Goal: Task Accomplishment & Management: Manage account settings

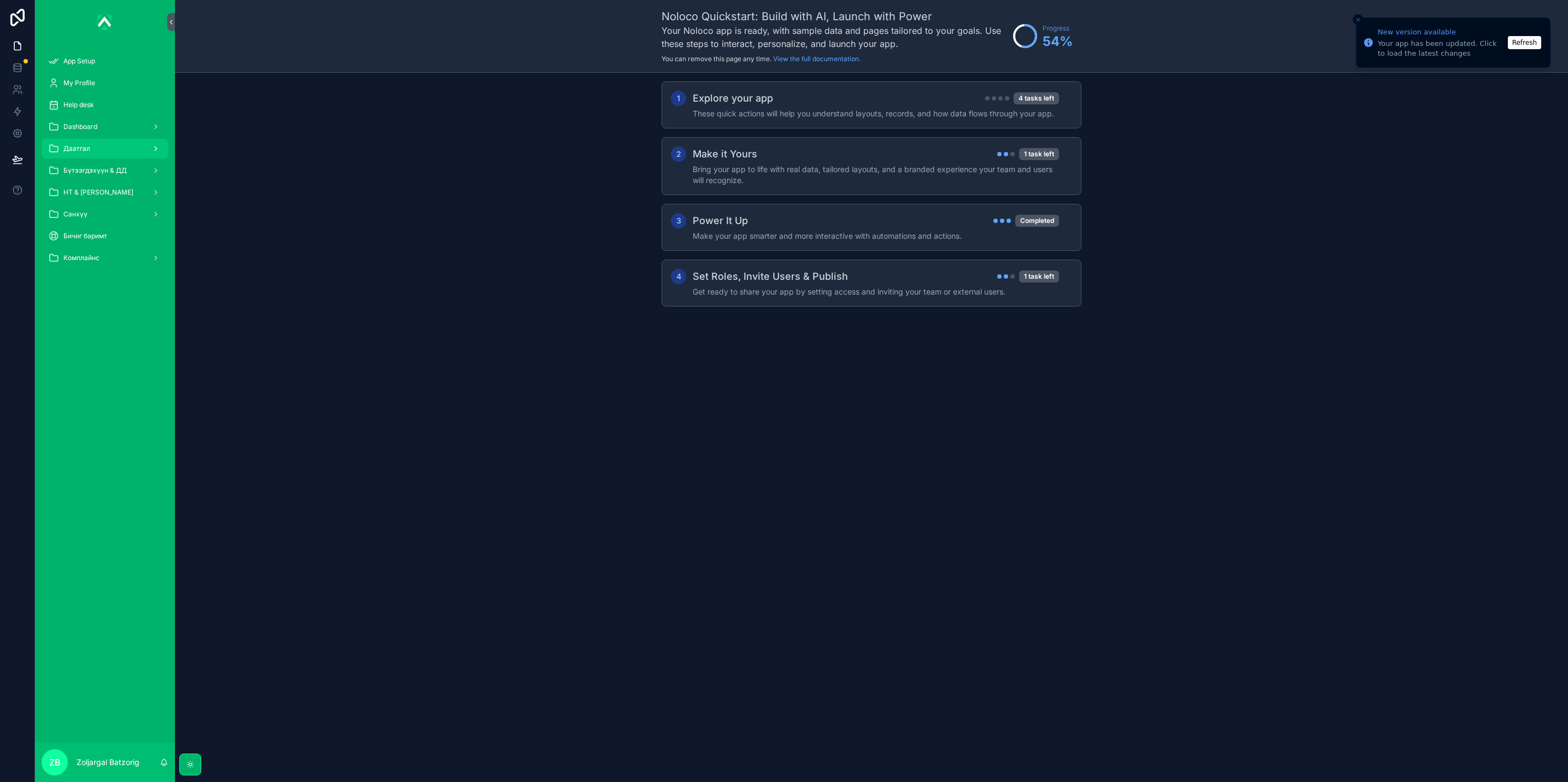
click at [82, 140] on div "Даатгал" at bounding box center [105, 148] width 114 height 17
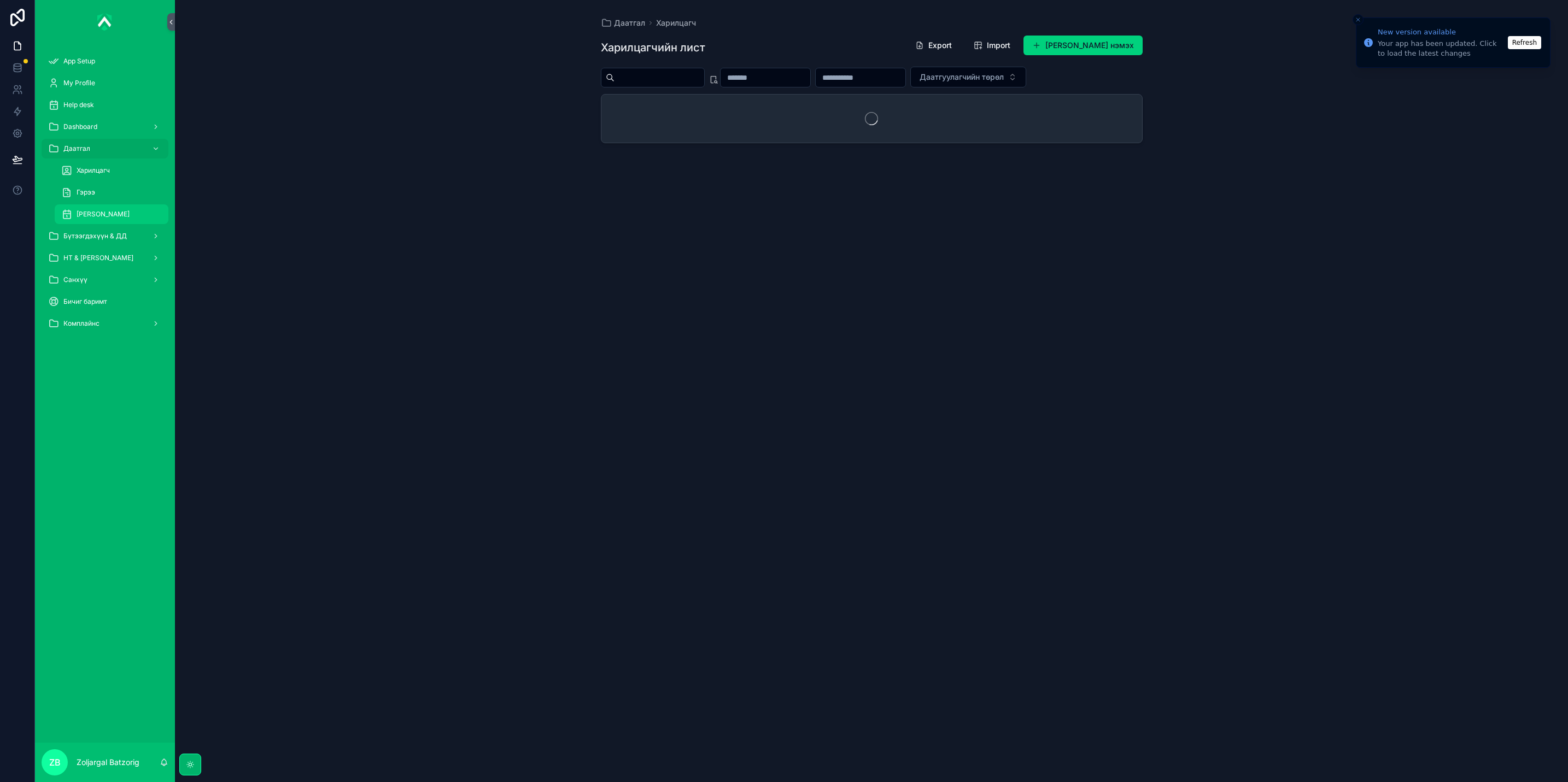
click at [115, 209] on div "[PERSON_NAME]" at bounding box center [112, 215] width 100 height 17
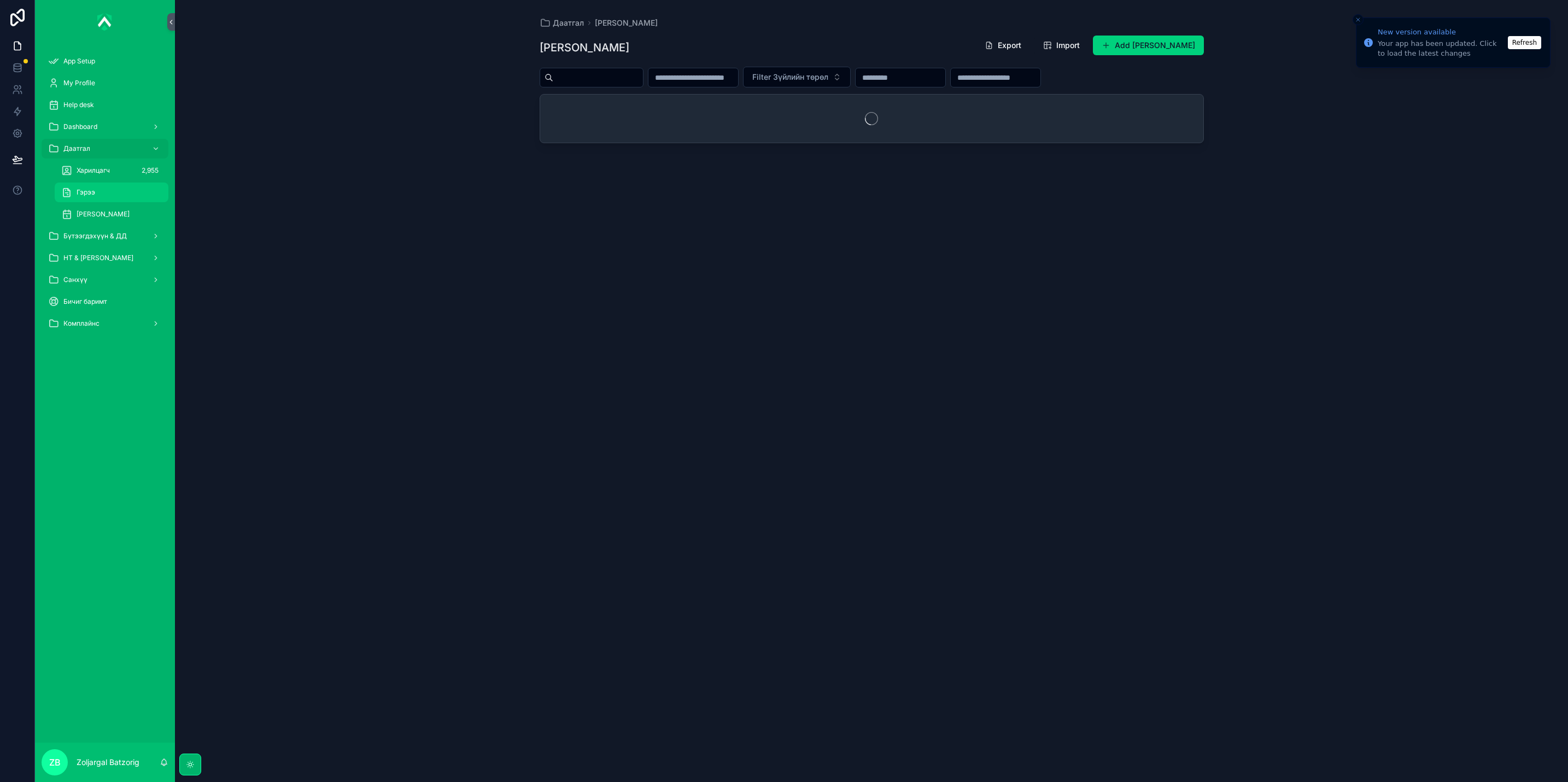
click at [102, 189] on div "Гэрээ" at bounding box center [112, 192] width 100 height 17
click at [117, 196] on div "Гэрээ" at bounding box center [112, 192] width 100 height 17
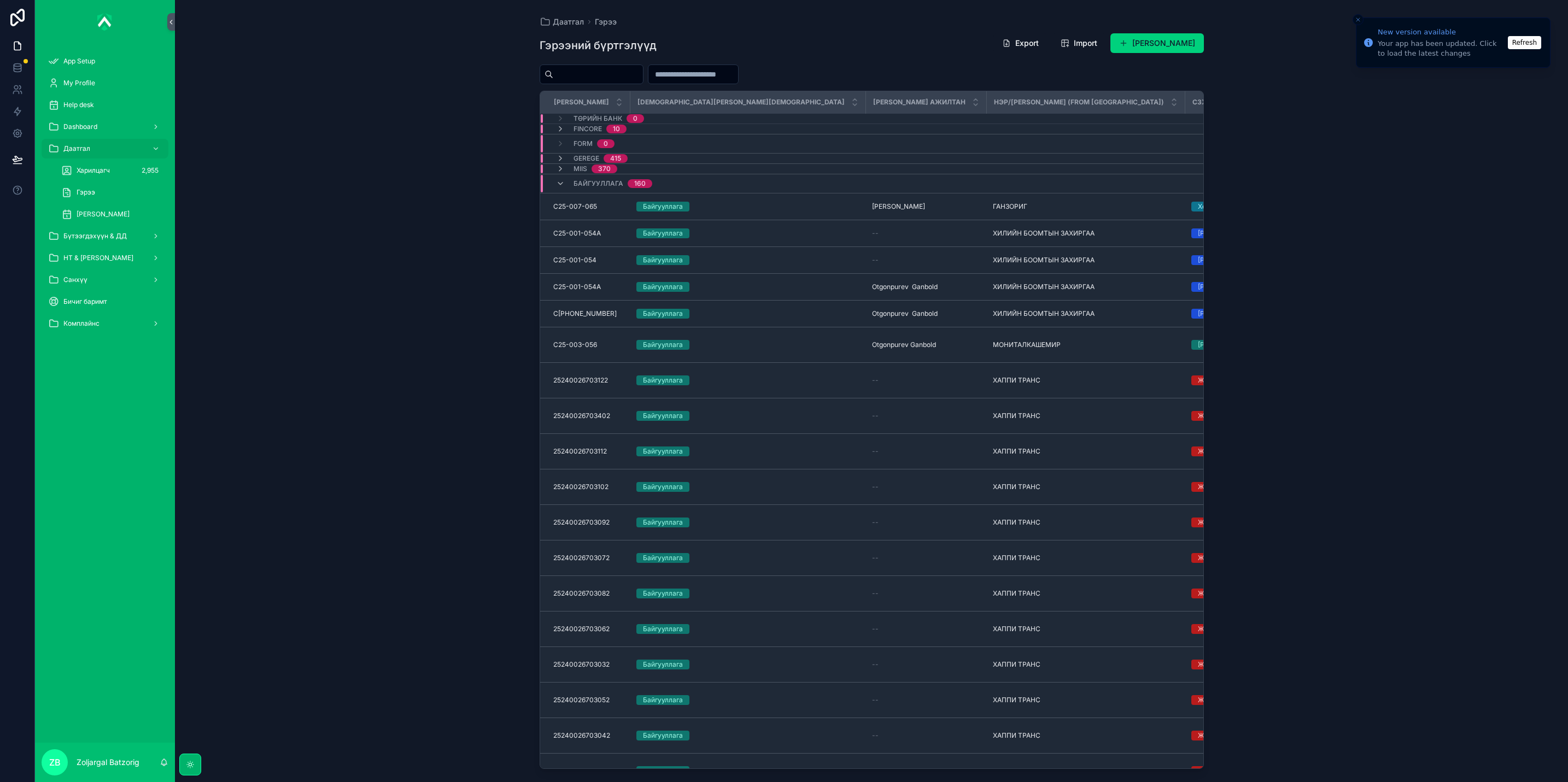
click at [632, 76] on input "scrollable content" at bounding box center [598, 74] width 90 height 15
paste input "**********"
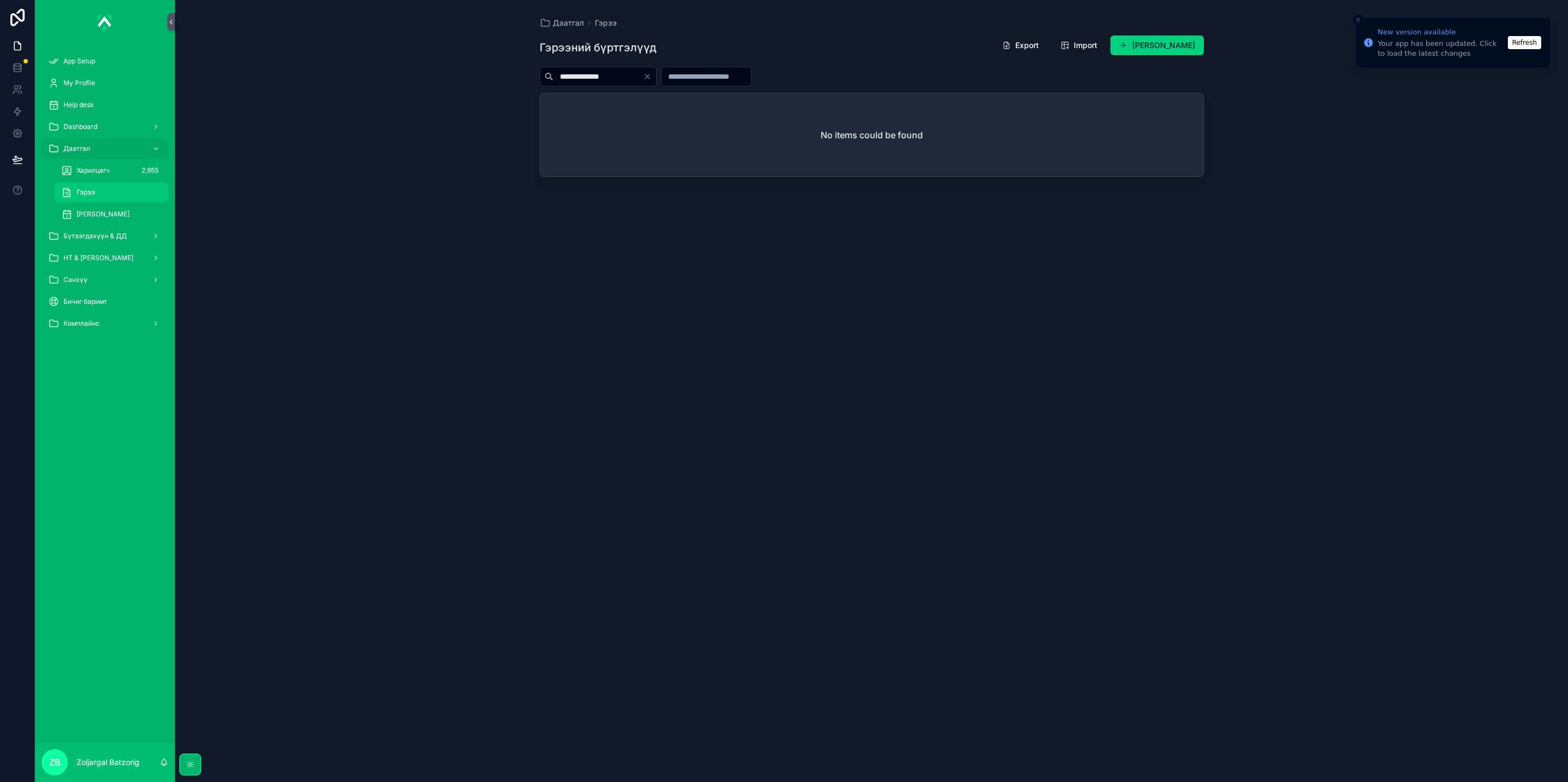
type input "**********"
click at [105, 190] on div "Гэрээ" at bounding box center [112, 192] width 100 height 17
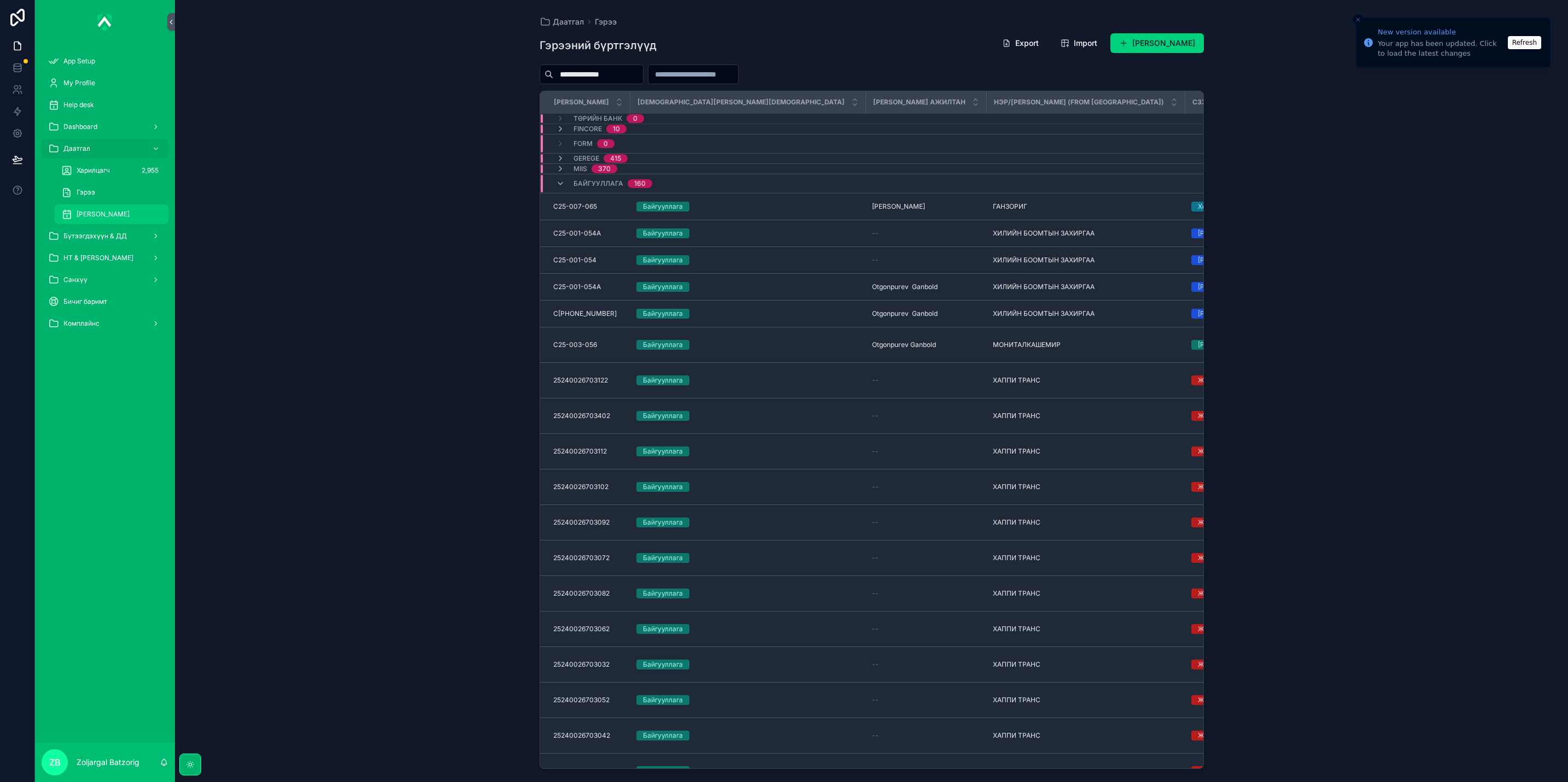
click at [124, 222] on div "[PERSON_NAME]" at bounding box center [112, 215] width 100 height 17
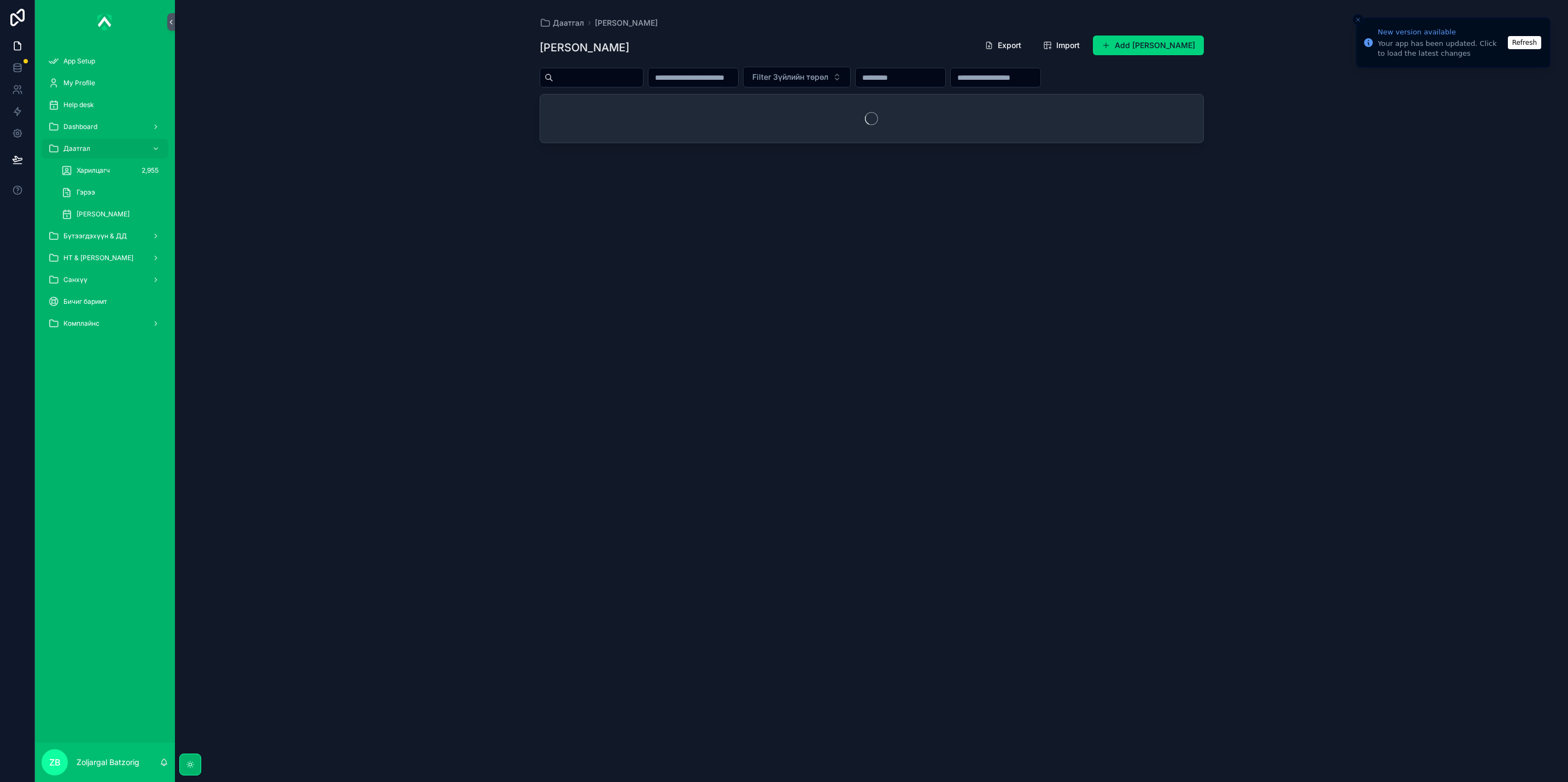
click at [1040, 78] on input "scrollable content" at bounding box center [995, 78] width 90 height 15
paste input "*******"
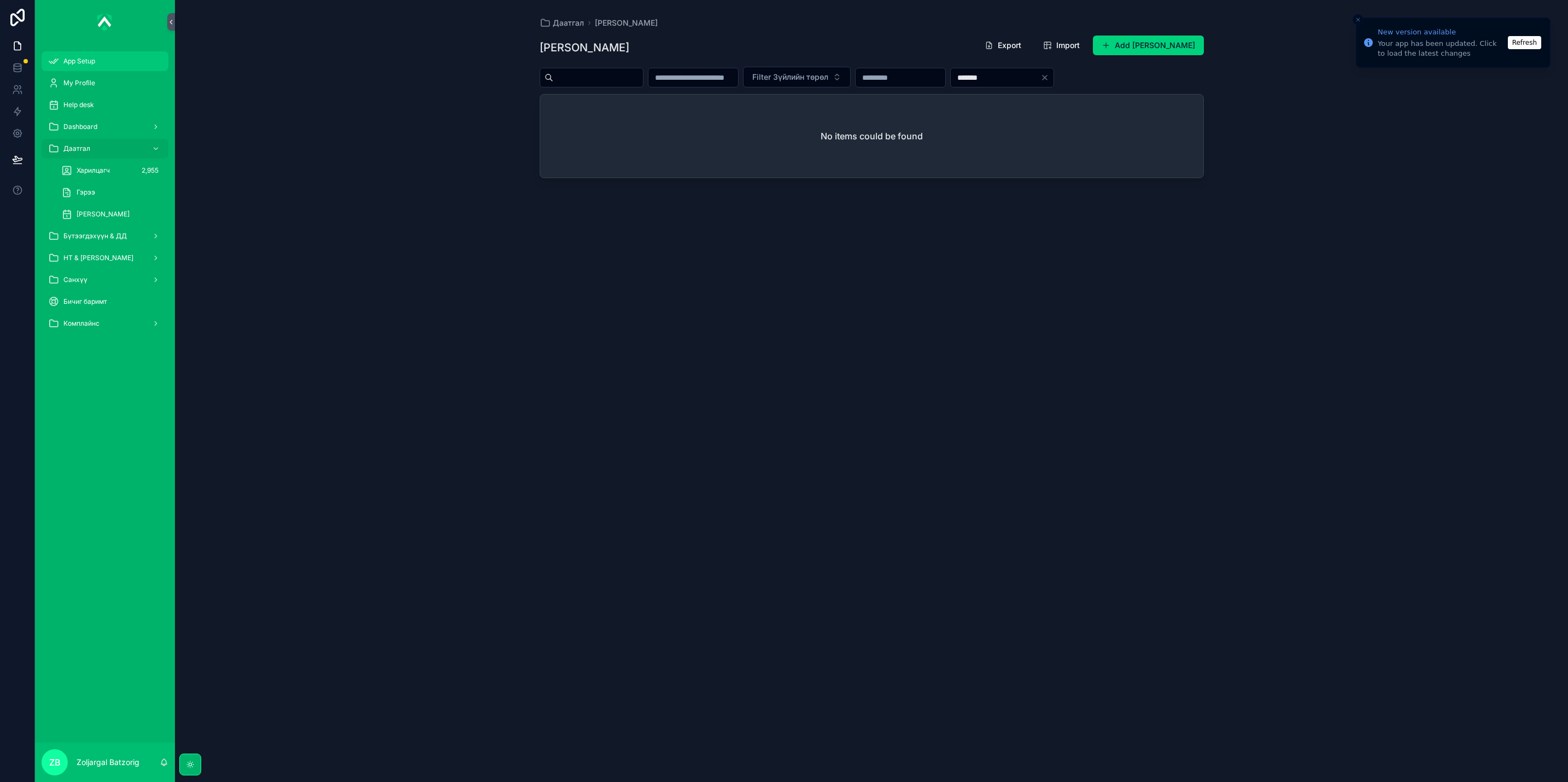
type input "*******"
click at [471, 87] on div "Даатгал Зүйлийн дэлгэрэнгүй Зүйлийн дэлгэрэнгүй Export Import Add Зүйлийн дэлгэ…" at bounding box center [872, 391] width 1393 height 782
drag, startPoint x: 1092, startPoint y: 80, endPoint x: 977, endPoint y: 82, distance: 115.0
click at [984, 81] on div "Filter Зүйлийн төрөл *******" at bounding box center [872, 77] width 664 height 21
click at [130, 212] on span "[PERSON_NAME]" at bounding box center [103, 214] width 53 height 9
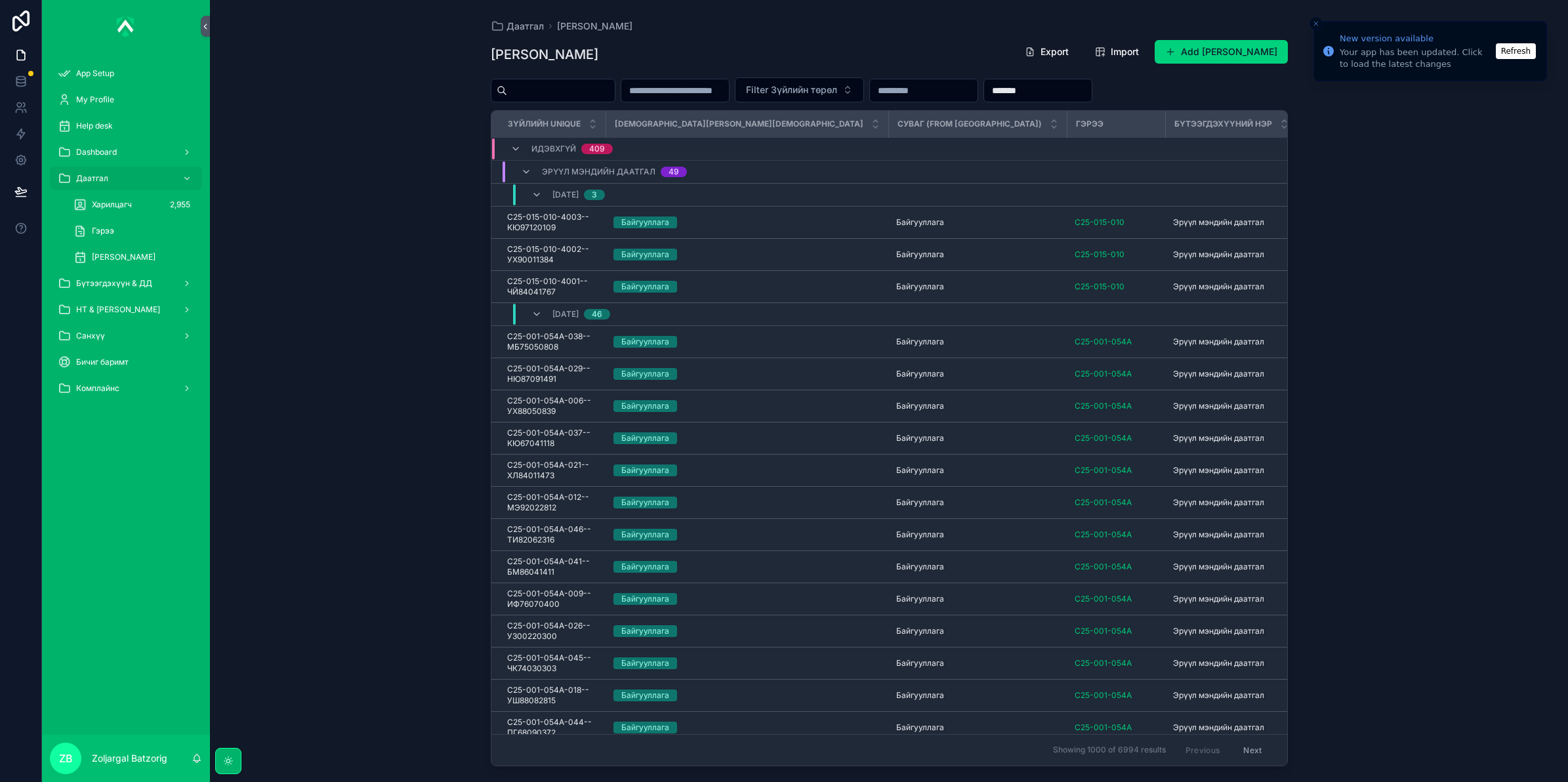
click at [1092, 94] on input "*******" at bounding box center [1038, 90] width 107 height 18
click at [1521, 49] on button "Refresh" at bounding box center [1516, 51] width 40 height 16
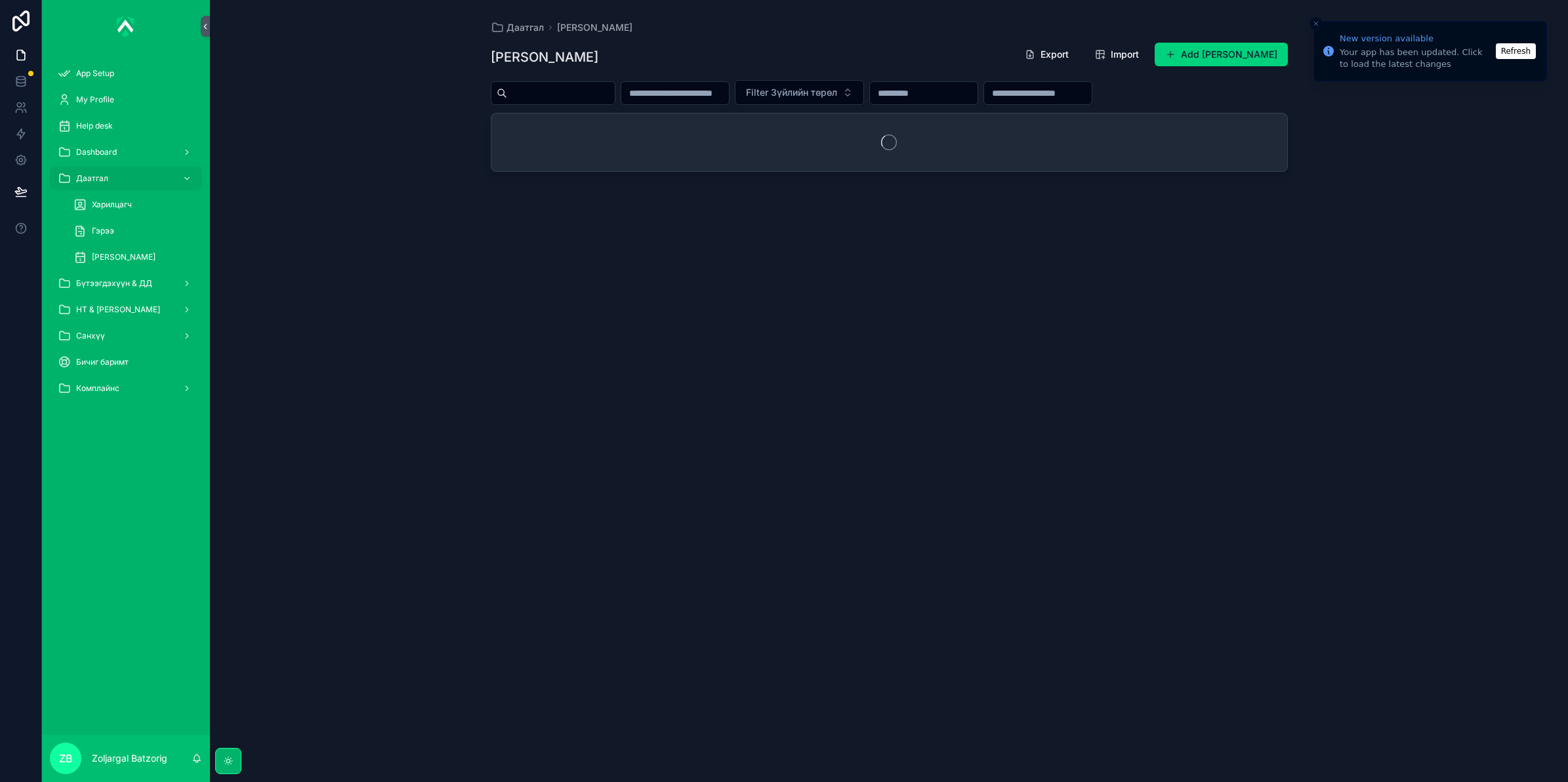
click at [1092, 90] on input "scrollable content" at bounding box center [1038, 93] width 107 height 18
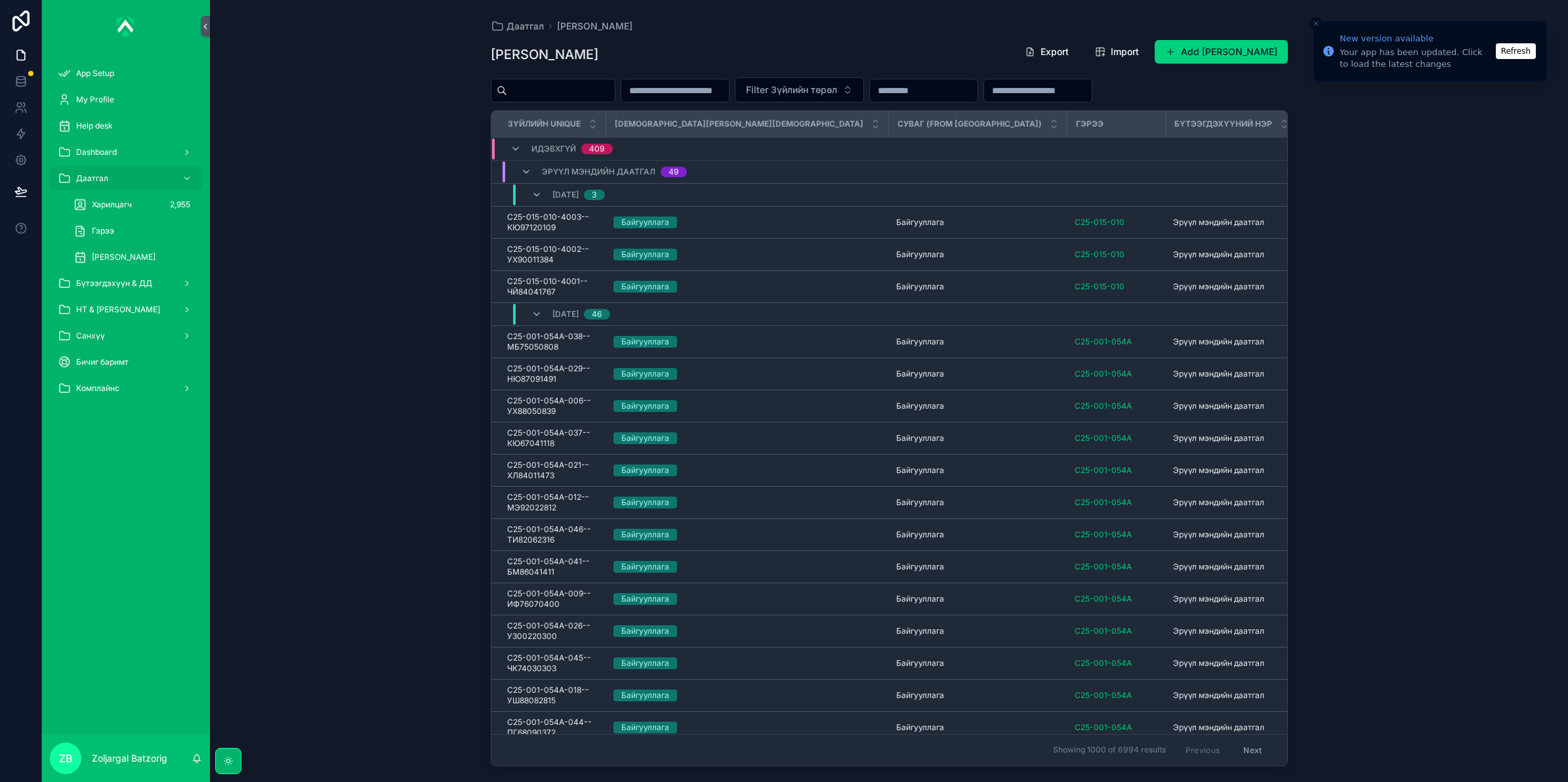
paste input "*******"
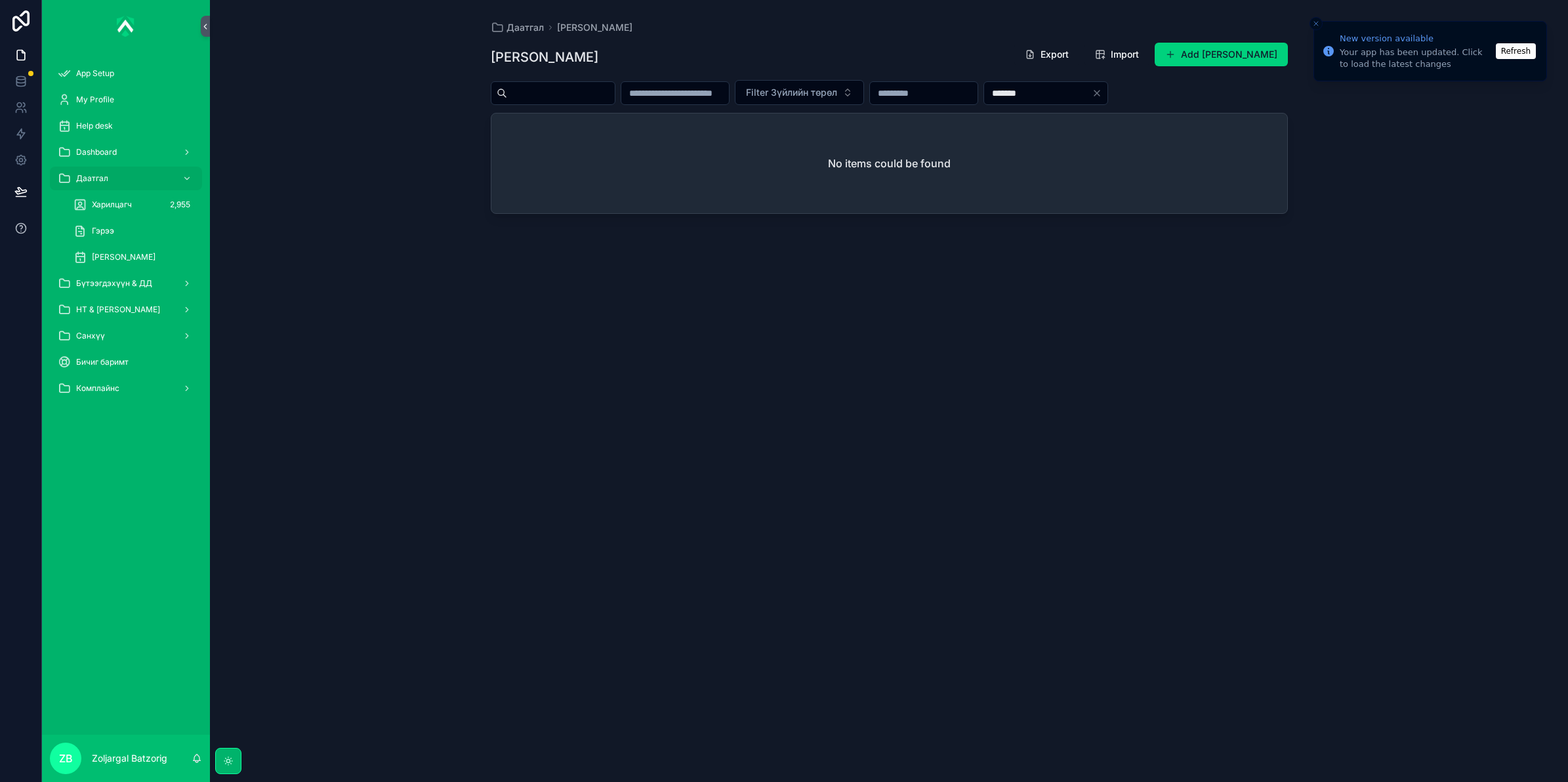
type input "*******"
click at [1529, 51] on button "Refresh" at bounding box center [1516, 51] width 40 height 16
click at [120, 276] on div "Бүтээгдэхүүн & ДД" at bounding box center [126, 283] width 136 height 21
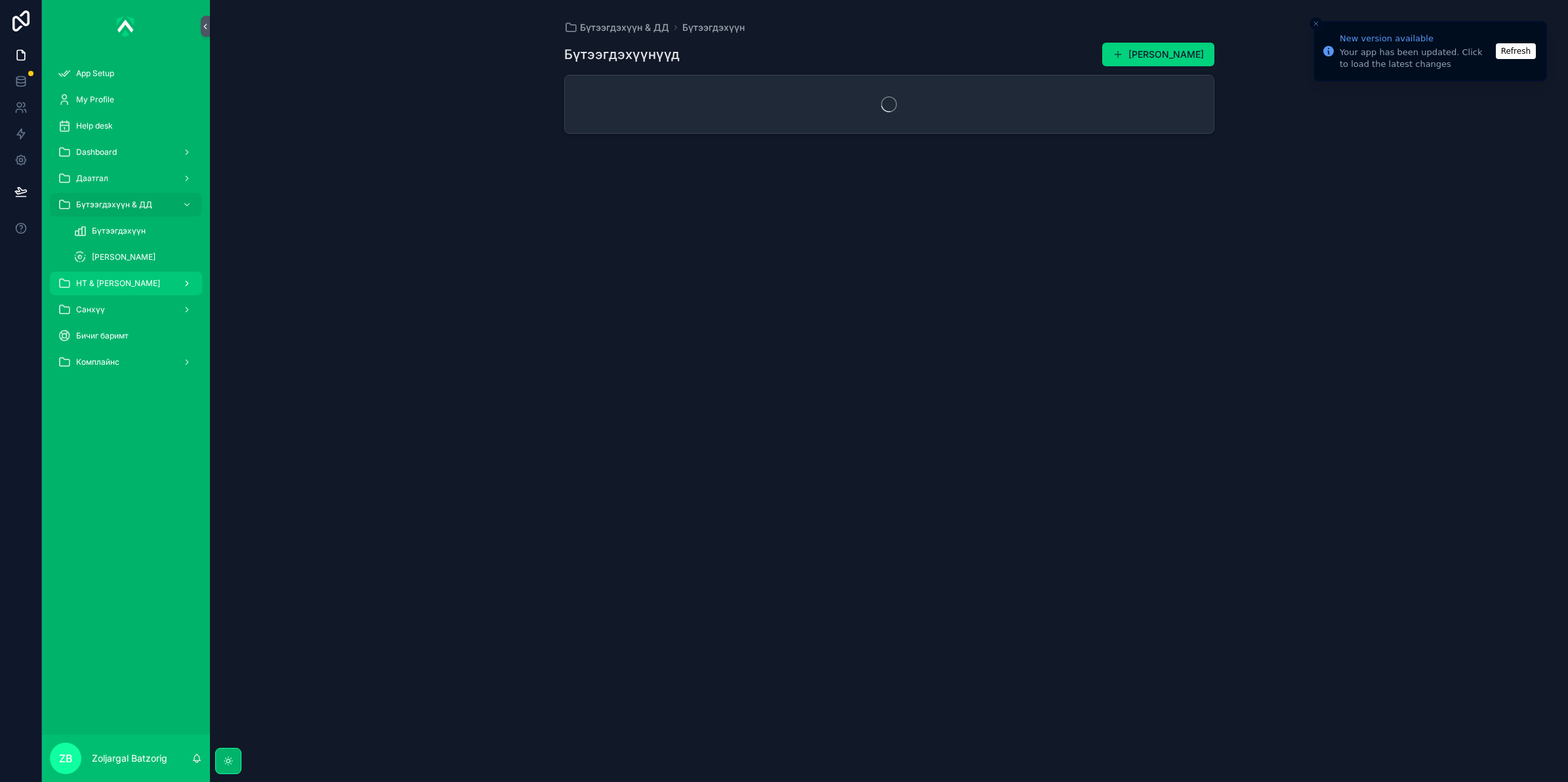
click at [122, 294] on link "НТ & [PERSON_NAME]" at bounding box center [126, 283] width 152 height 23
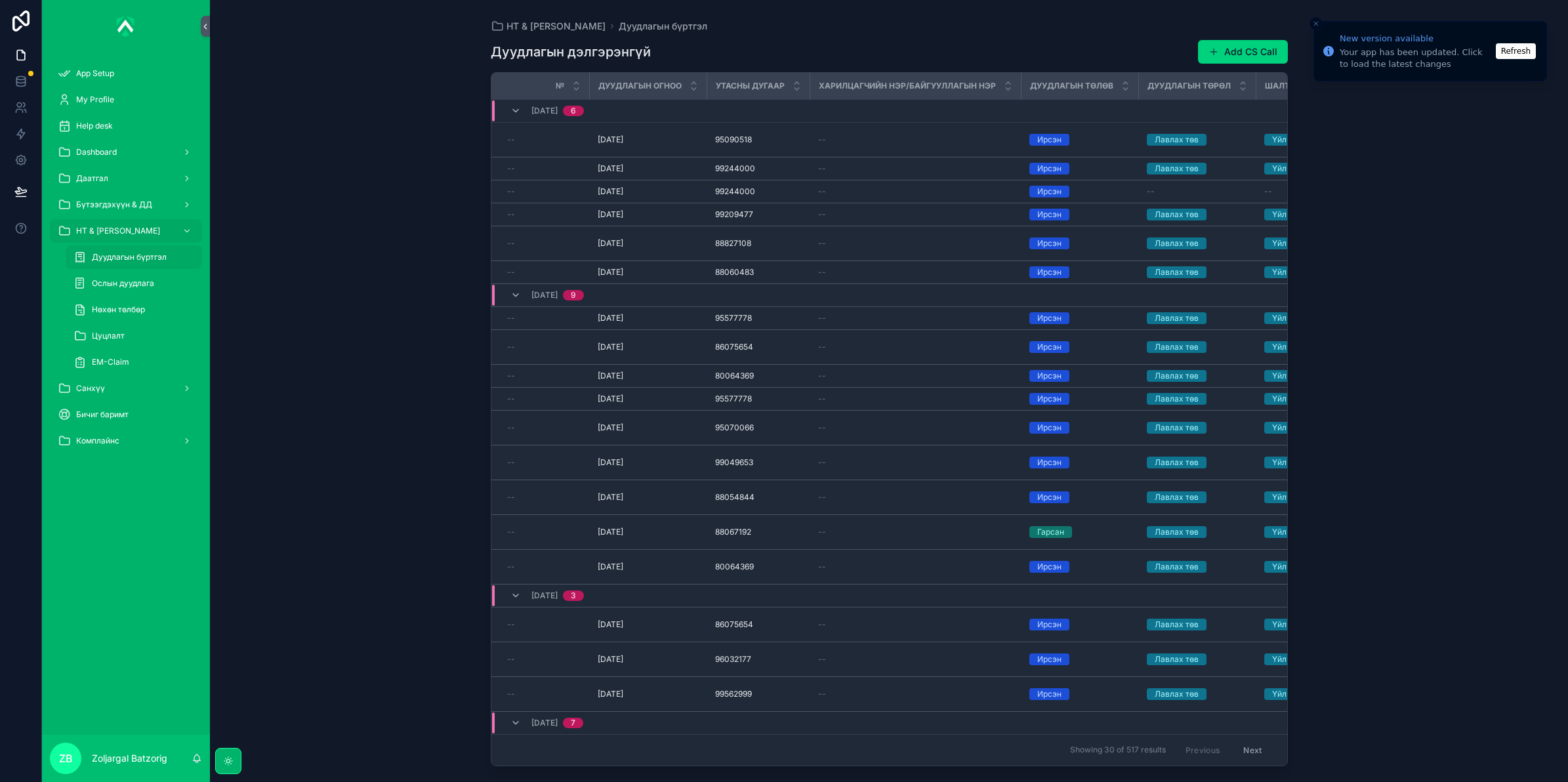
click at [119, 25] on img "scrollable content" at bounding box center [126, 26] width 18 height 21
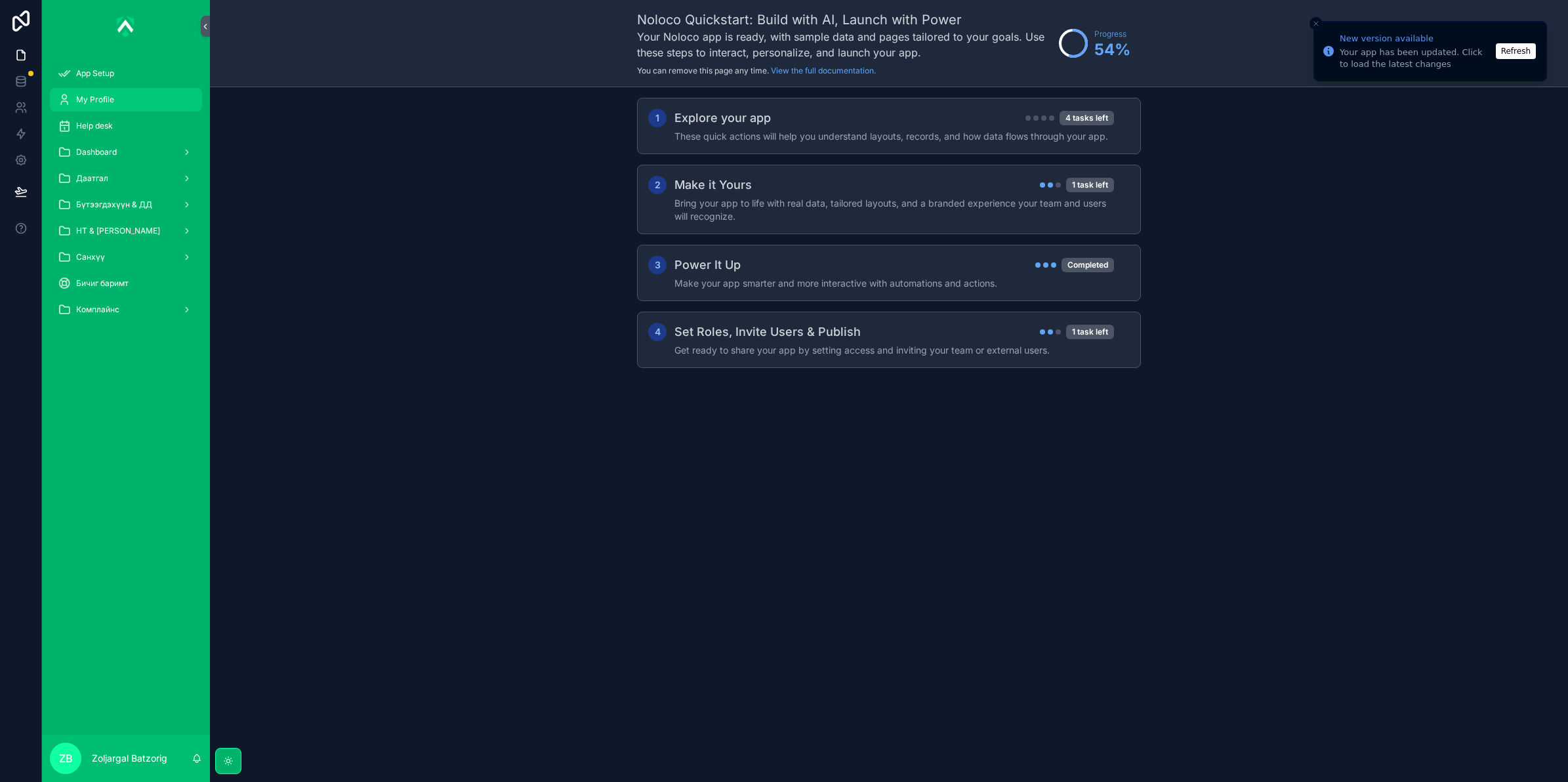
click at [135, 99] on div "My Profile" at bounding box center [126, 99] width 136 height 21
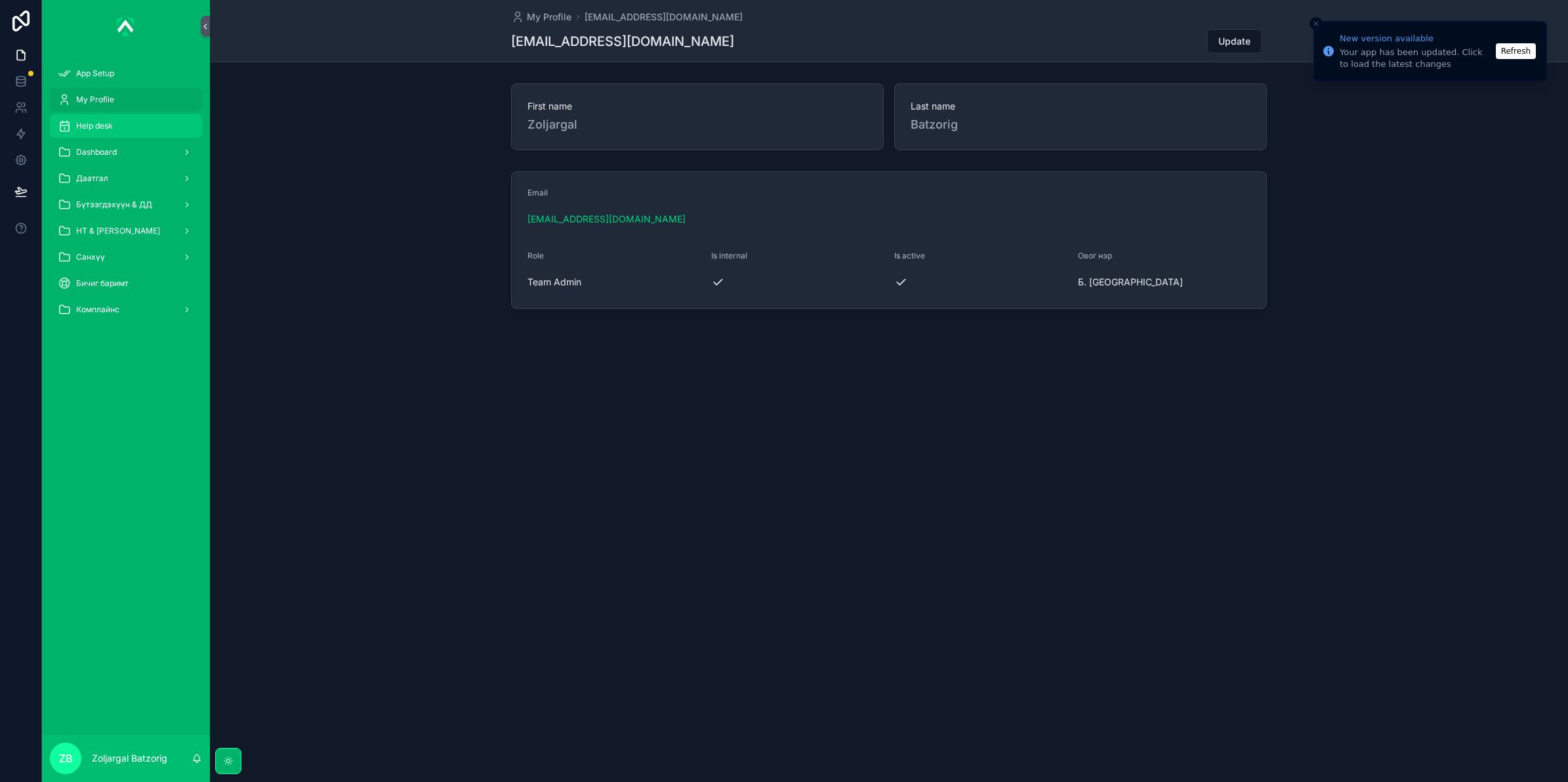
click at [136, 125] on div "Help desk" at bounding box center [126, 126] width 136 height 21
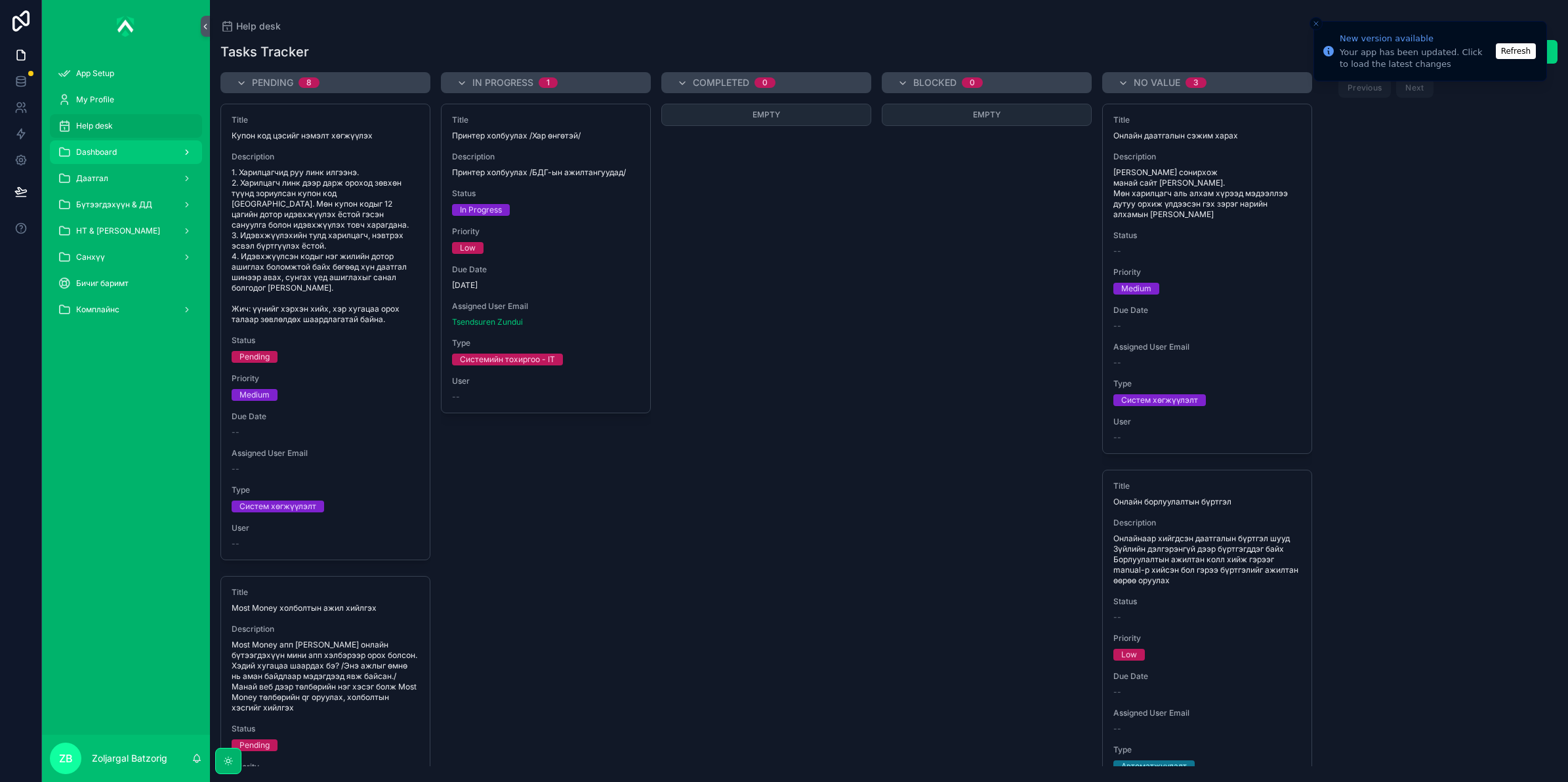
click at [136, 142] on div "Dashboard" at bounding box center [126, 152] width 136 height 21
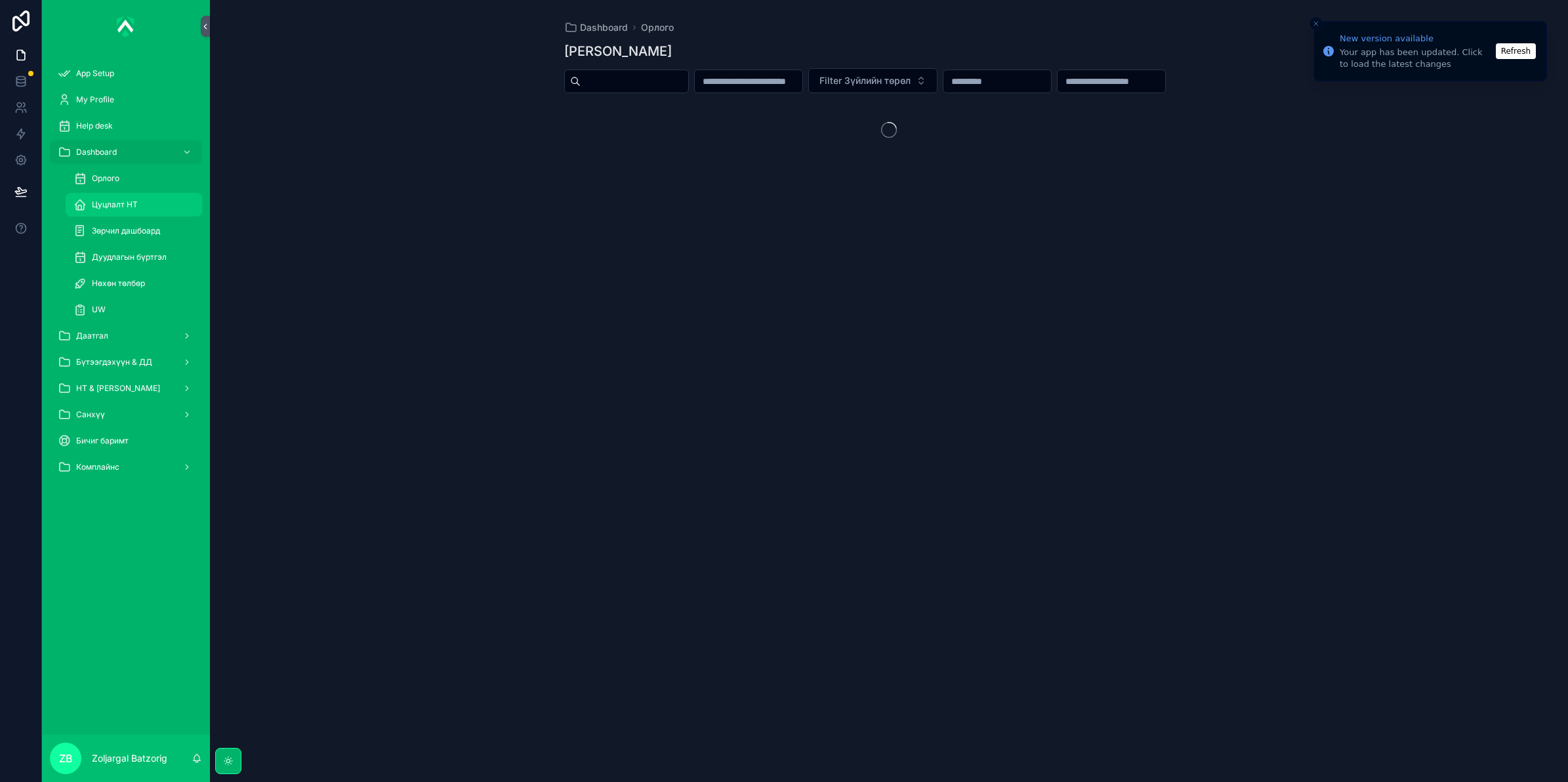
click at [126, 211] on div "Цуцлалт НТ" at bounding box center [134, 205] width 120 height 21
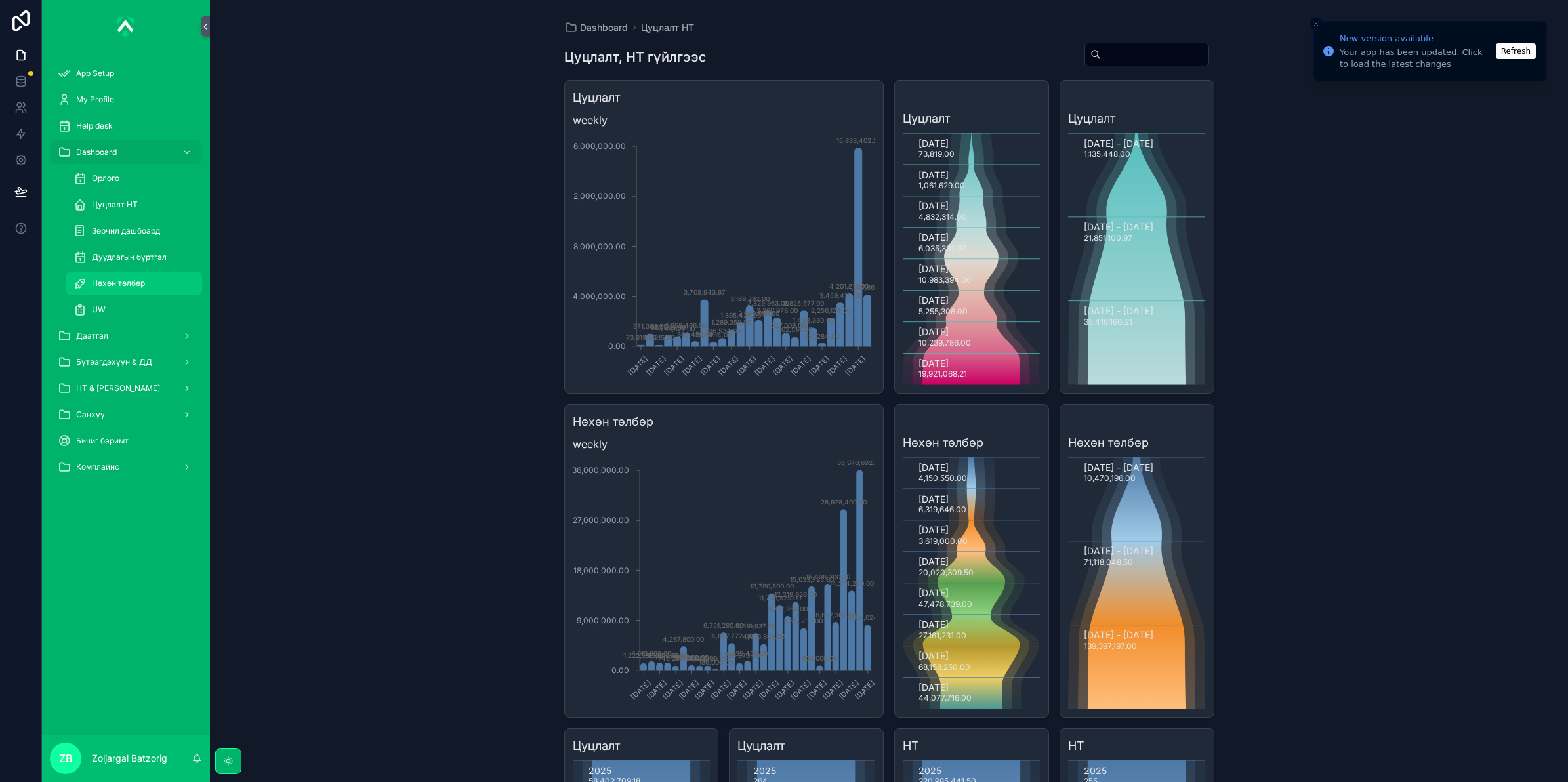
click at [90, 278] on div "Нөхөн төлбөр" at bounding box center [134, 283] width 120 height 21
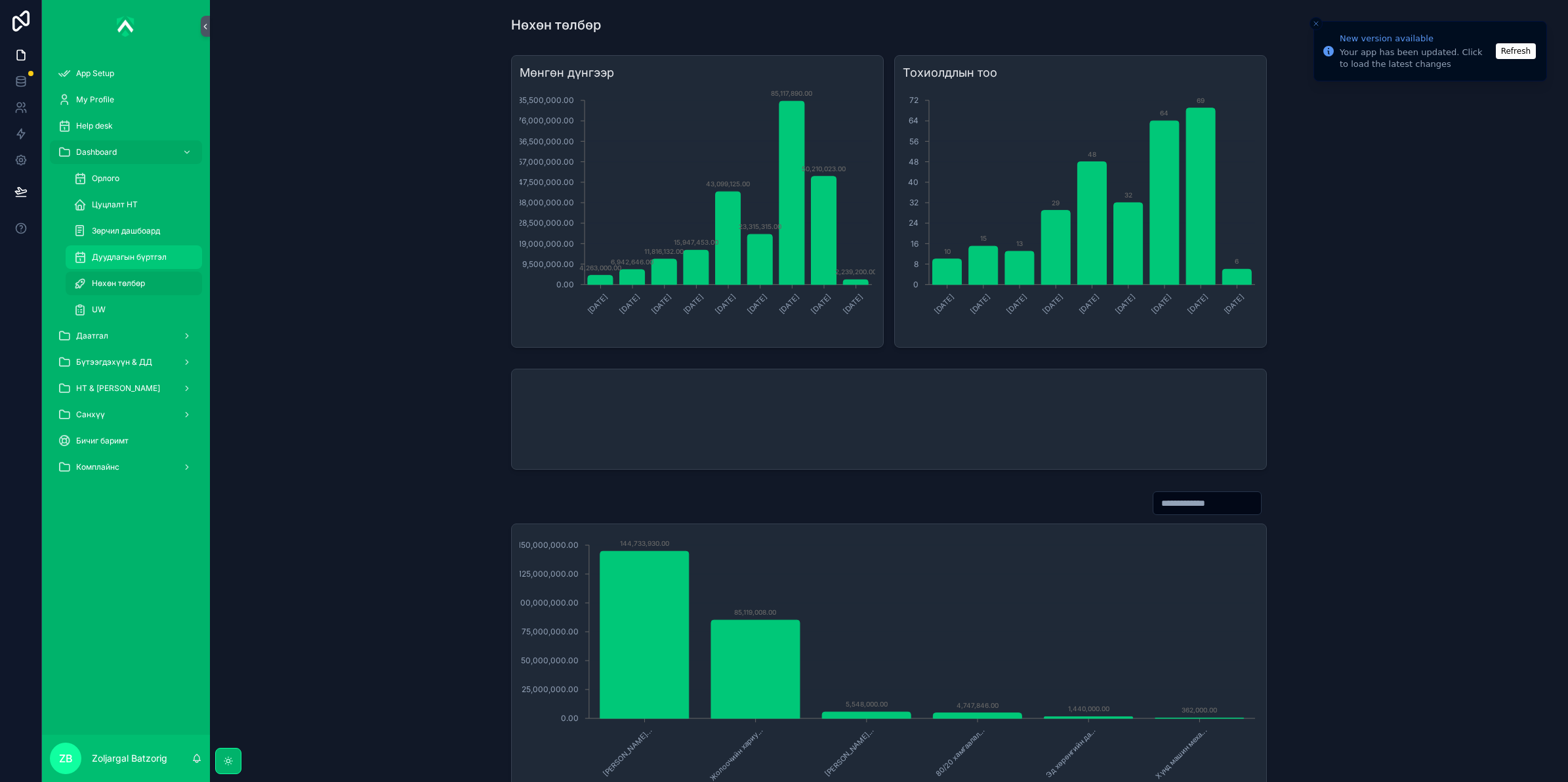
click at [112, 265] on div "Дуудлагын бүртгэл" at bounding box center [134, 257] width 120 height 21
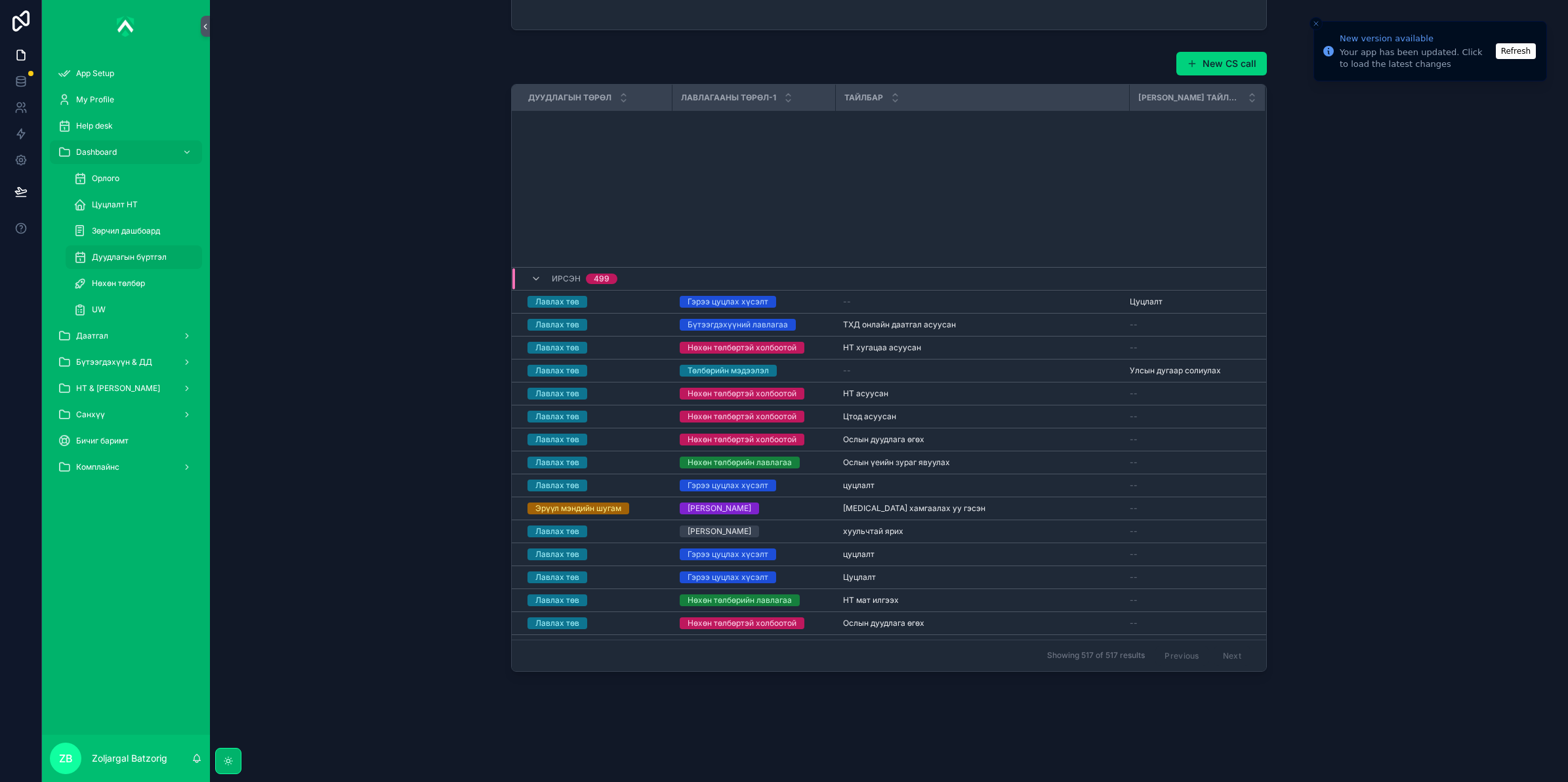
scroll to position [1238, 0]
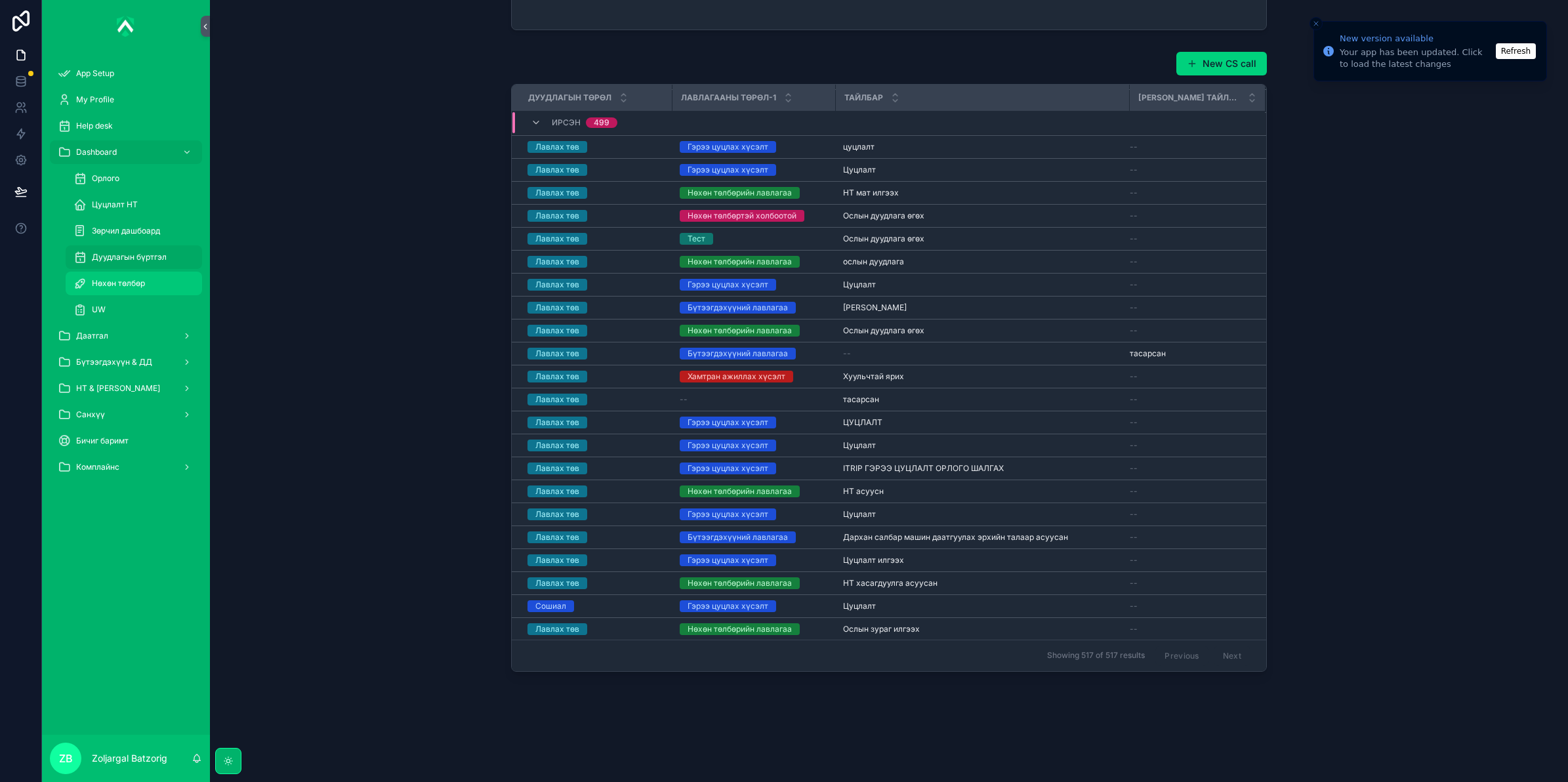
click at [148, 281] on div "Нөхөн төлбөр" at bounding box center [134, 283] width 120 height 21
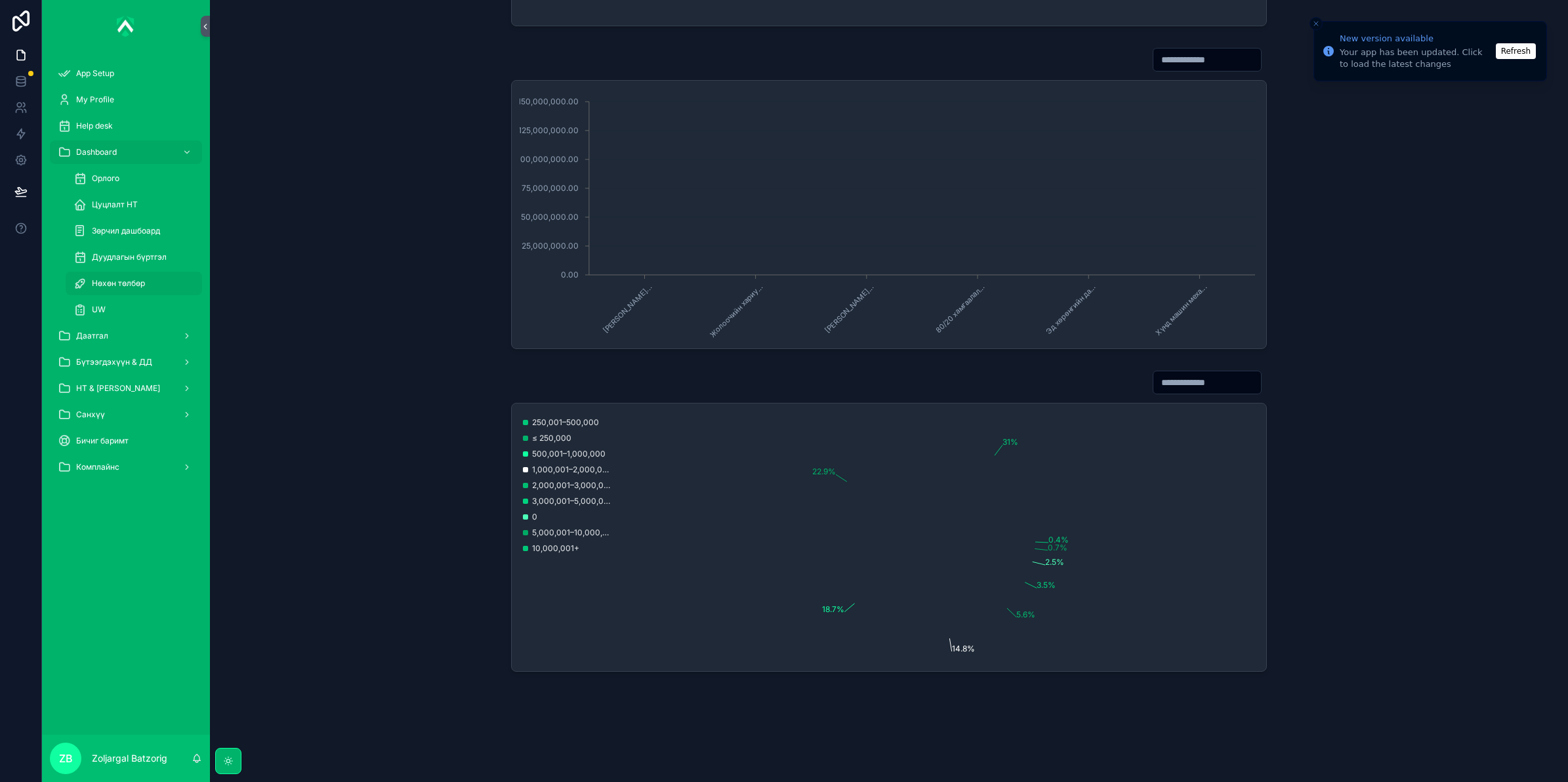
scroll to position [612, 0]
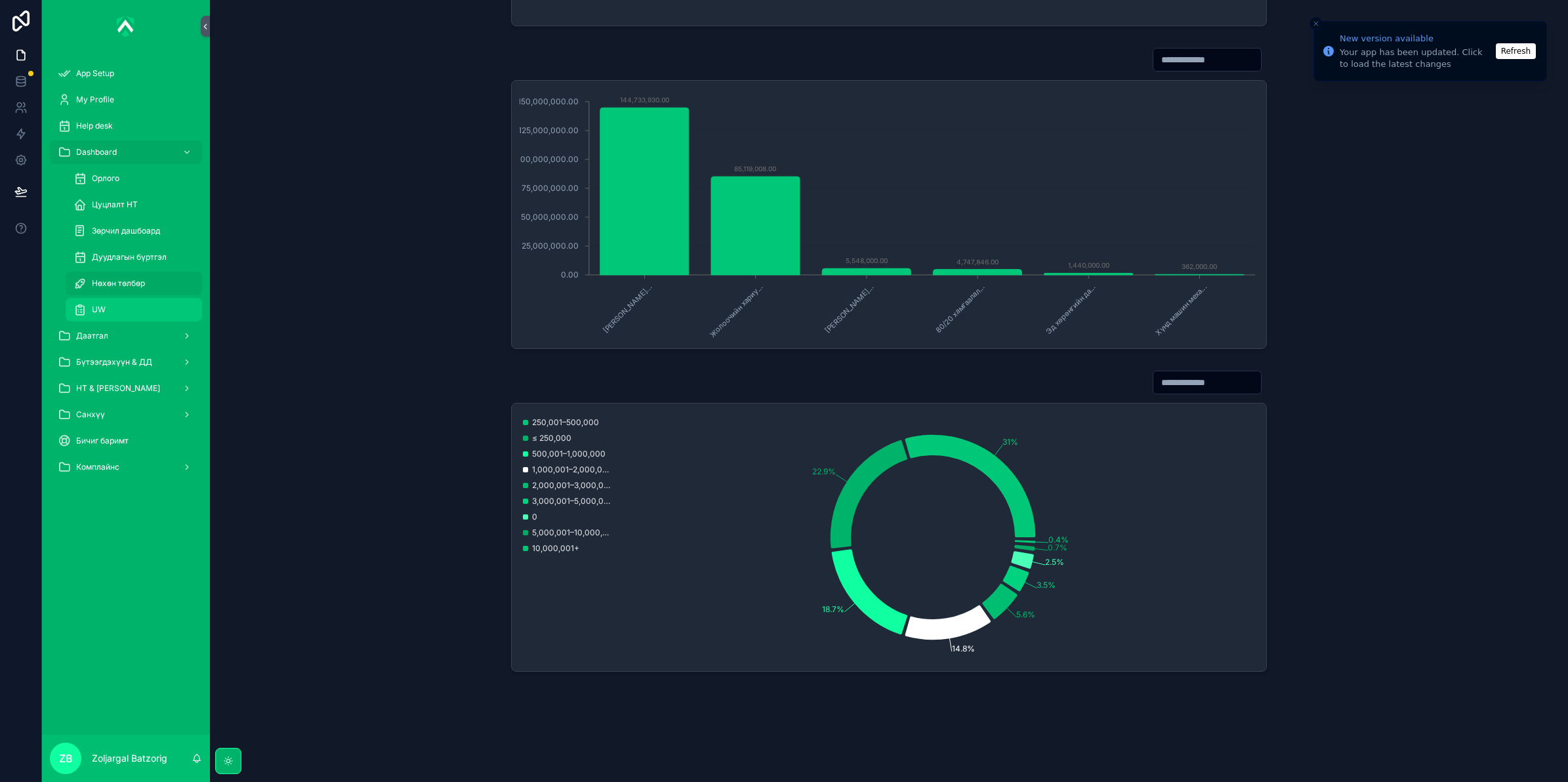
click at [171, 305] on div "UW" at bounding box center [134, 310] width 120 height 21
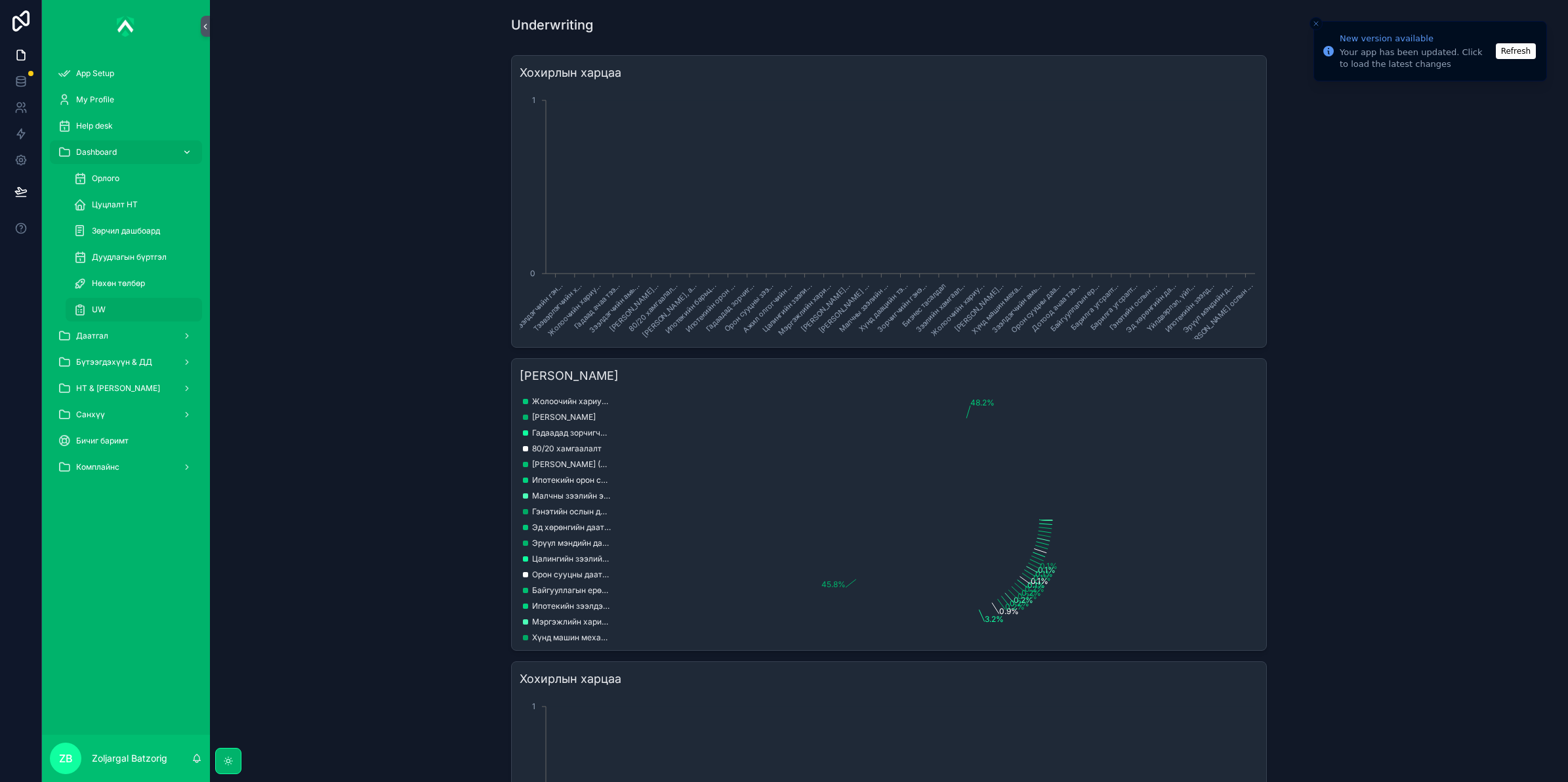
click at [166, 152] on div "Dashboard" at bounding box center [126, 152] width 136 height 21
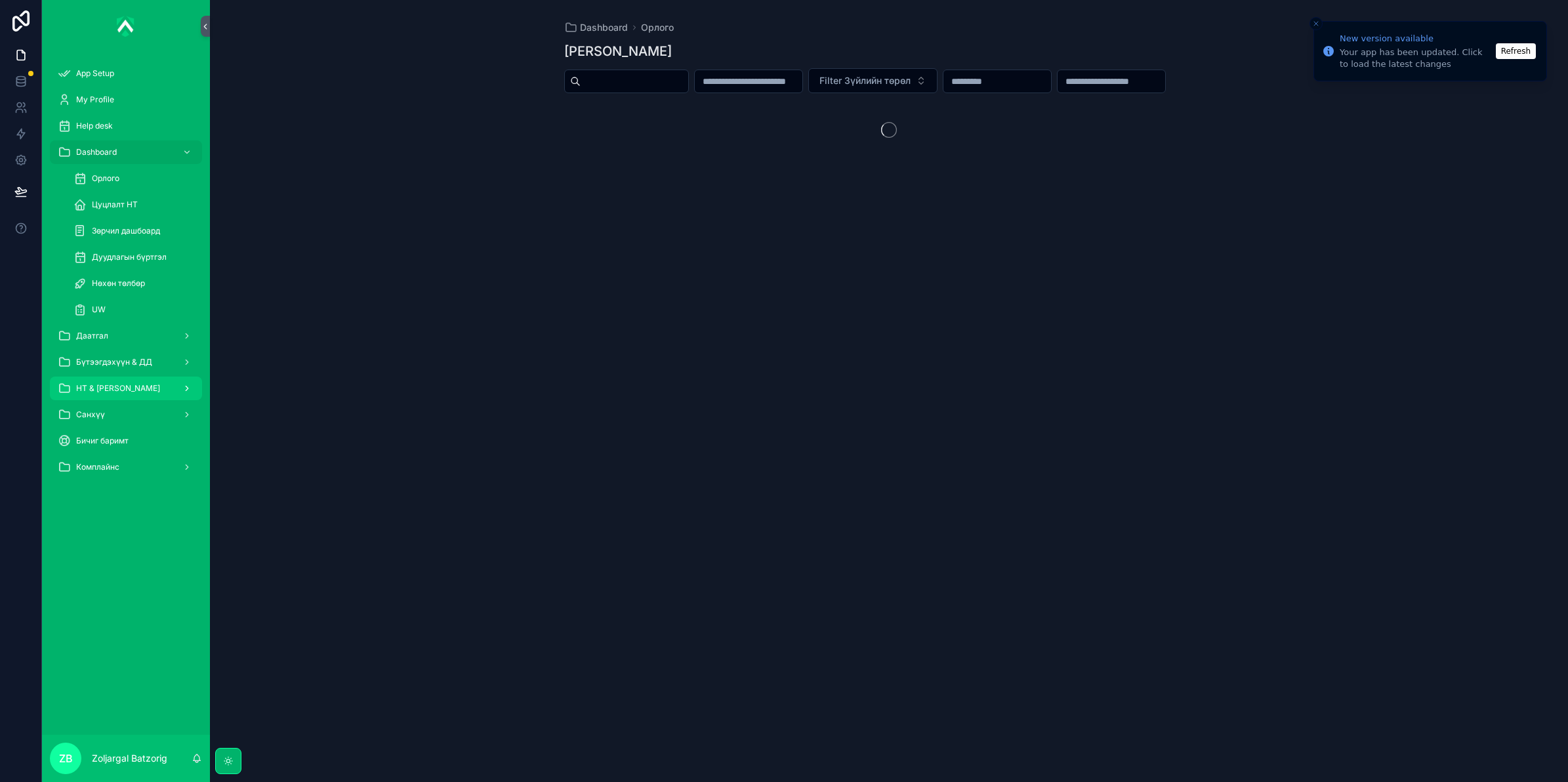
click at [164, 379] on div "НТ & [PERSON_NAME]" at bounding box center [126, 388] width 136 height 21
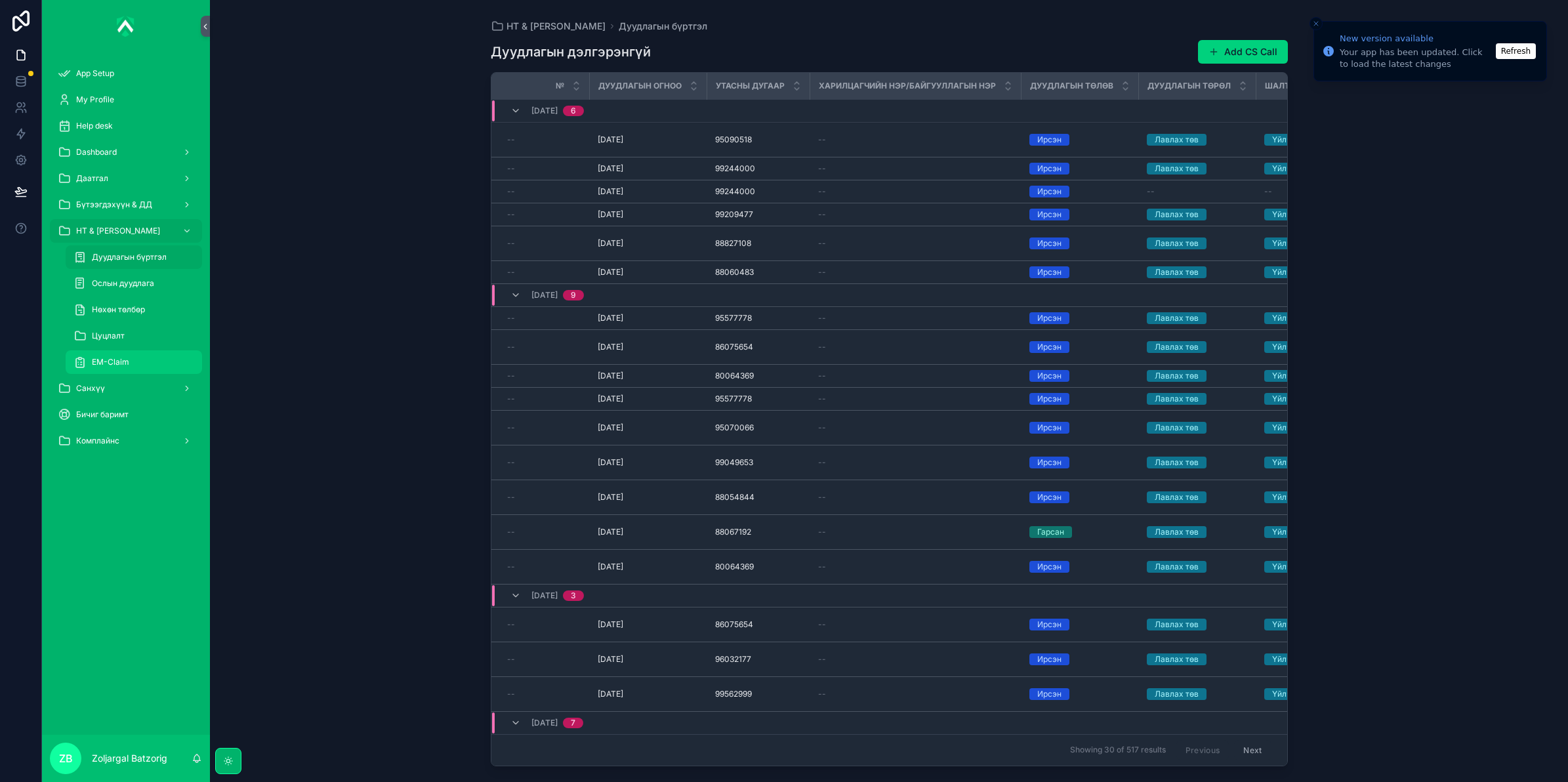
click at [168, 356] on div "EM-Claim" at bounding box center [134, 362] width 120 height 21
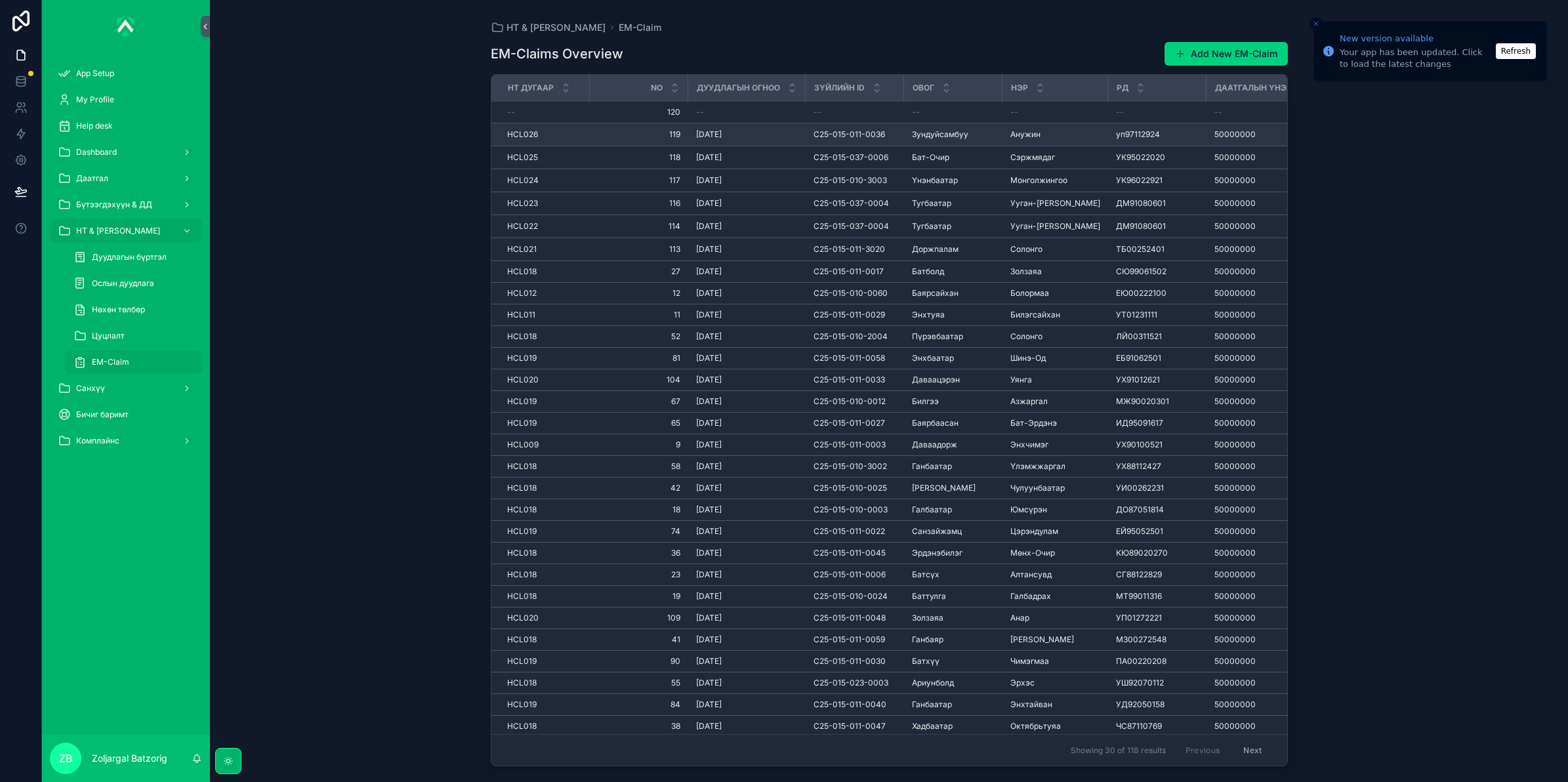
click at [1054, 136] on div "Анужин Анужин" at bounding box center [1055, 134] width 90 height 10
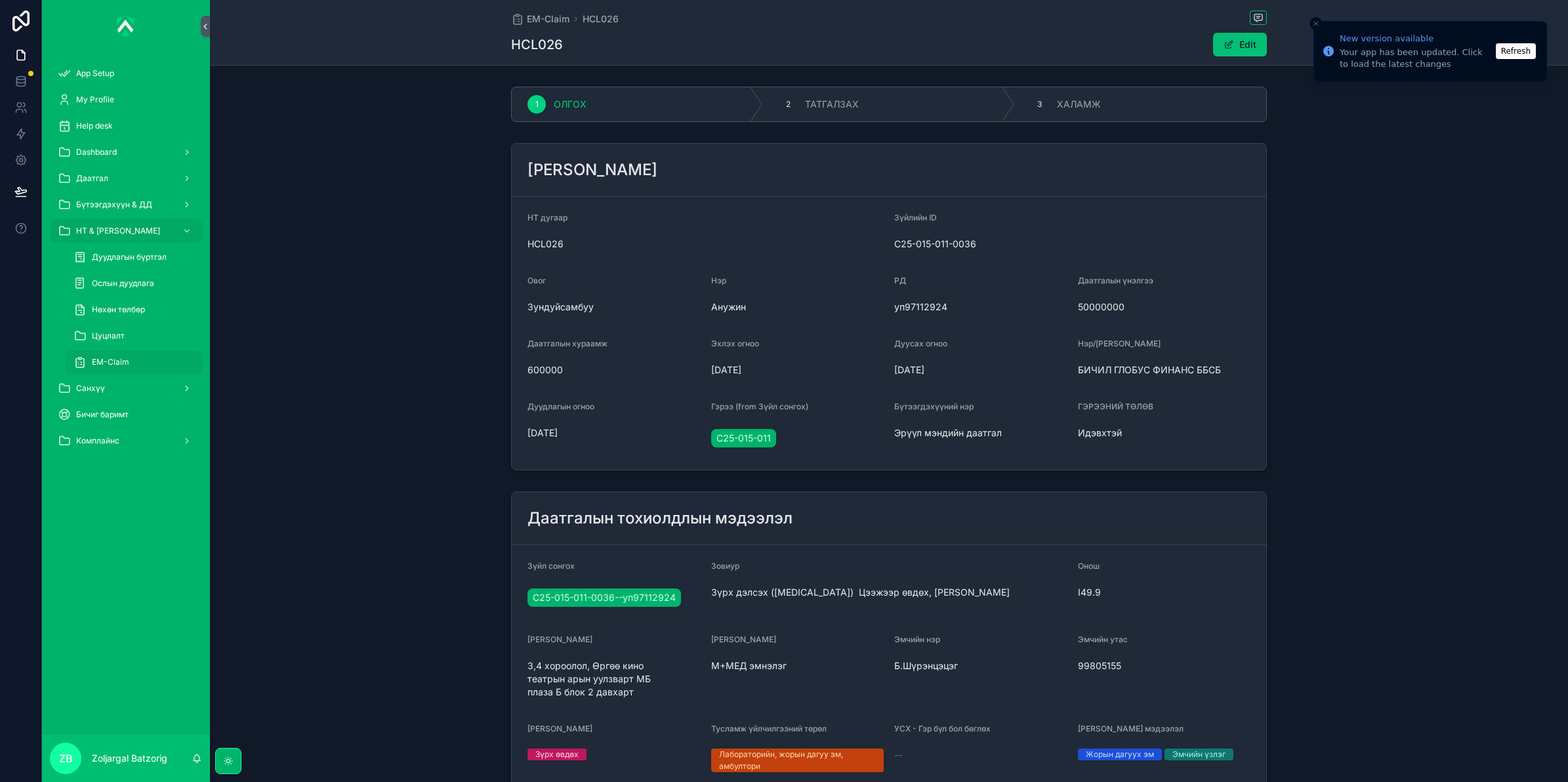
click at [1237, 46] on button "Edit" at bounding box center [1239, 44] width 54 height 23
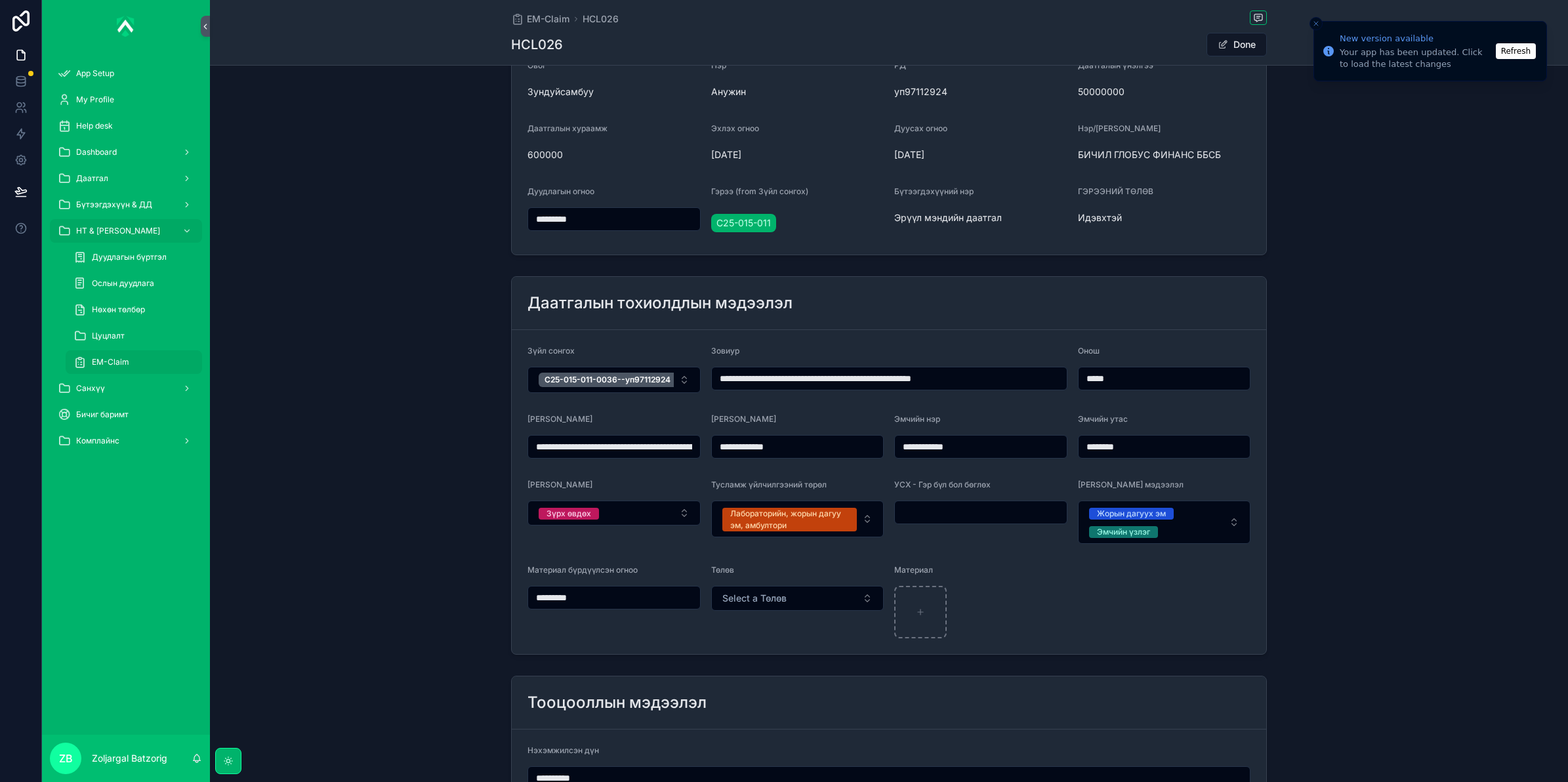
scroll to position [246, 0]
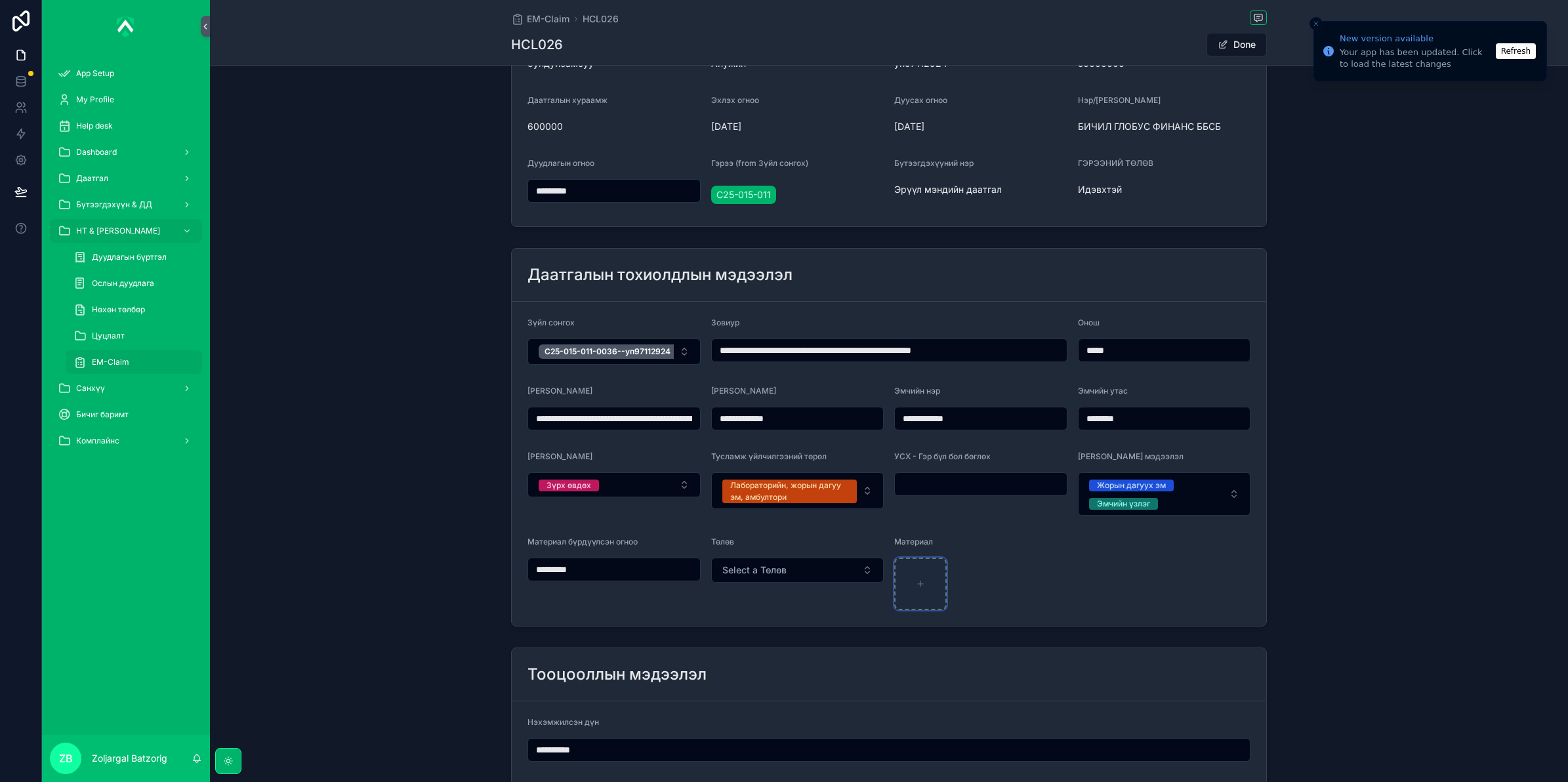
click at [929, 581] on div "scrollable content" at bounding box center [920, 583] width 52 height 52
type input "**********"
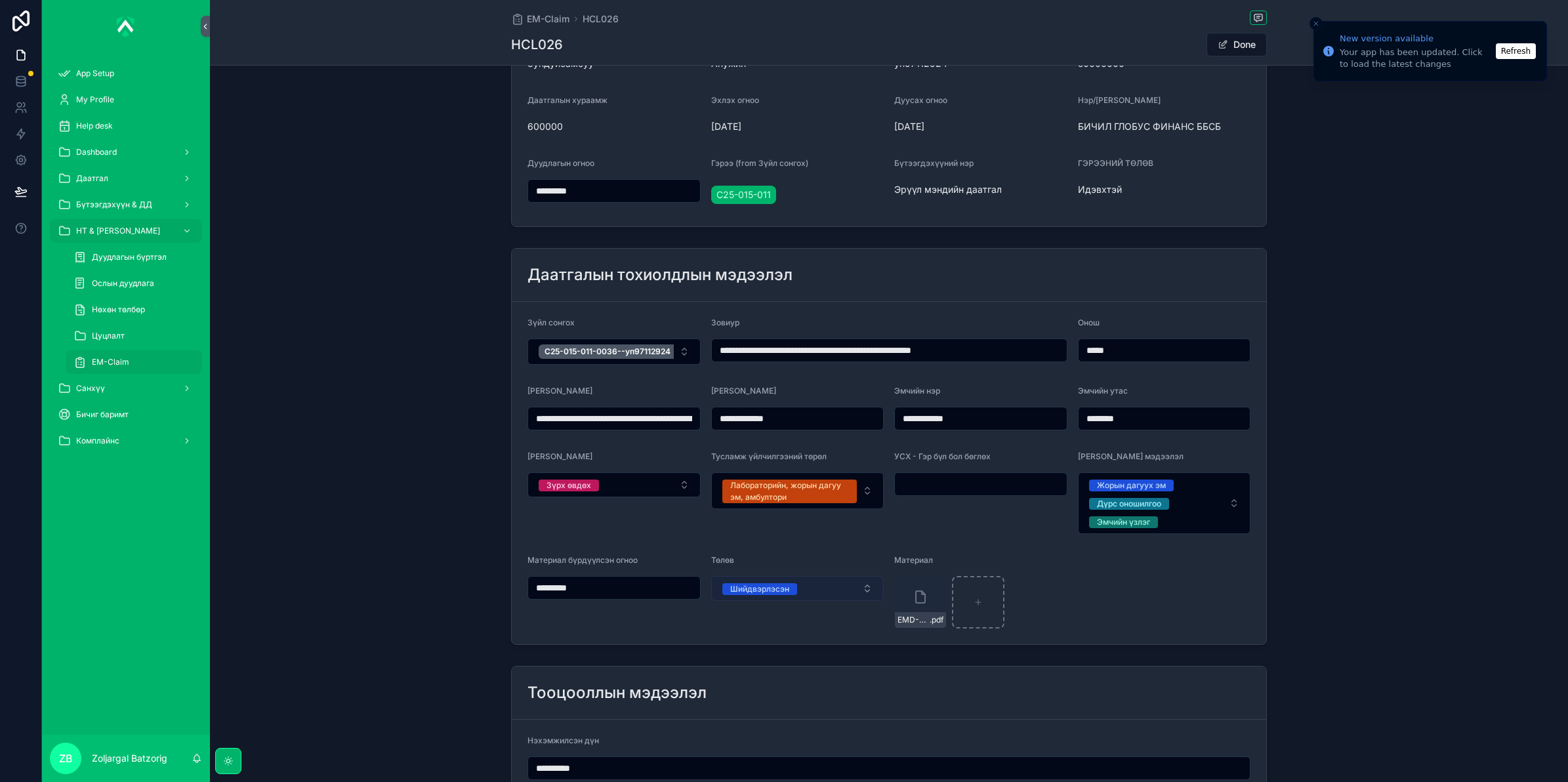
click at [787, 601] on button "Шийдвэрлэсэн" at bounding box center [798, 588] width 173 height 25
click at [650, 600] on div "*********" at bounding box center [614, 587] width 173 height 23
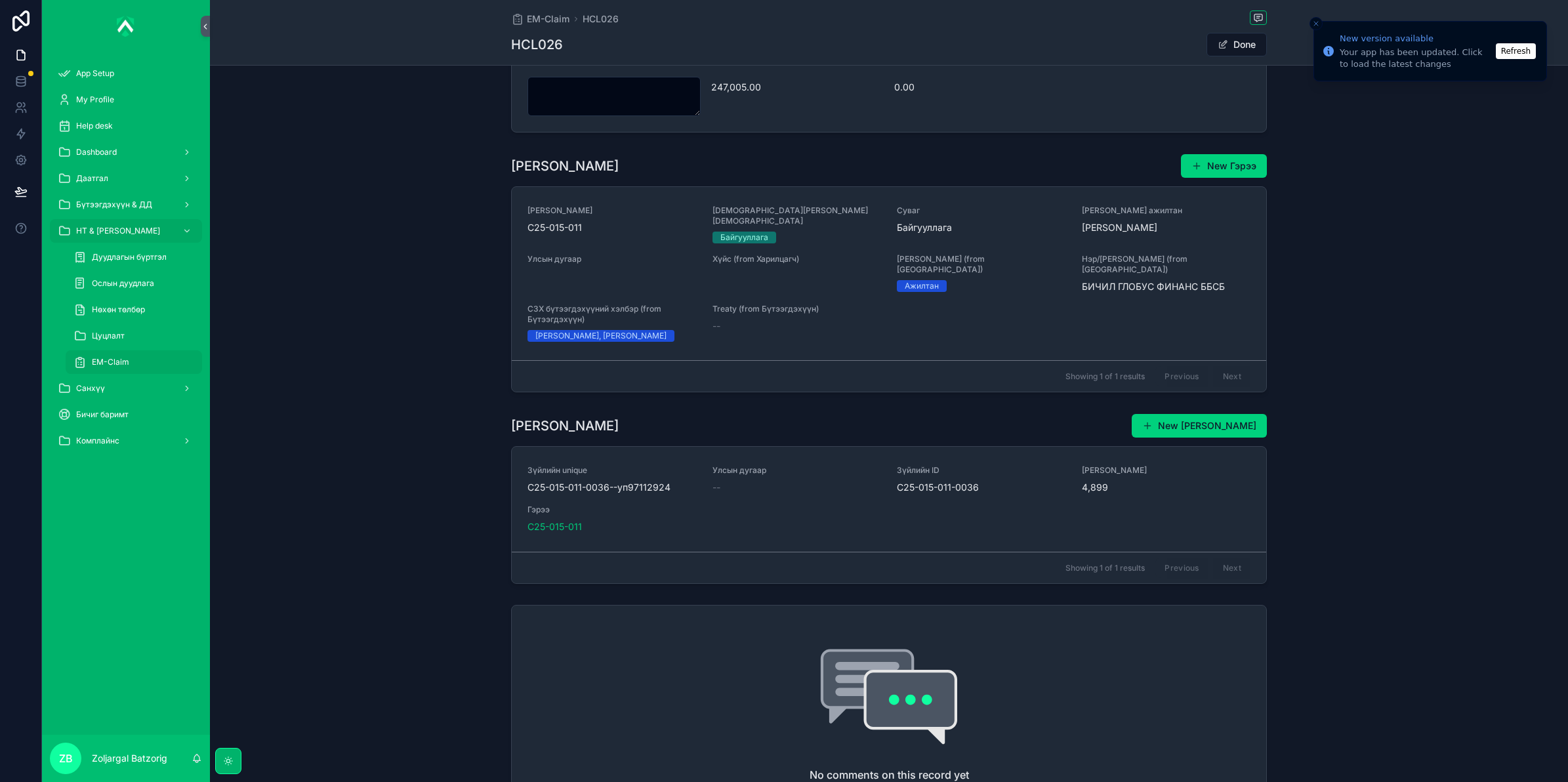
scroll to position [1804, 0]
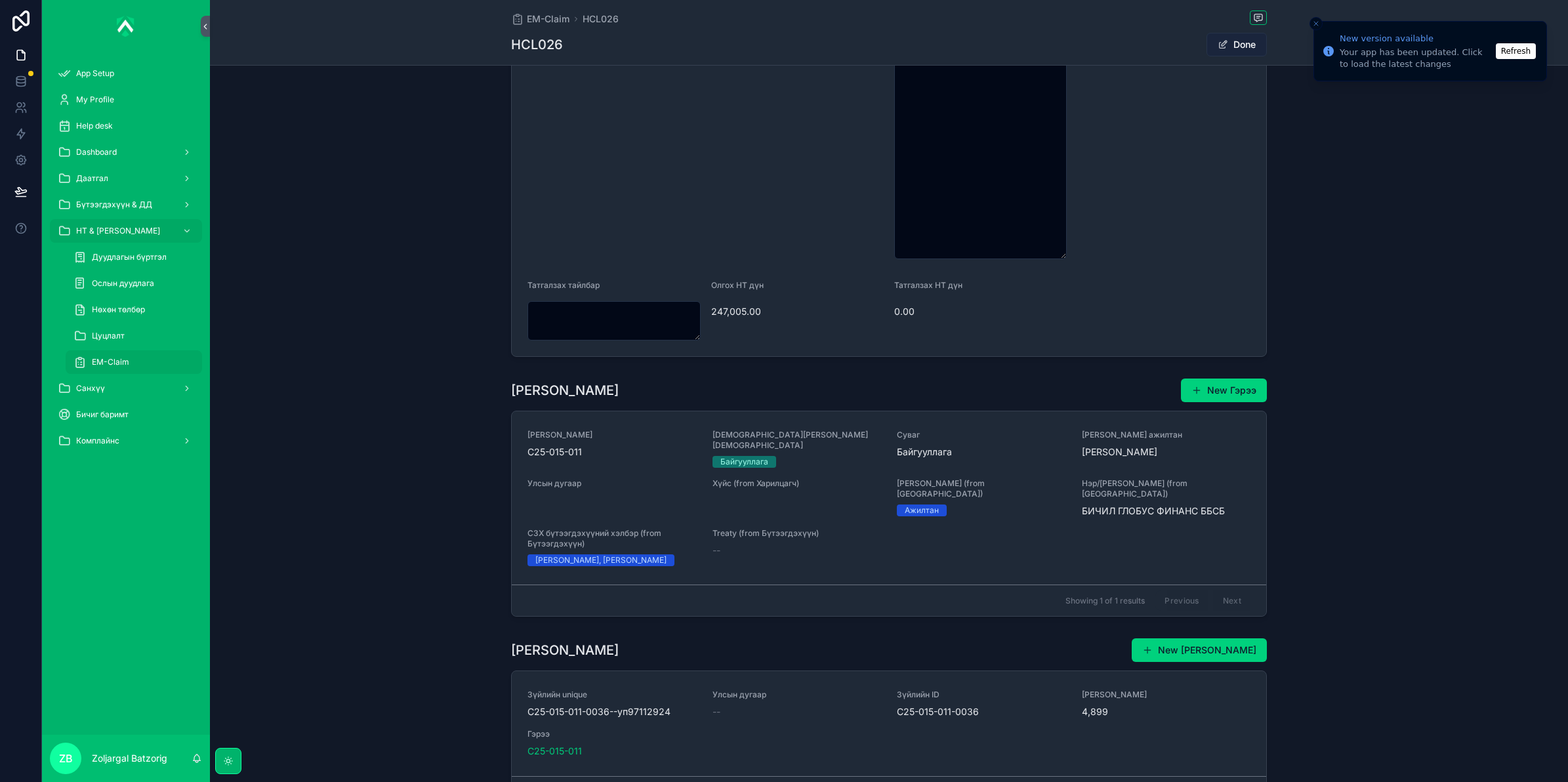
click at [1234, 46] on button "Done" at bounding box center [1236, 44] width 60 height 23
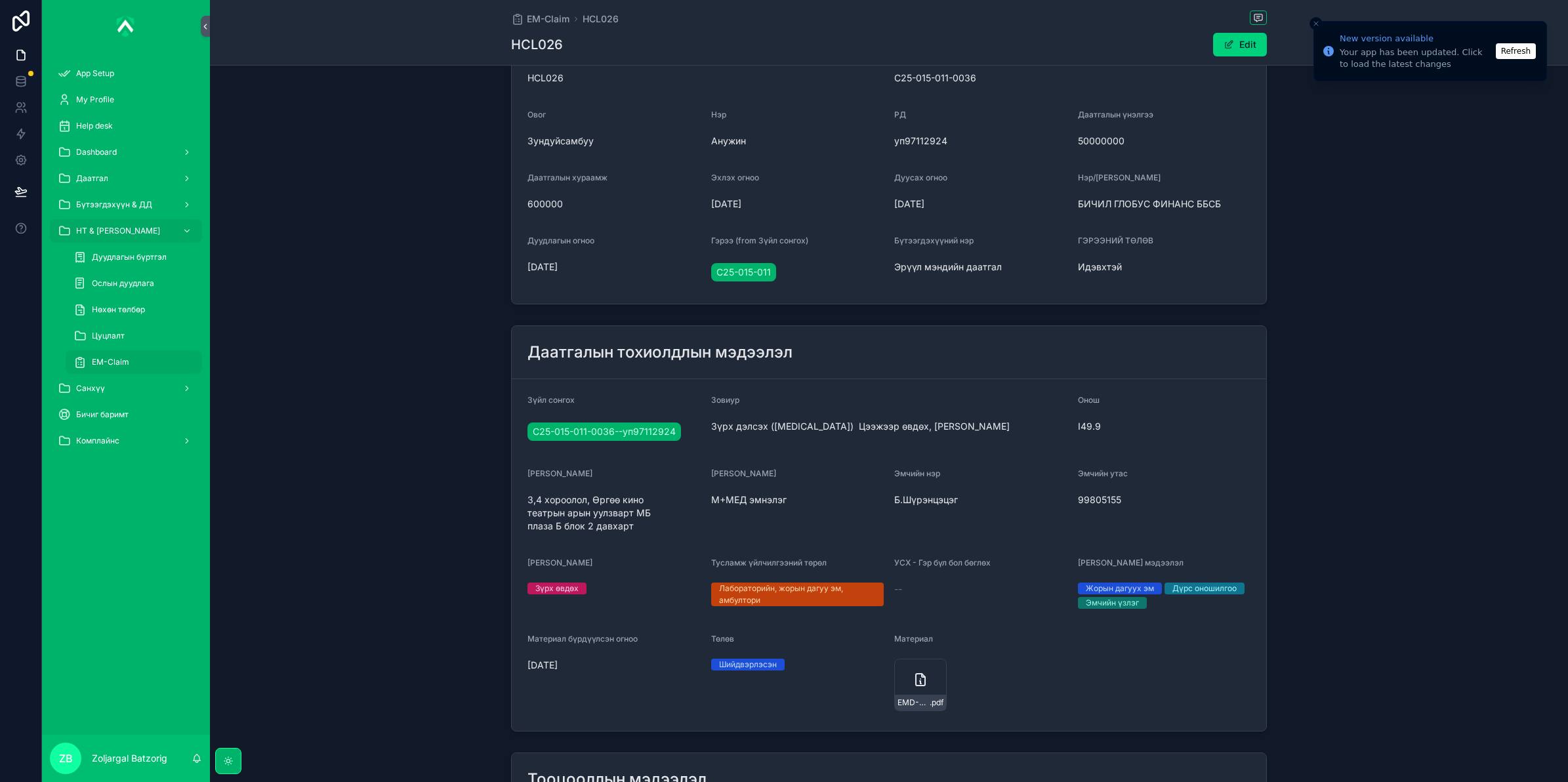
scroll to position [0, 0]
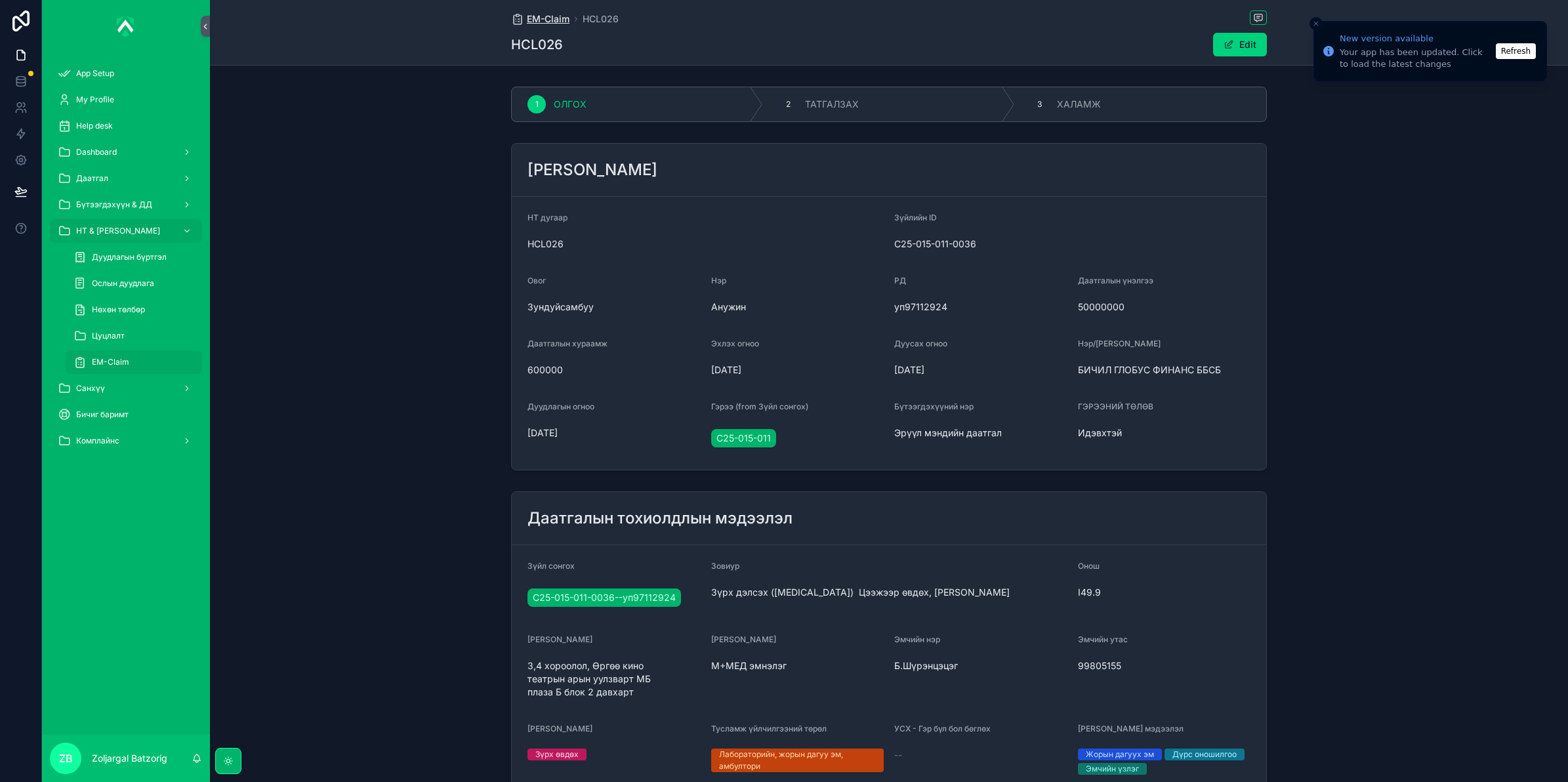
click at [549, 23] on span "EM-Claim" at bounding box center [548, 19] width 43 height 13
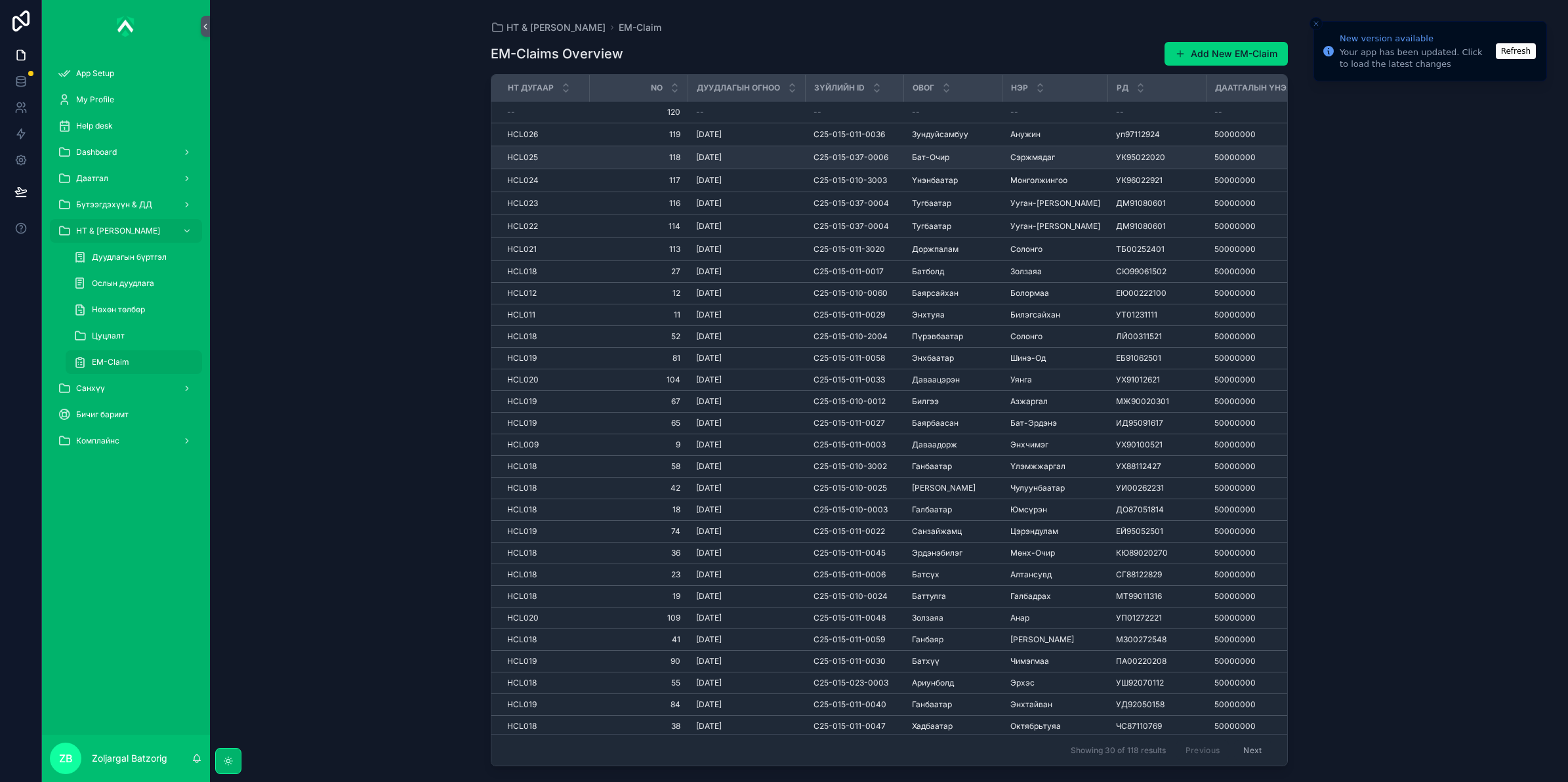
click at [1039, 155] on span "Сэржмядаг" at bounding box center [1033, 157] width 45 height 10
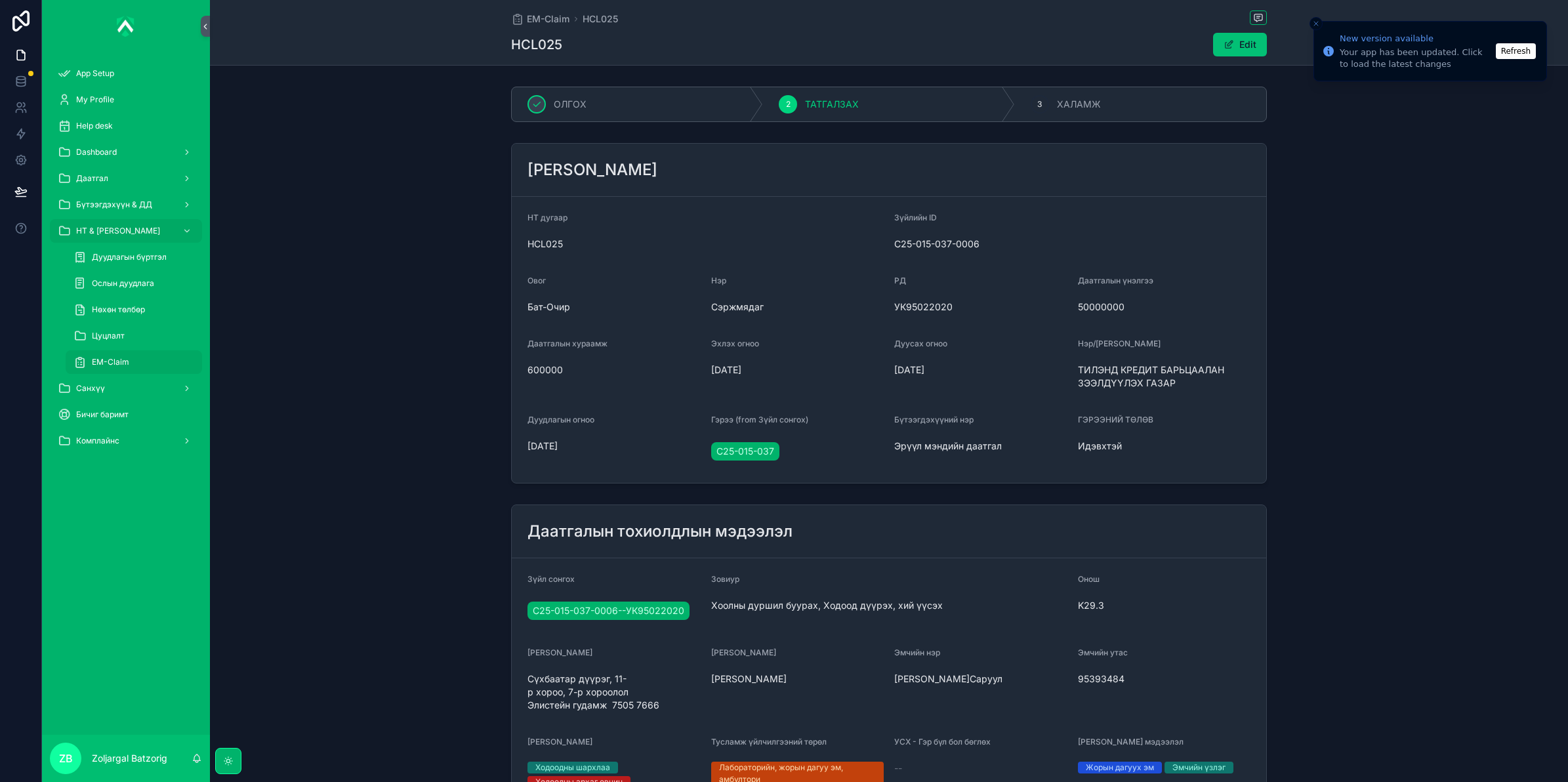
click at [1224, 47] on span "scrollable content" at bounding box center [1228, 44] width 10 height 10
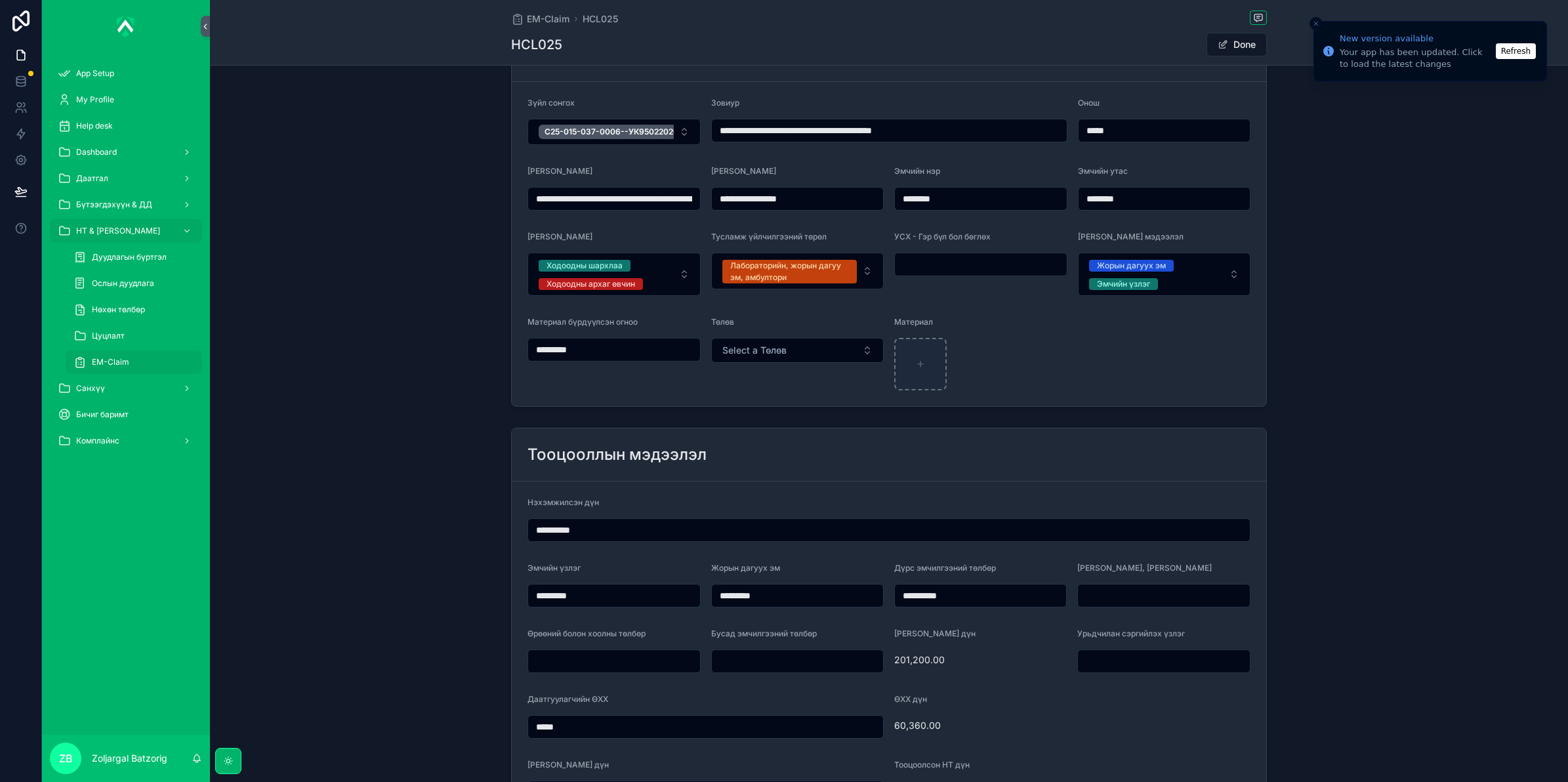
scroll to position [492, 0]
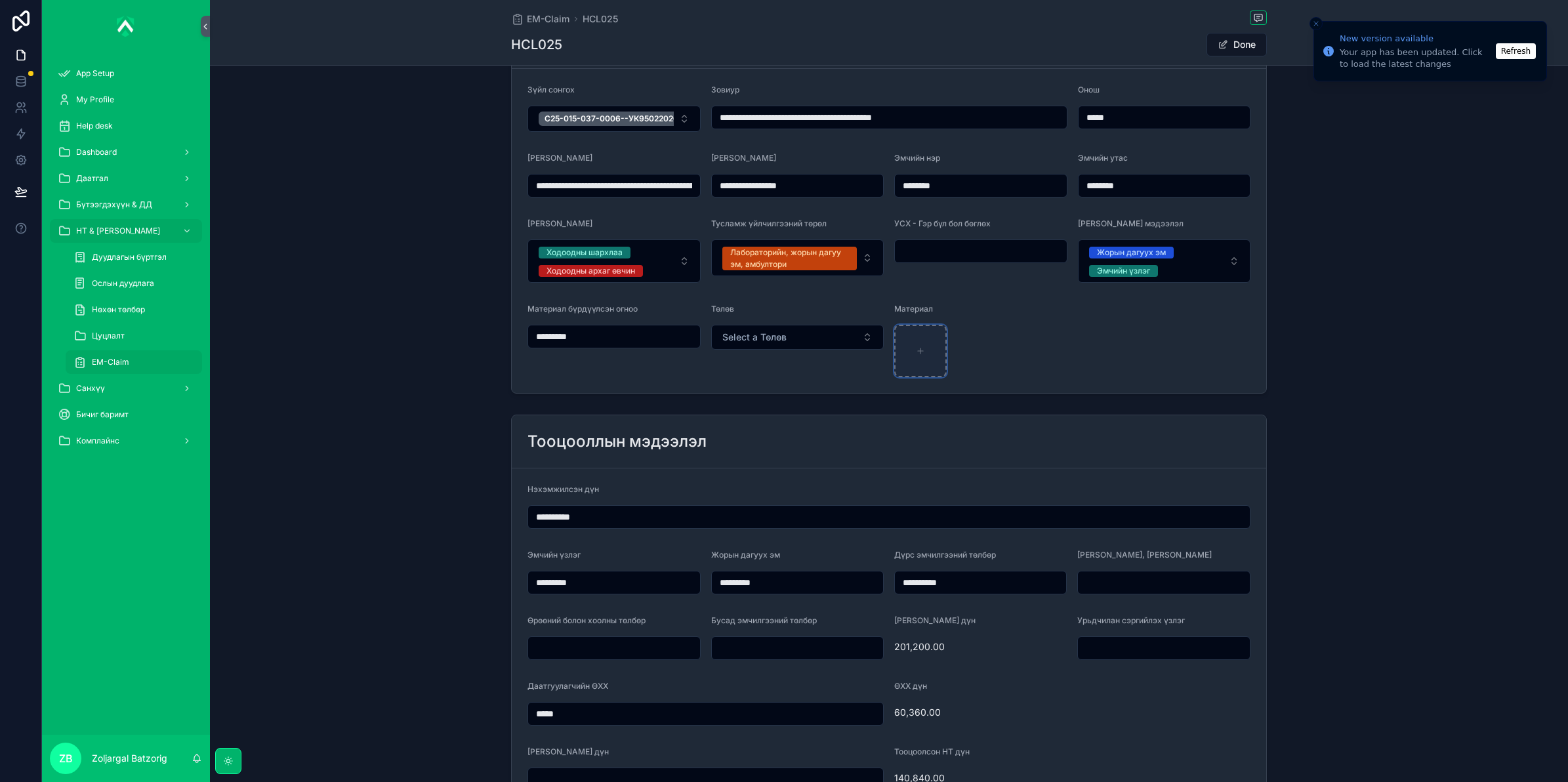
click at [922, 339] on div "scrollable content" at bounding box center [920, 350] width 52 height 52
type input "**********"
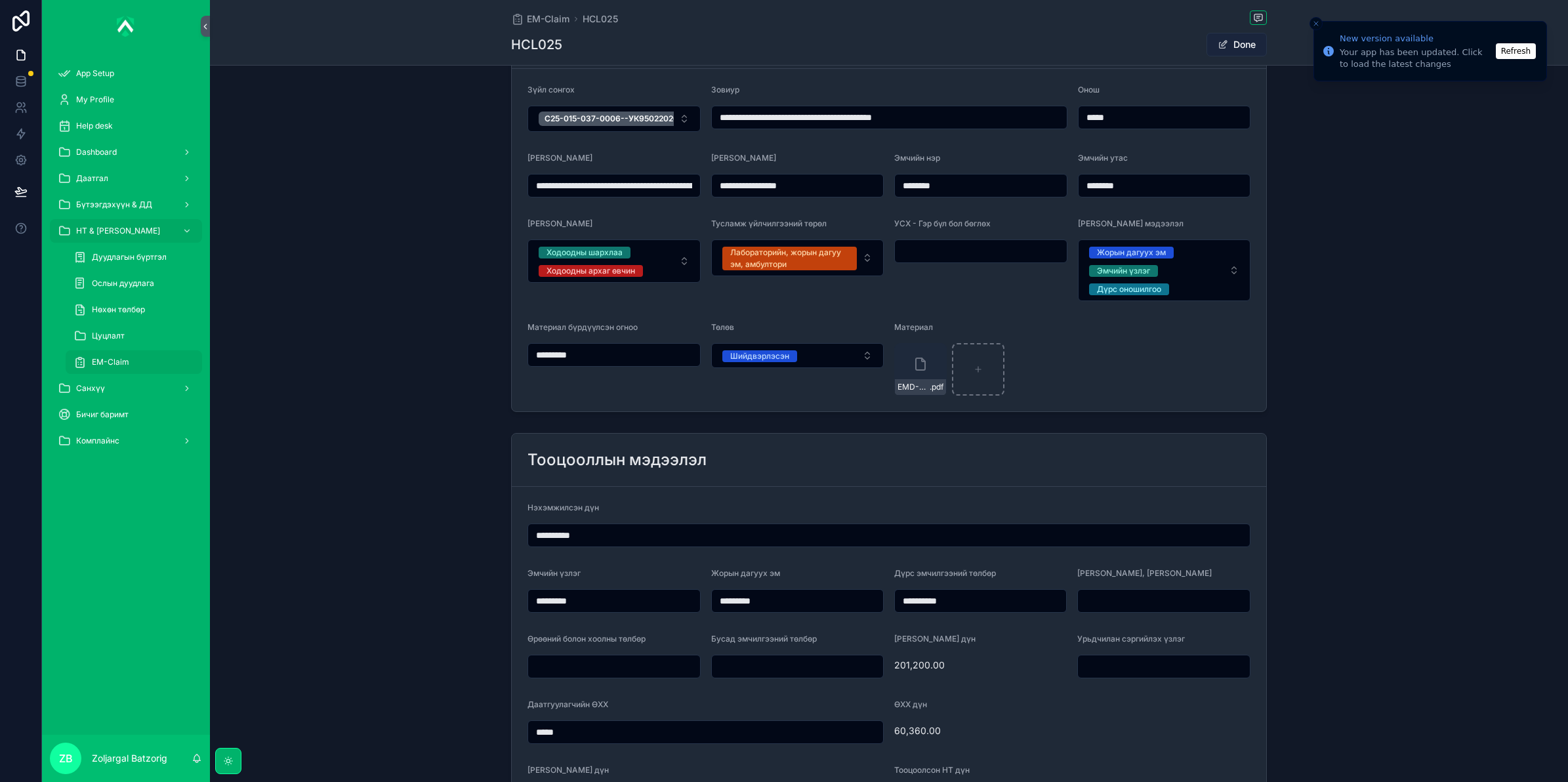
click at [1222, 40] on span "scrollable content" at bounding box center [1222, 44] width 10 height 10
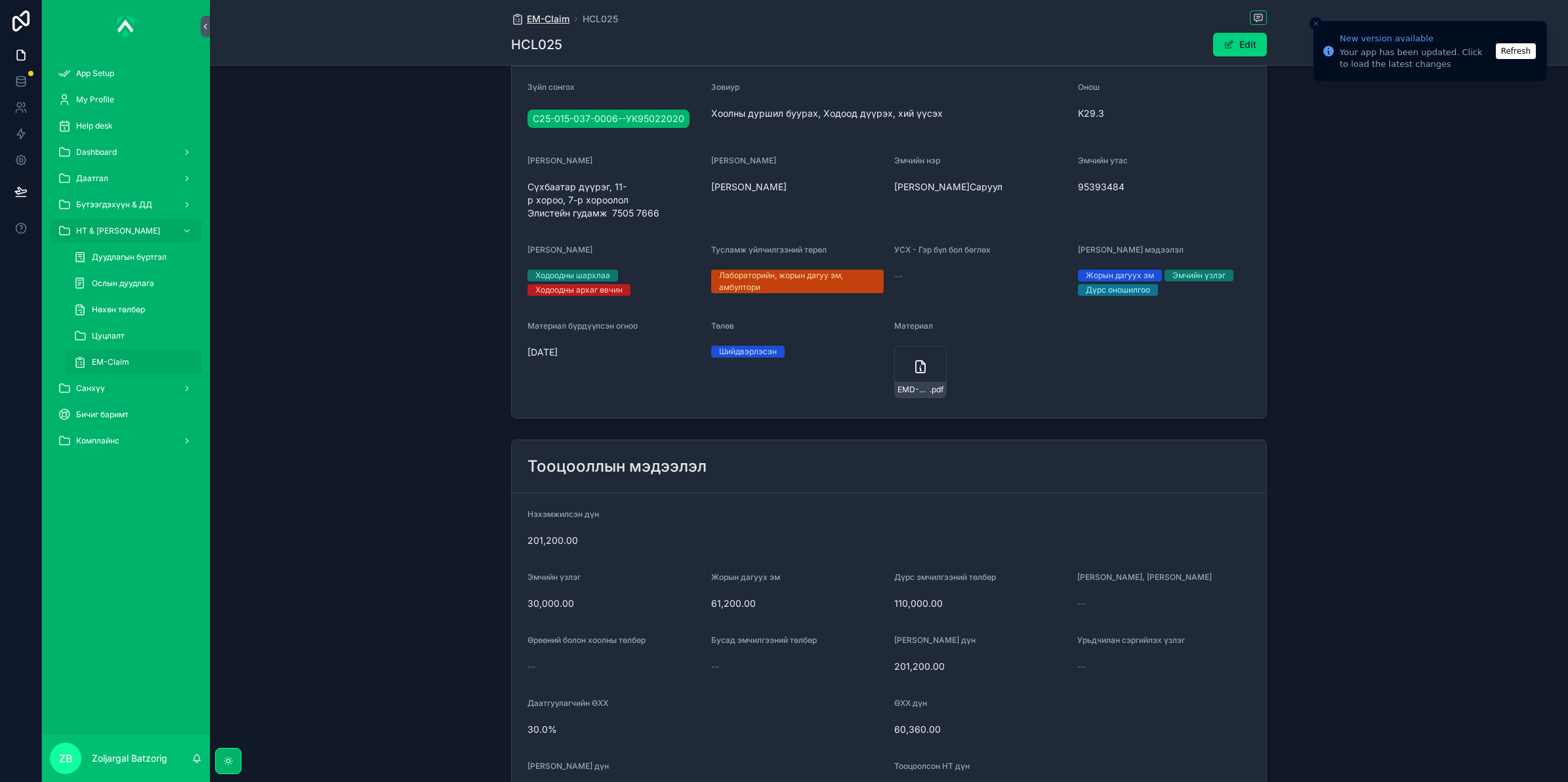
click at [542, 18] on span "EM-Claim" at bounding box center [548, 19] width 43 height 13
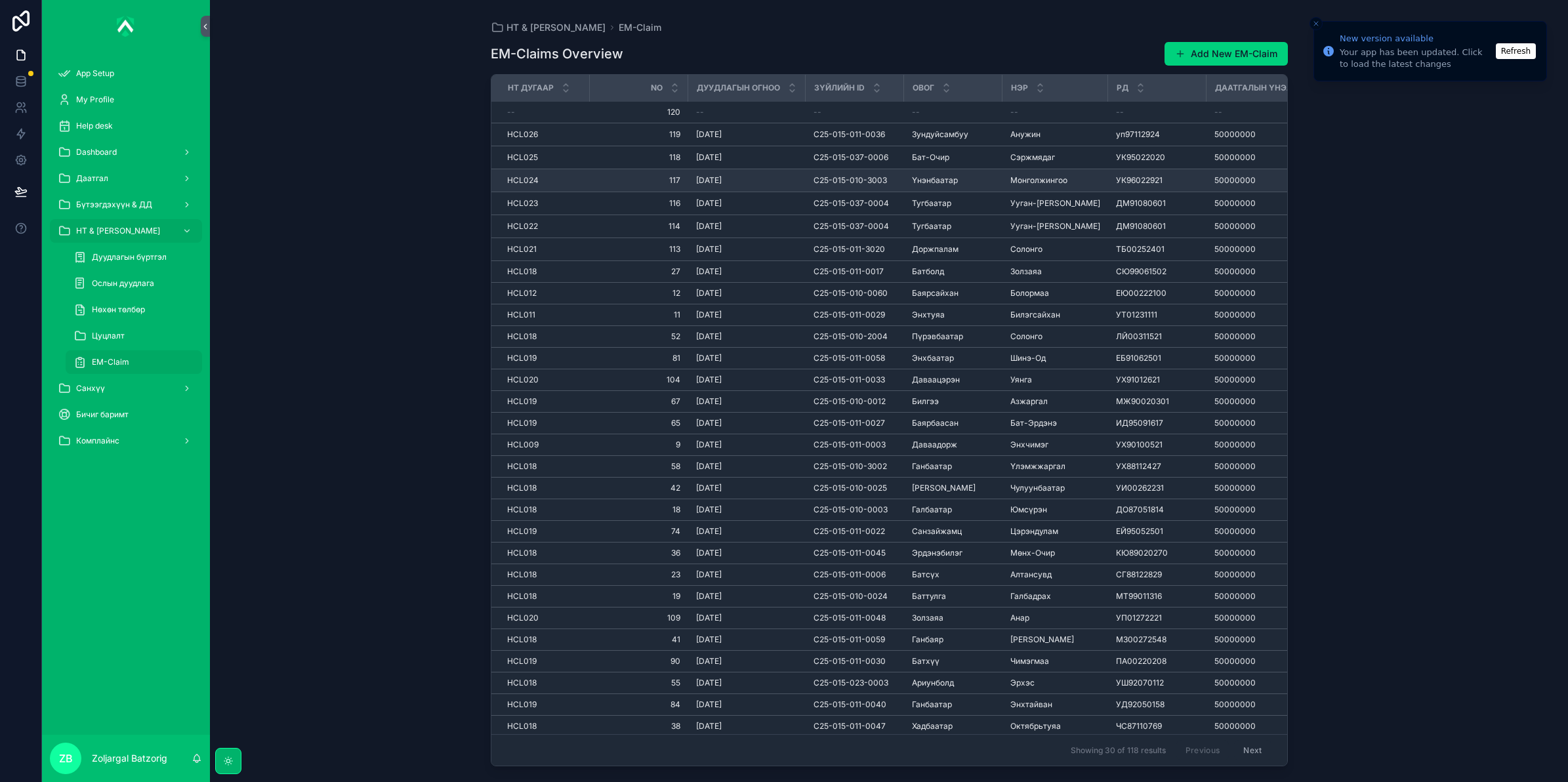
click at [1007, 182] on td "Монголжингоо Монголжингоо" at bounding box center [1055, 180] width 106 height 23
click at [1035, 178] on span "Монголжингоо" at bounding box center [1039, 180] width 57 height 10
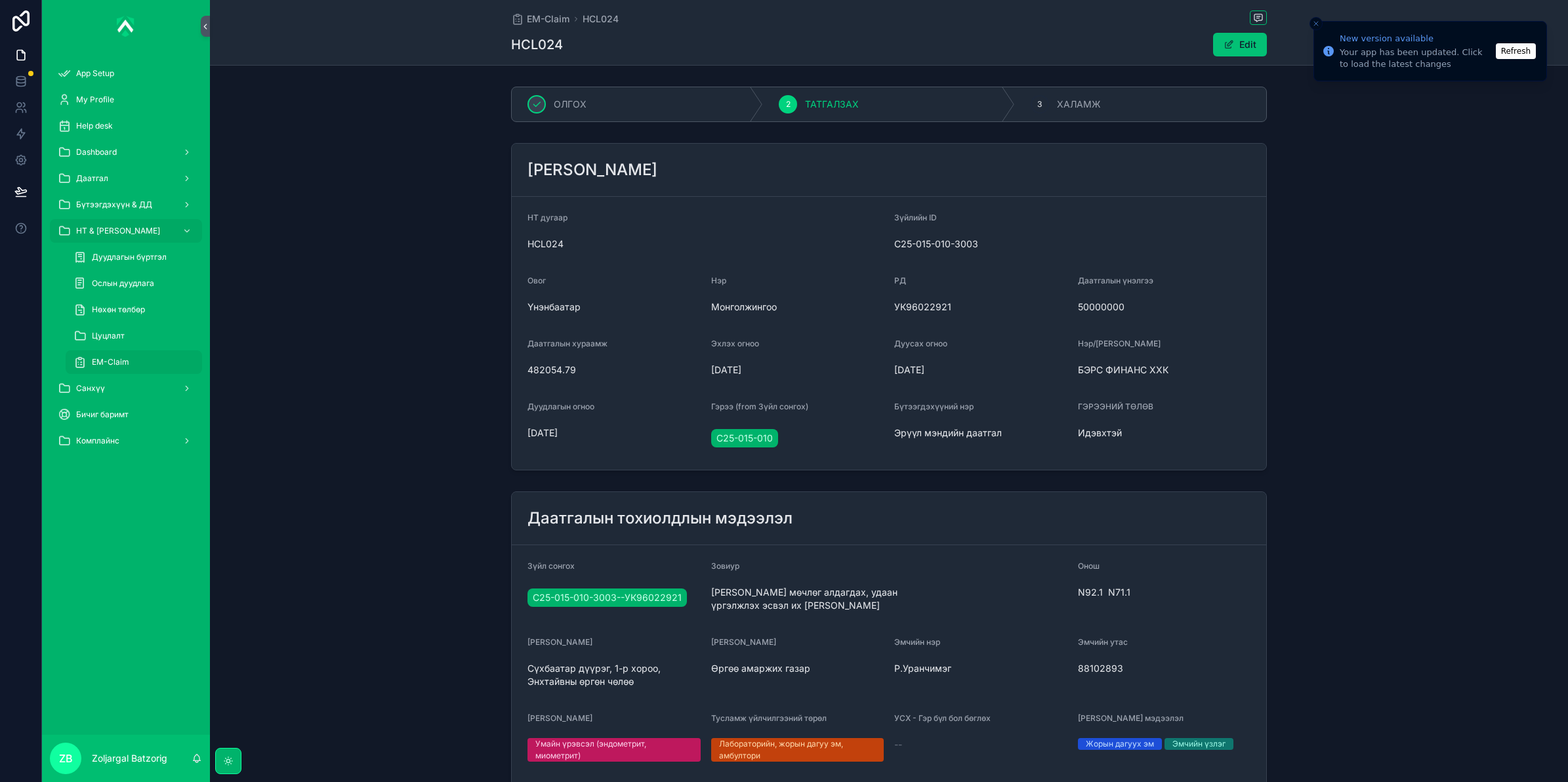
click at [1220, 51] on button "Edit" at bounding box center [1239, 44] width 54 height 23
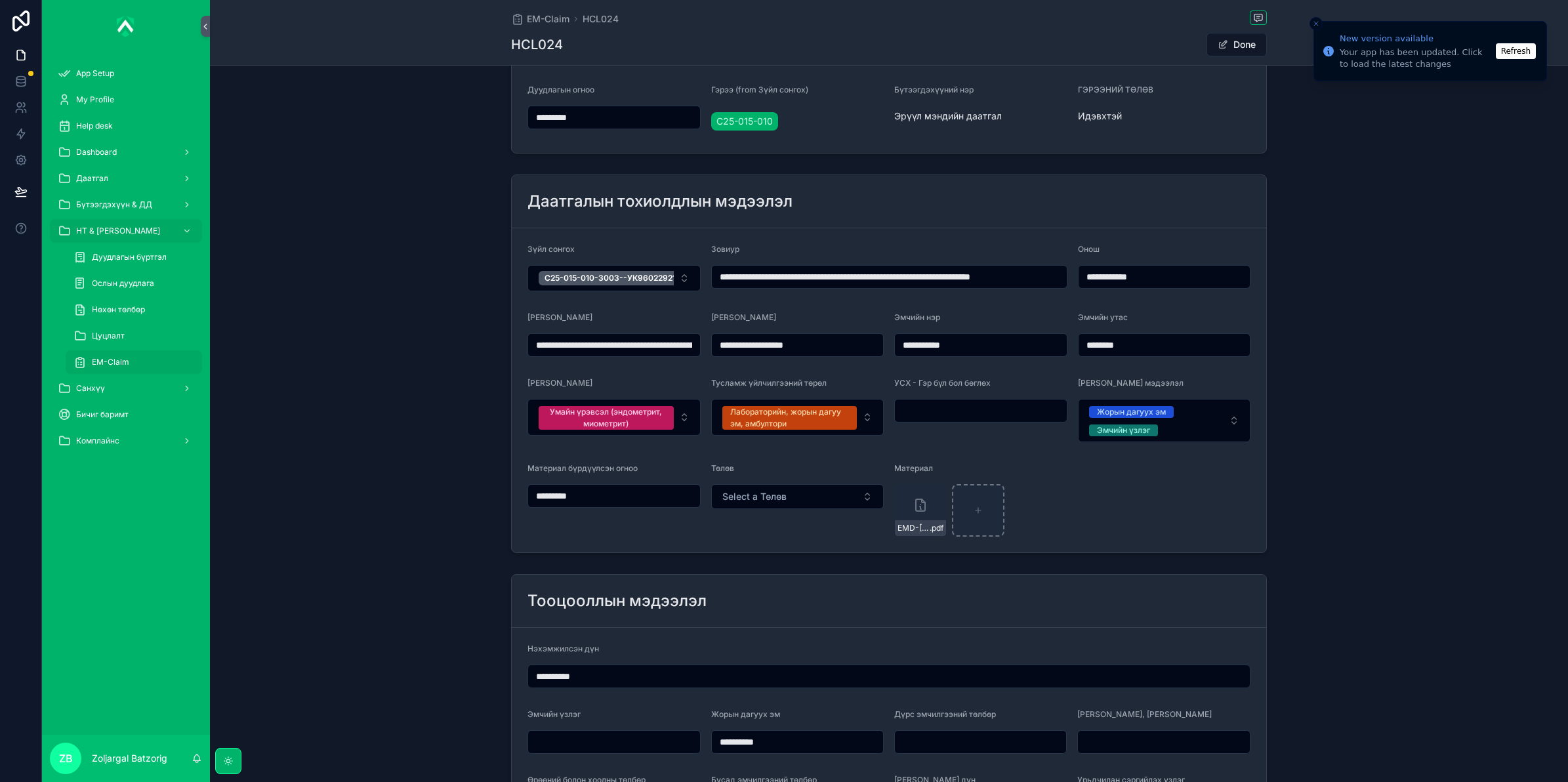
scroll to position [328, 0]
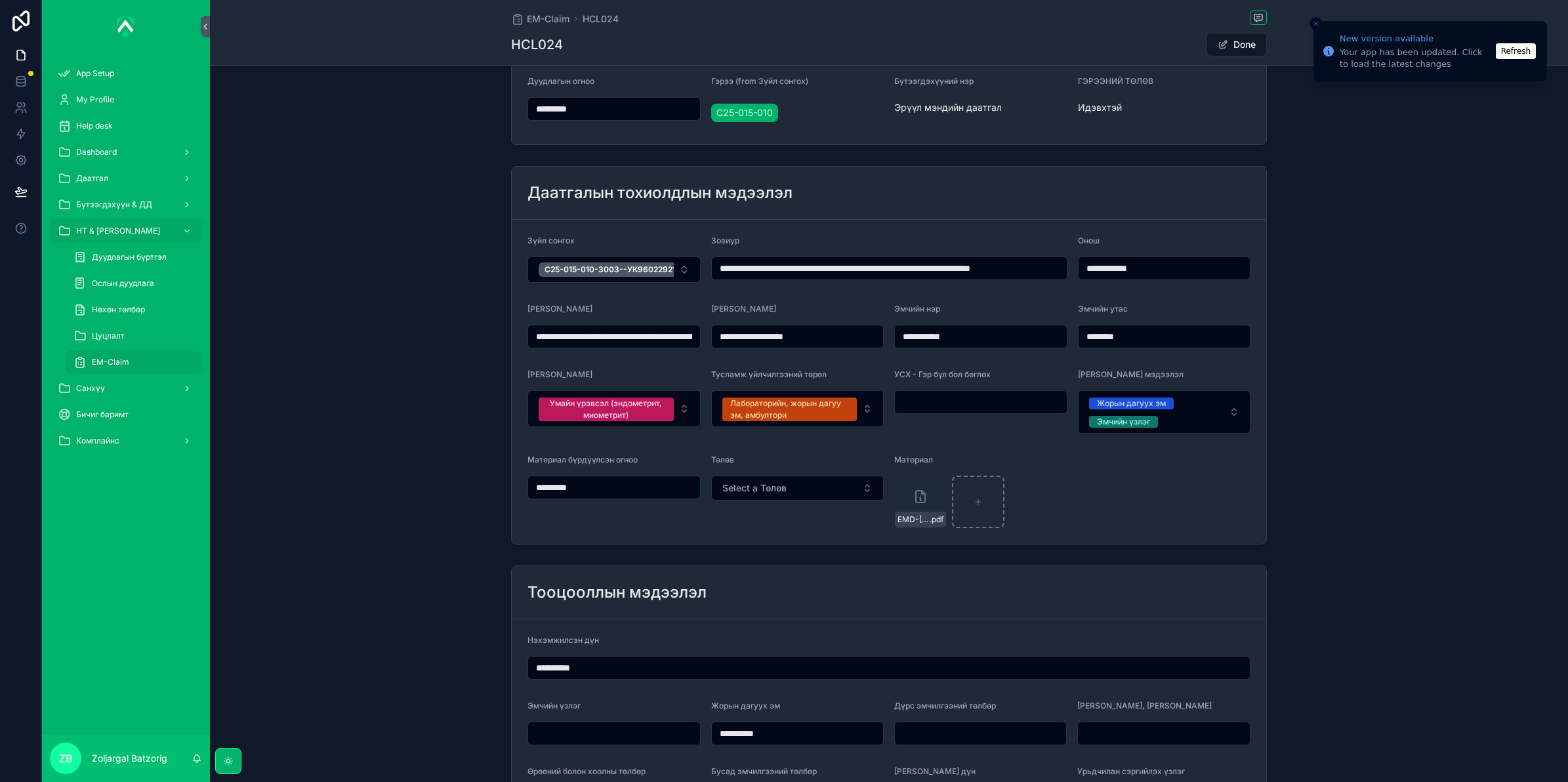
click at [1234, 42] on button "Done" at bounding box center [1236, 44] width 60 height 23
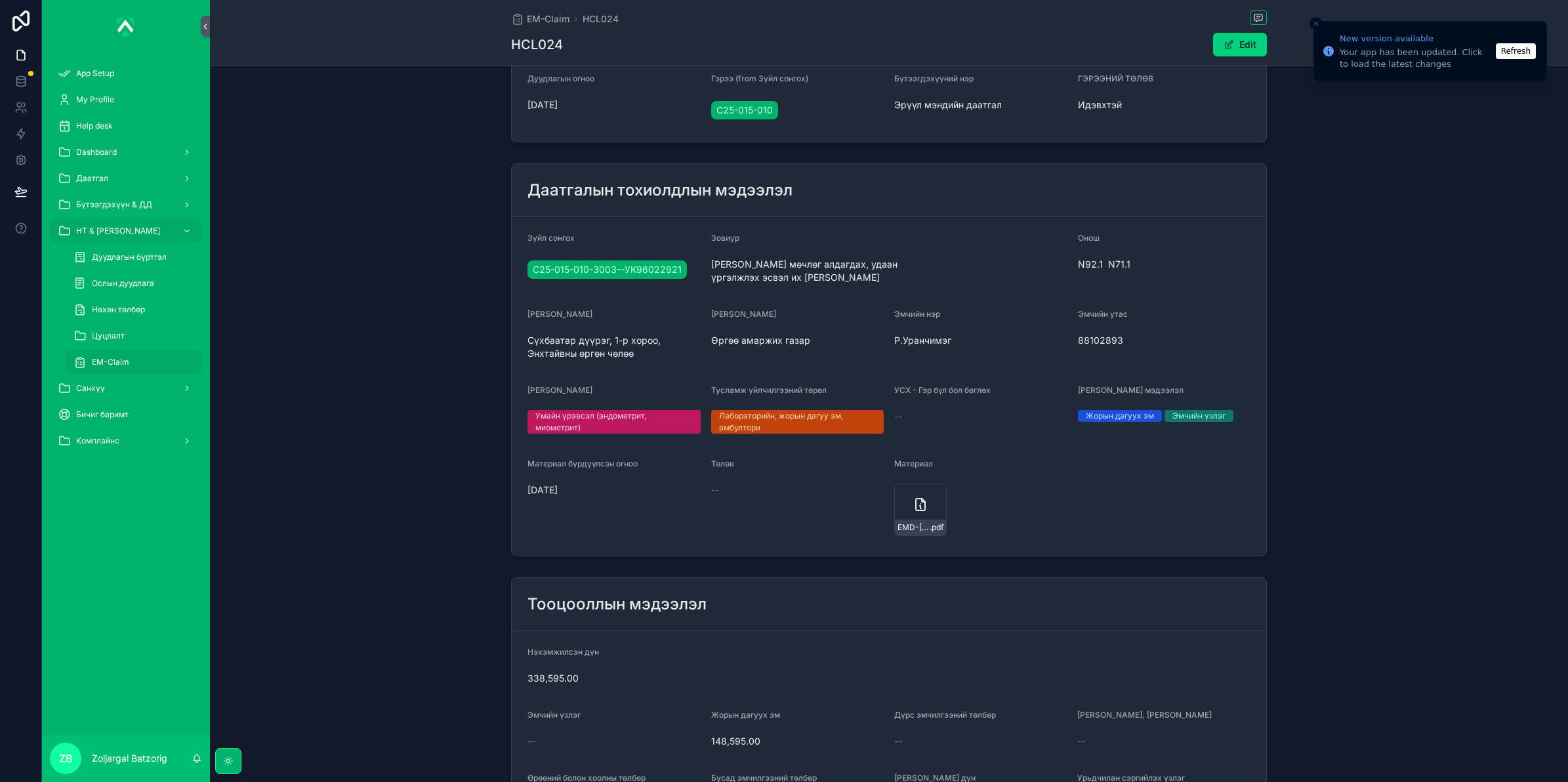
scroll to position [326, 0]
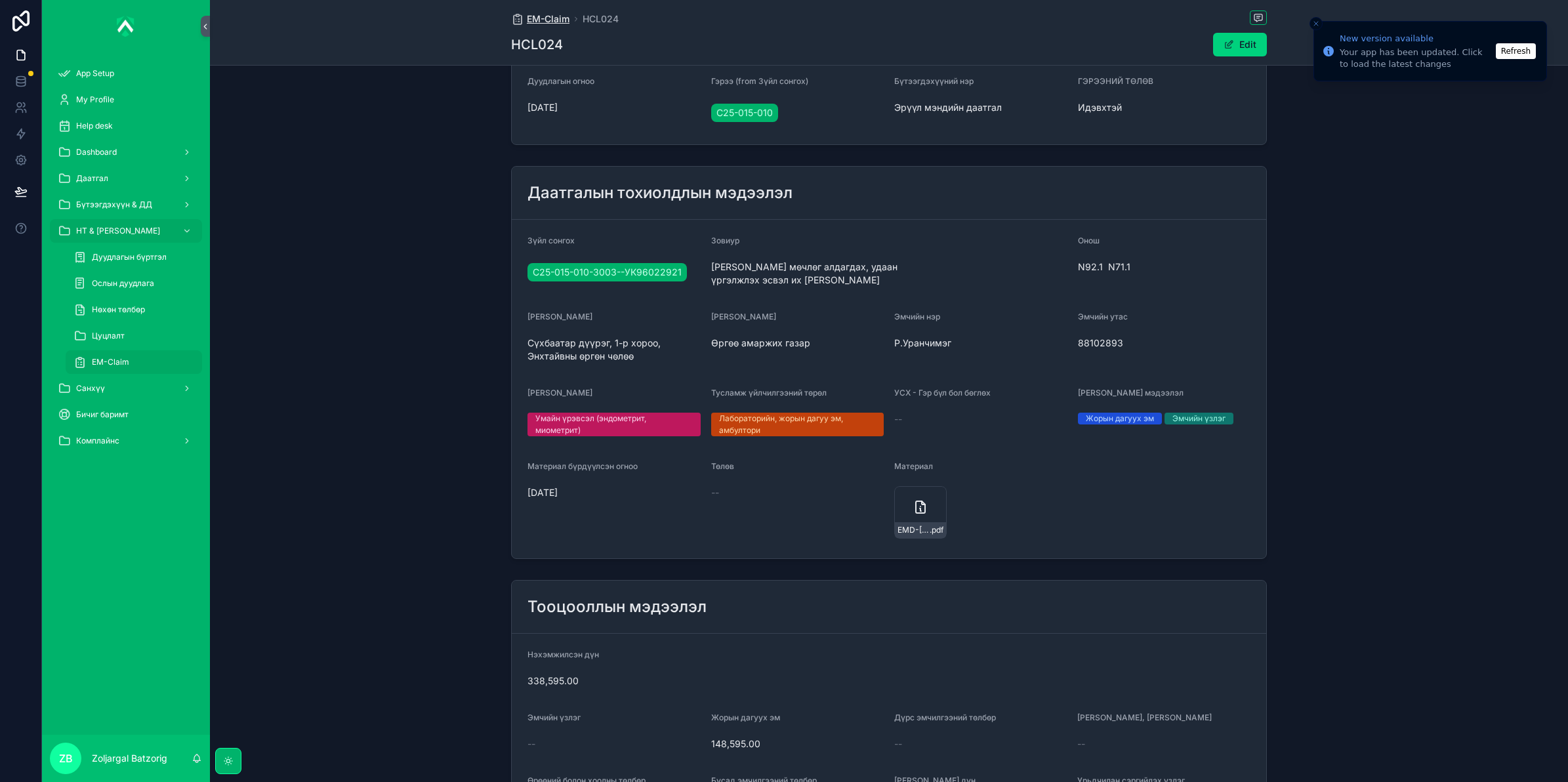
click at [538, 13] on span "EM-Claim" at bounding box center [548, 19] width 43 height 13
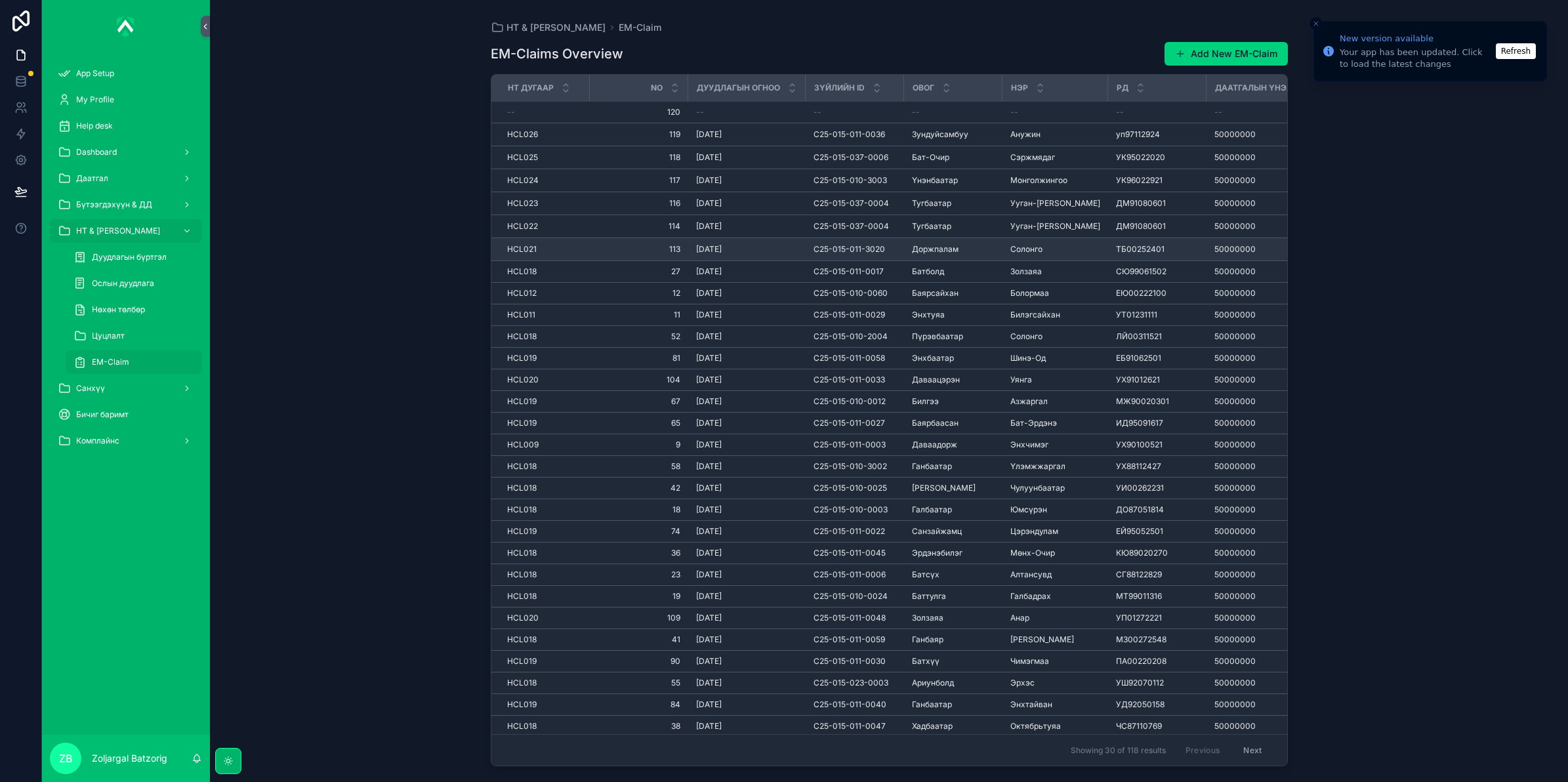
click at [1034, 250] on span "Солонго" at bounding box center [1027, 249] width 32 height 10
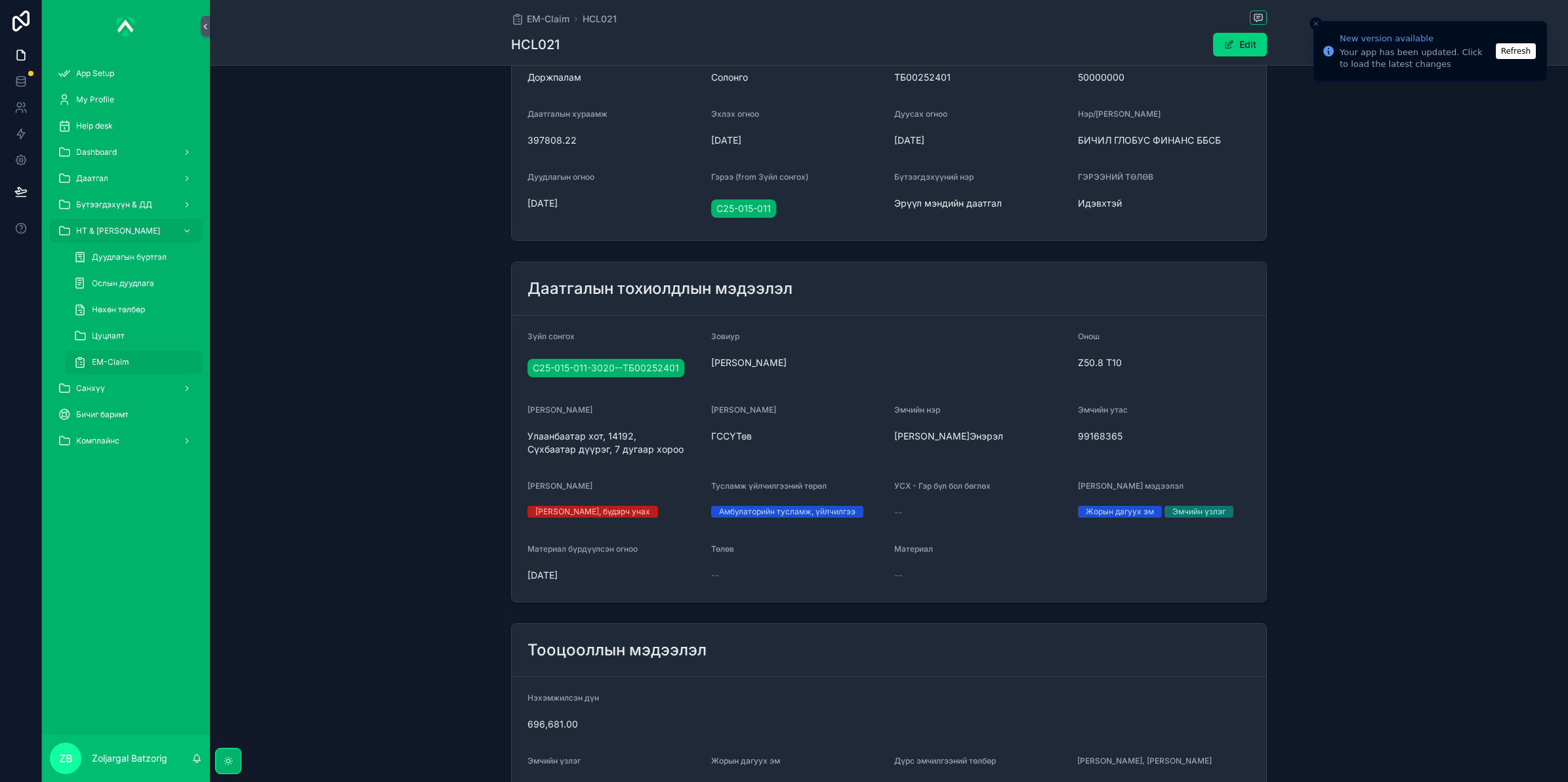
scroll to position [328, 0]
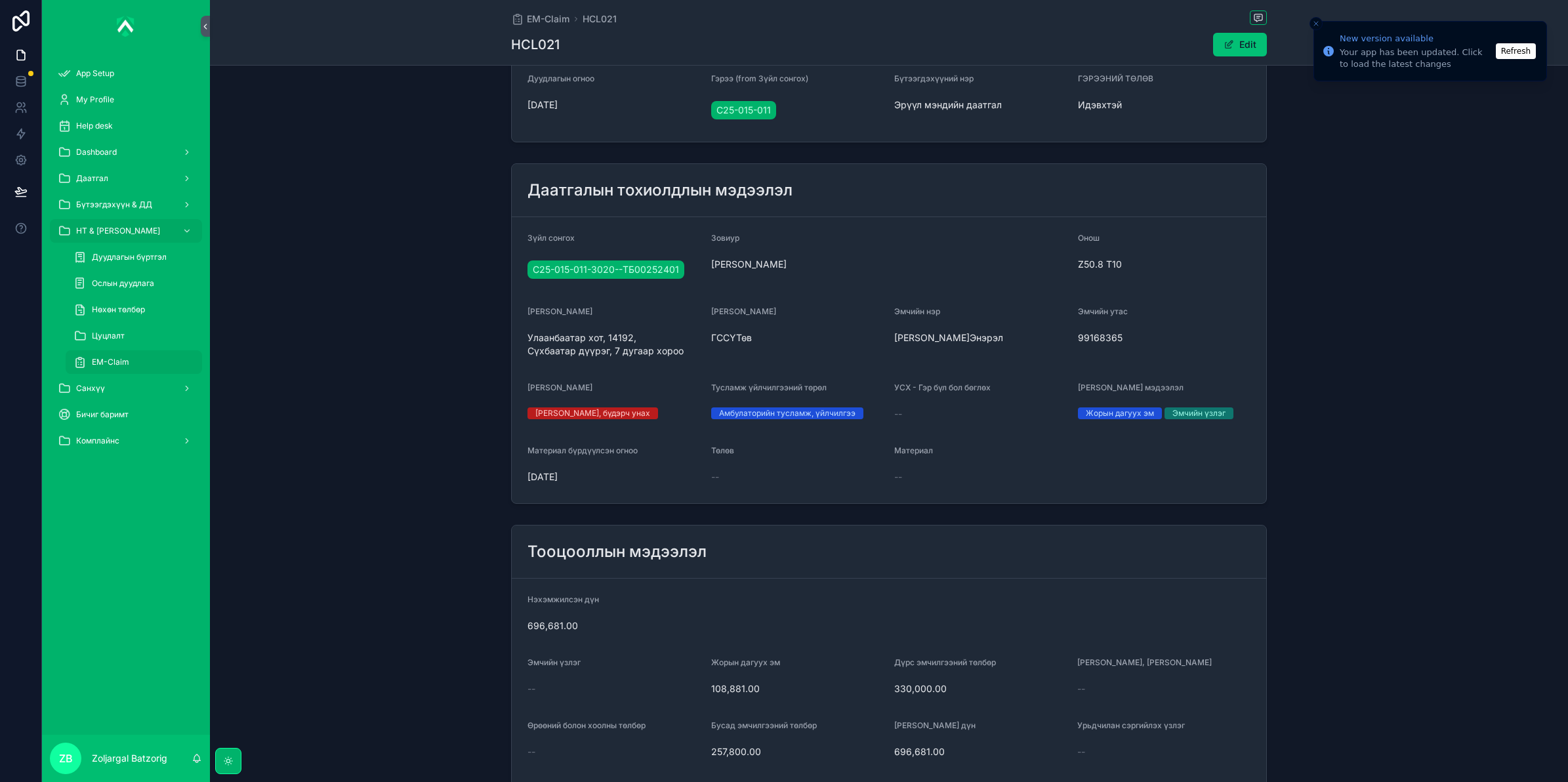
click at [1238, 40] on button "Edit" at bounding box center [1239, 44] width 54 height 23
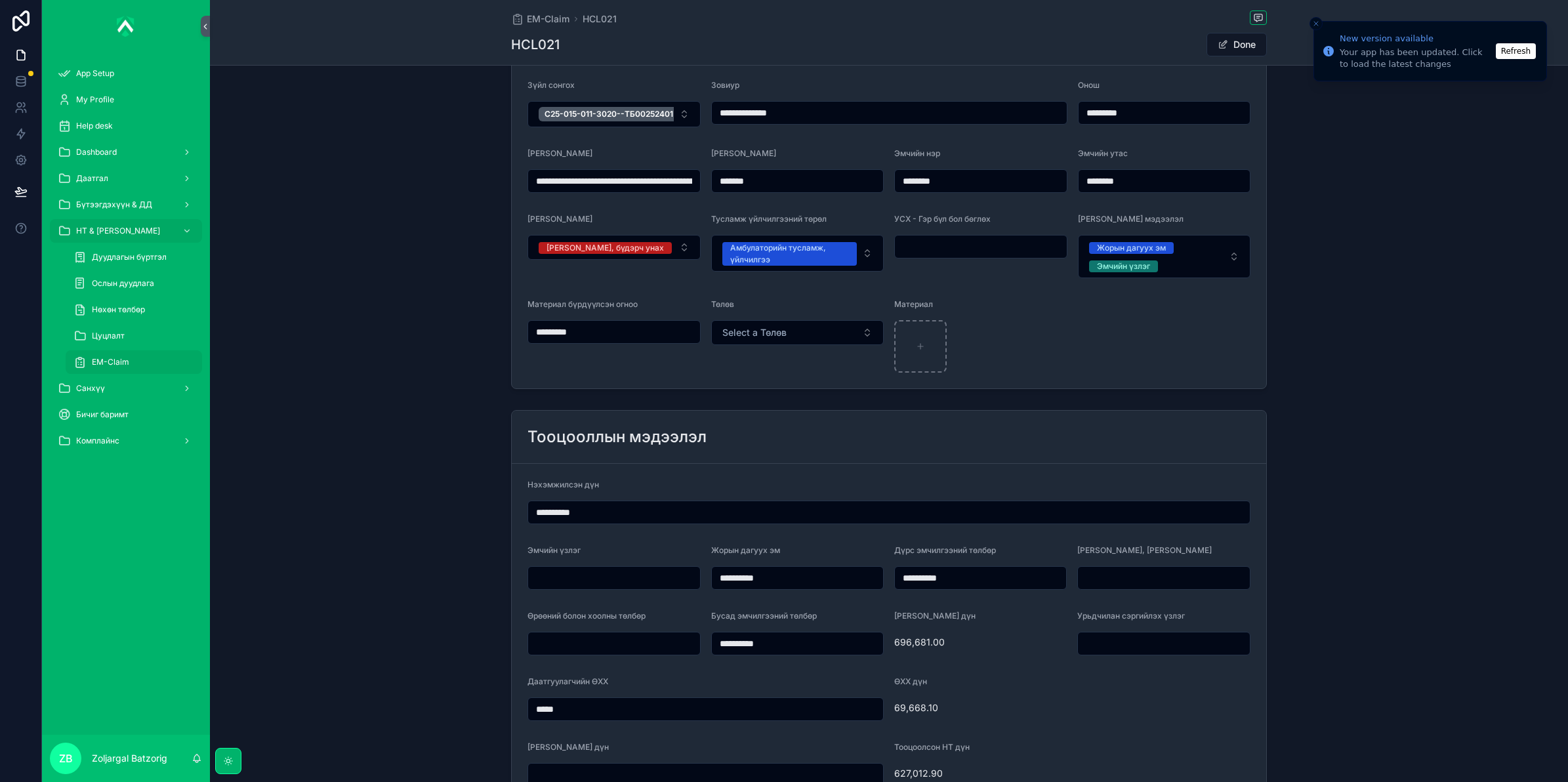
scroll to position [494, 0]
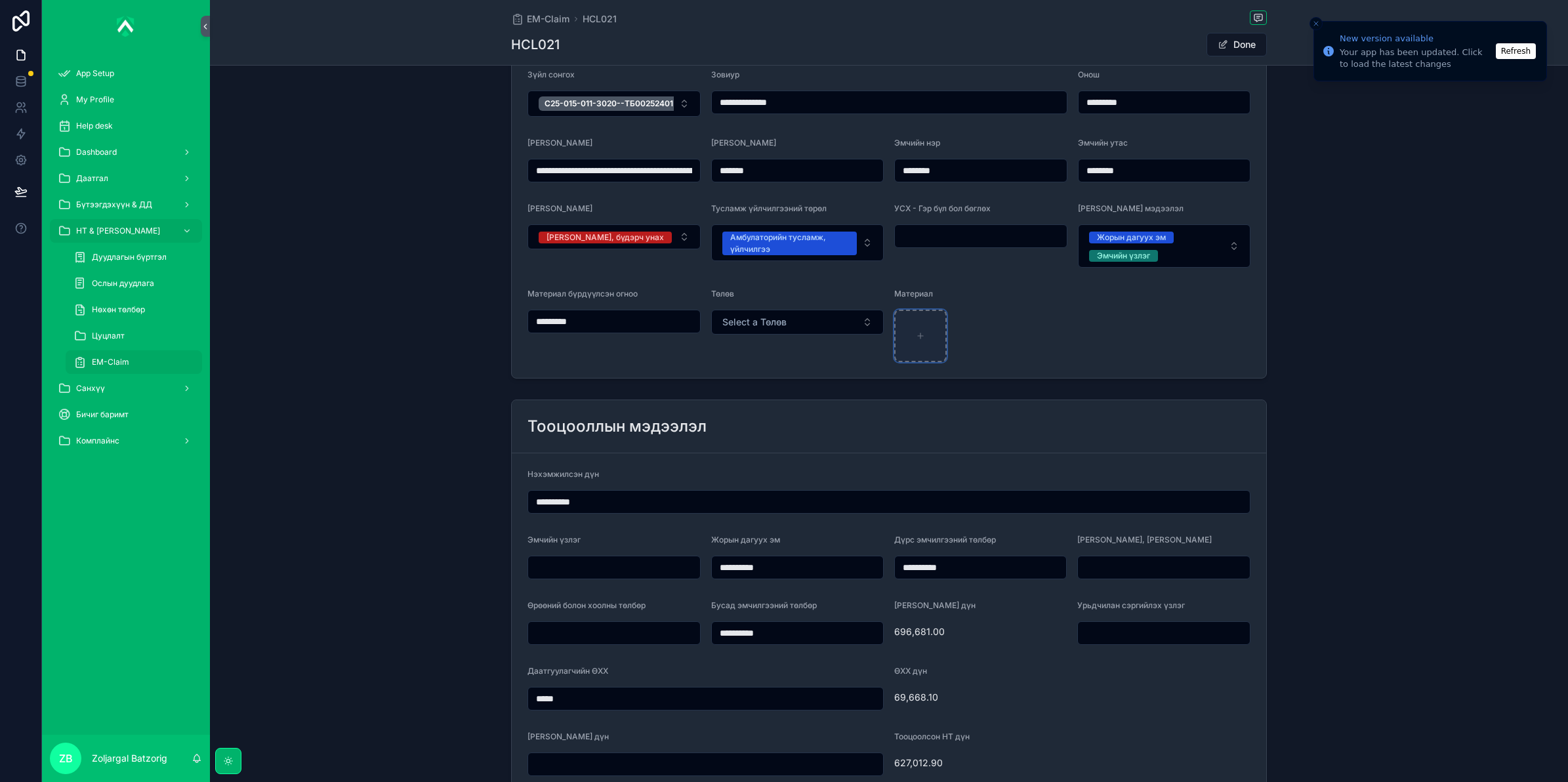
click at [916, 333] on icon "scrollable content" at bounding box center [920, 335] width 9 height 9
type input "**********"
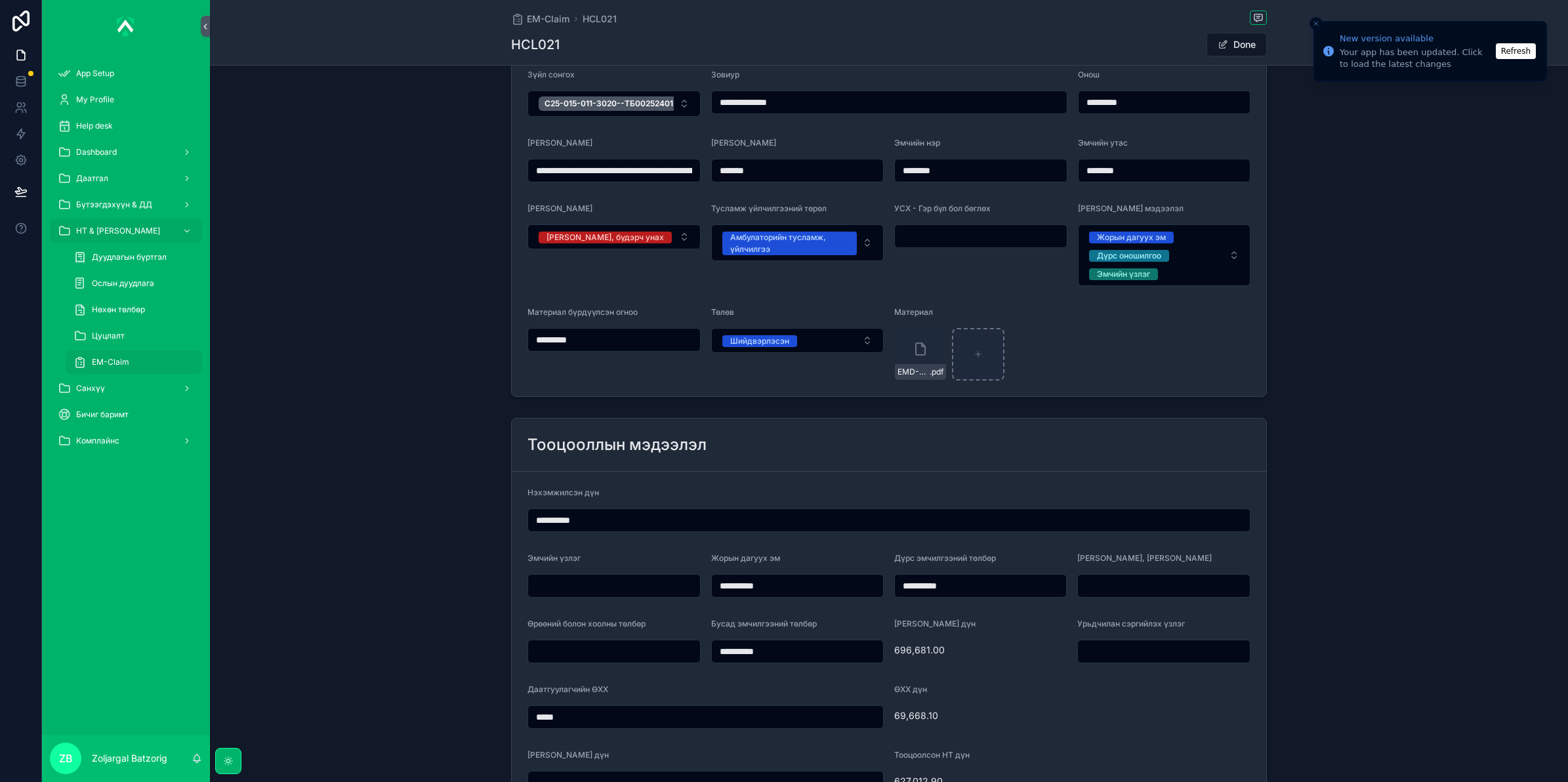
drag, startPoint x: 1246, startPoint y: 39, endPoint x: 1189, endPoint y: 83, distance: 72.0
click at [1246, 39] on button "Done" at bounding box center [1236, 44] width 60 height 23
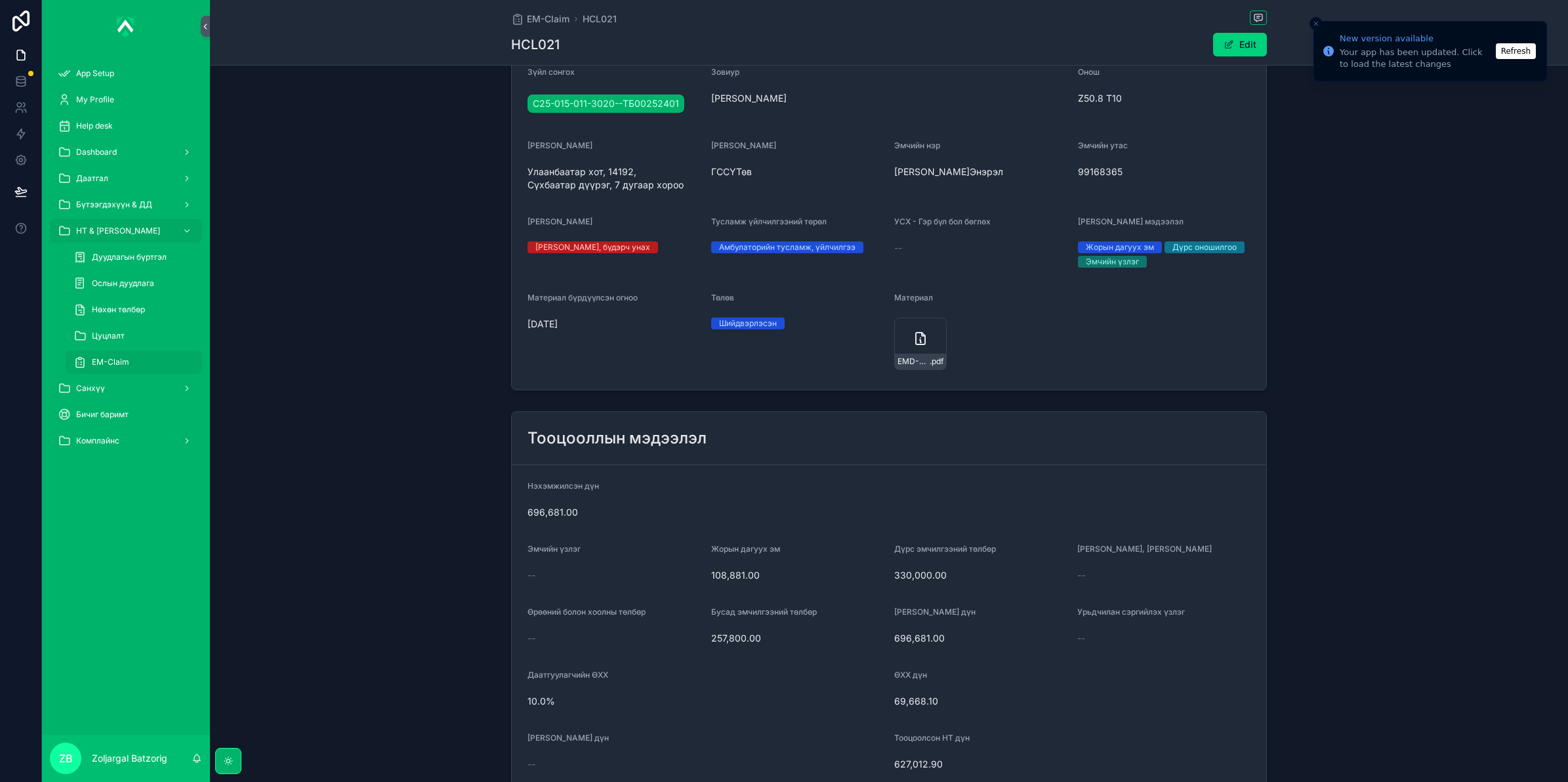
scroll to position [492, 0]
click at [562, 14] on span "EM-Claim" at bounding box center [548, 19] width 43 height 13
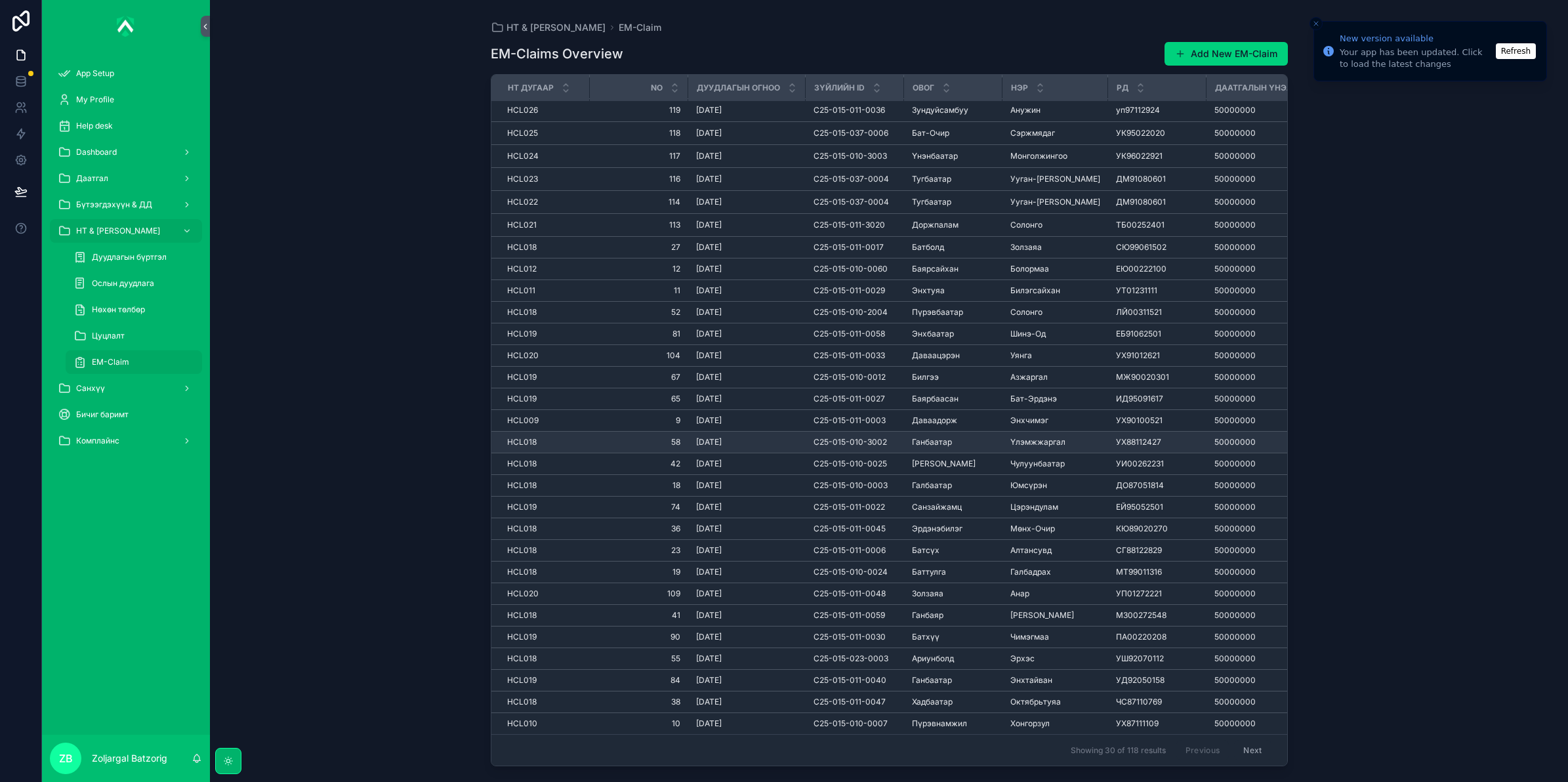
scroll to position [36, 0]
click at [1251, 744] on button "Next" at bounding box center [1252, 750] width 37 height 20
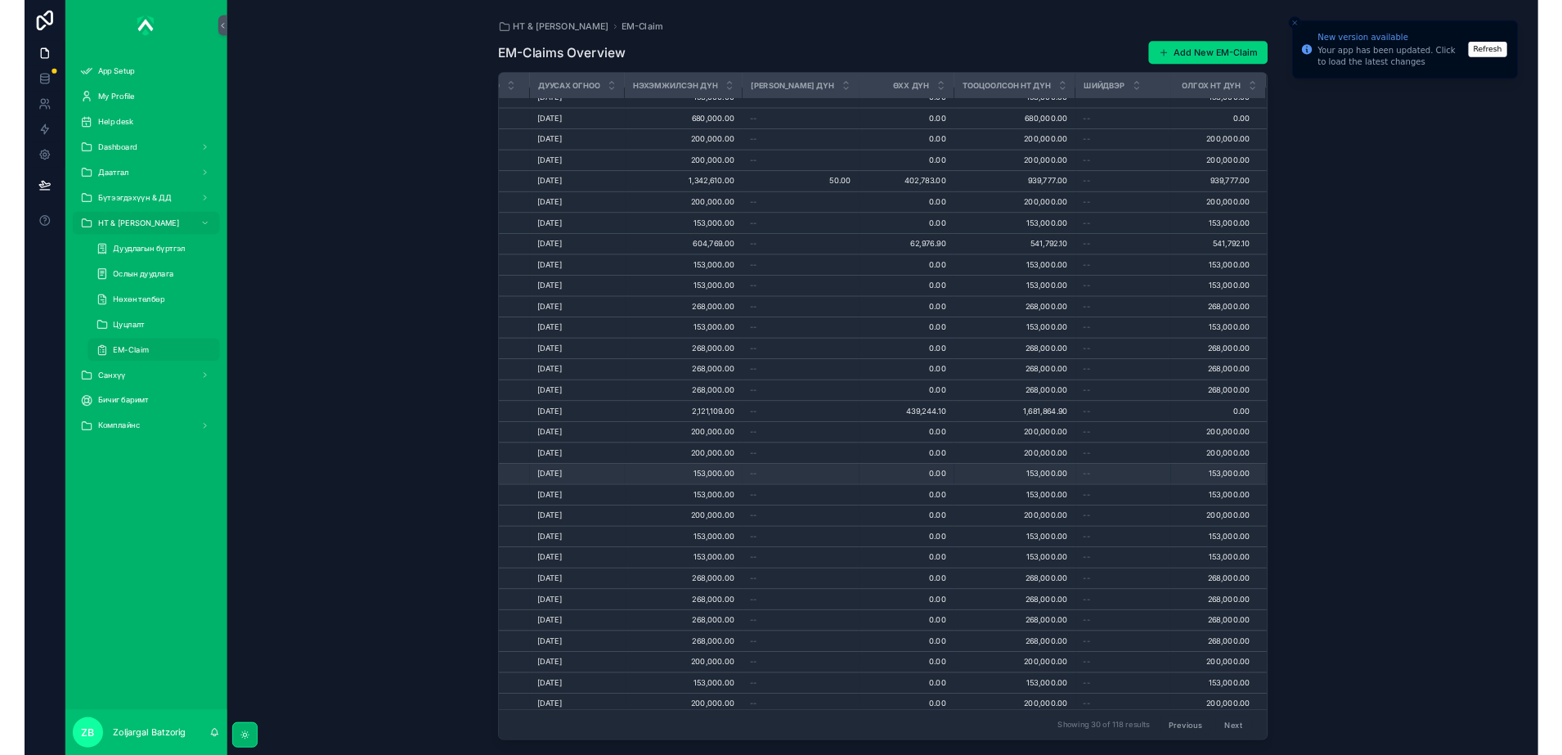
scroll to position [34, 1327]
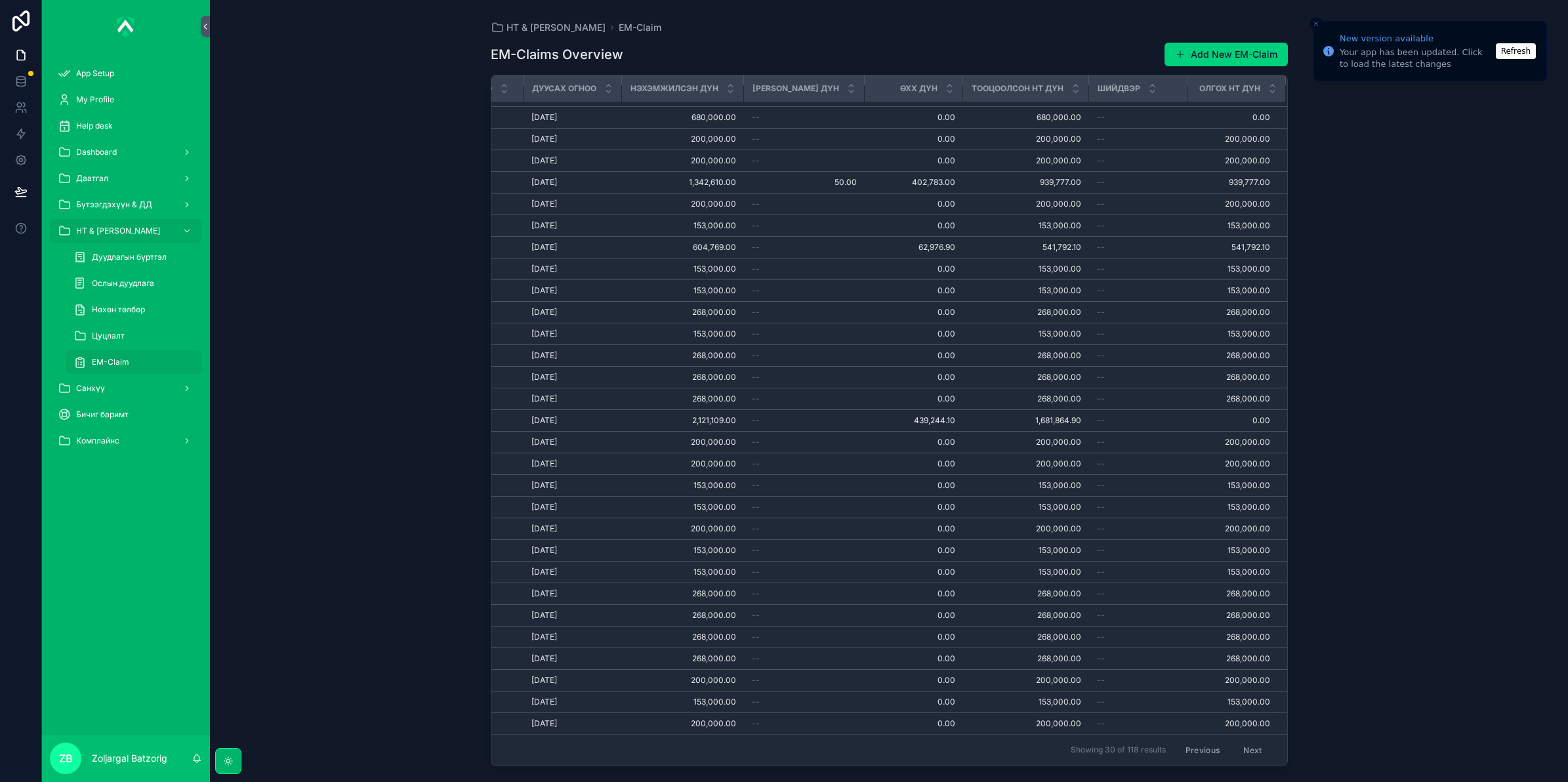
click at [1445, 408] on div "НТ & Үйлчилгээ EM-Claim EM-Claims Overview Add New EM-Claim НТ дугаар No Дуудла…" at bounding box center [889, 391] width 1358 height 782
click at [125, 176] on div "Даатгал" at bounding box center [126, 178] width 136 height 21
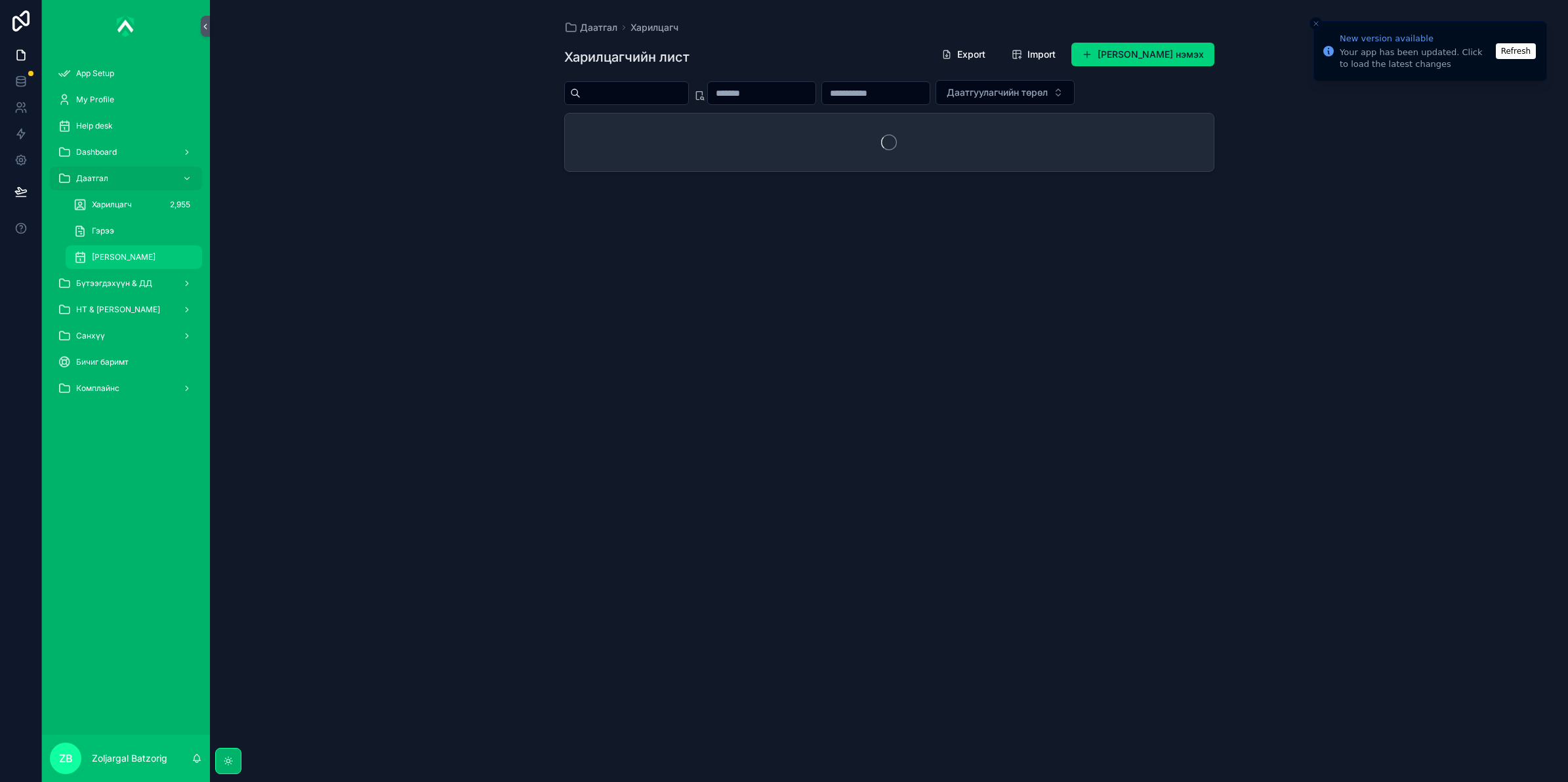
drag, startPoint x: 146, startPoint y: 253, endPoint x: 149, endPoint y: 247, distance: 6.7
click at [148, 253] on span "[PERSON_NAME]" at bounding box center [124, 257] width 63 height 10
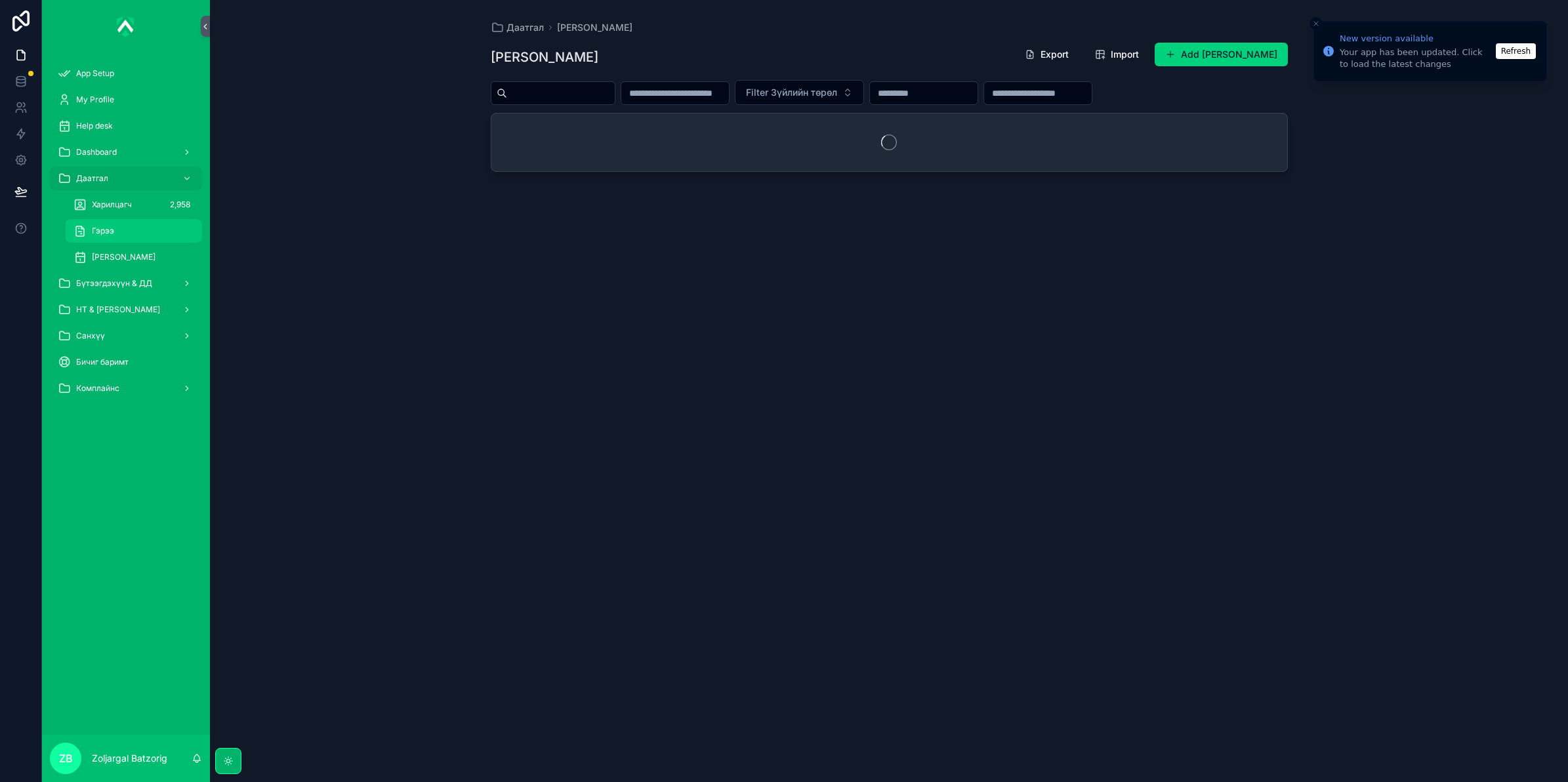
click at [135, 223] on div "Гэрээ" at bounding box center [134, 231] width 120 height 21
click at [687, 94] on input "scrollable content" at bounding box center [675, 91] width 107 height 18
paste input "**********"
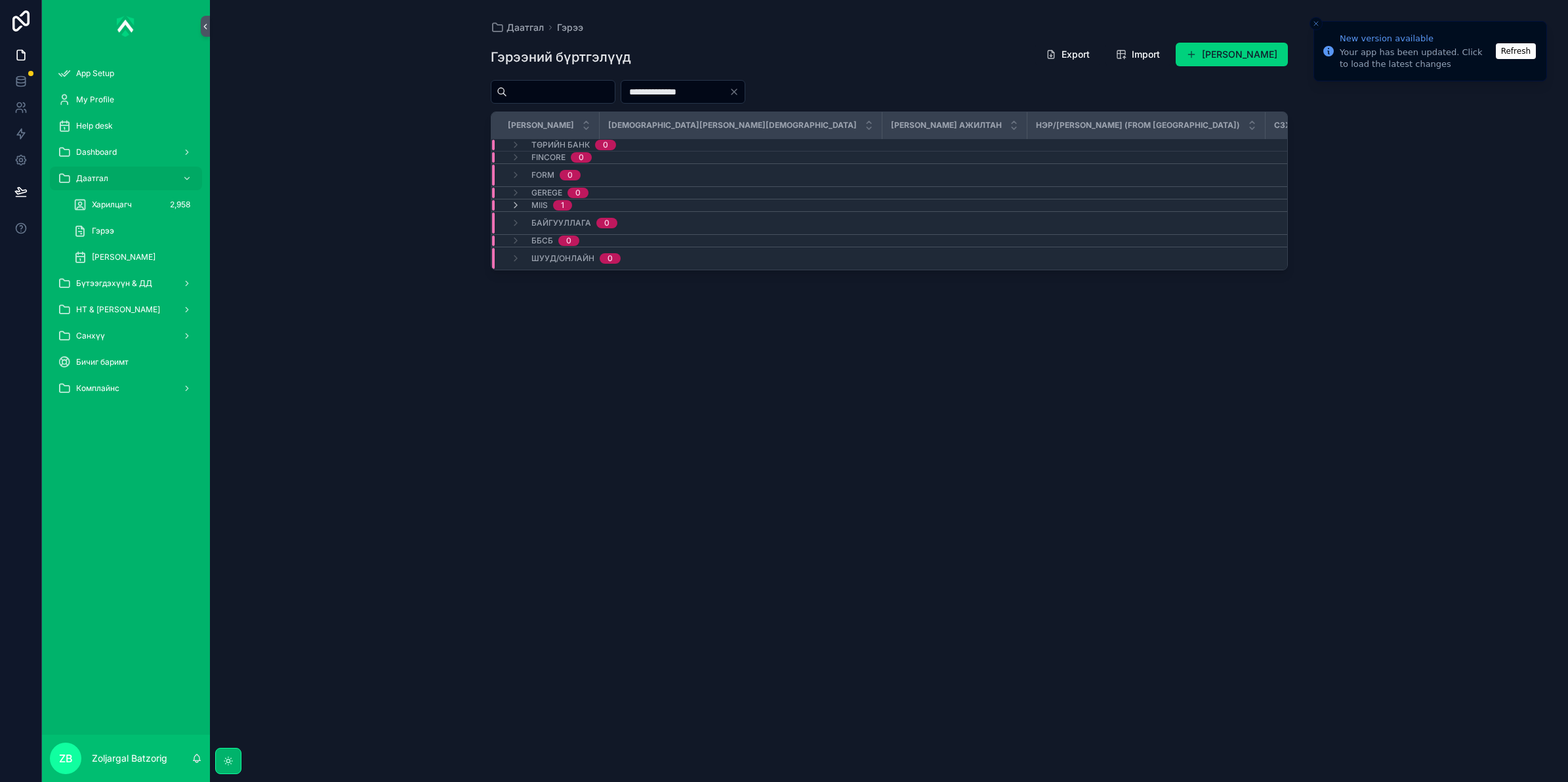
type input "**********"
click at [531, 195] on span "Gerege" at bounding box center [546, 192] width 30 height 10
click at [536, 215] on span "MIIS" at bounding box center [539, 216] width 16 height 10
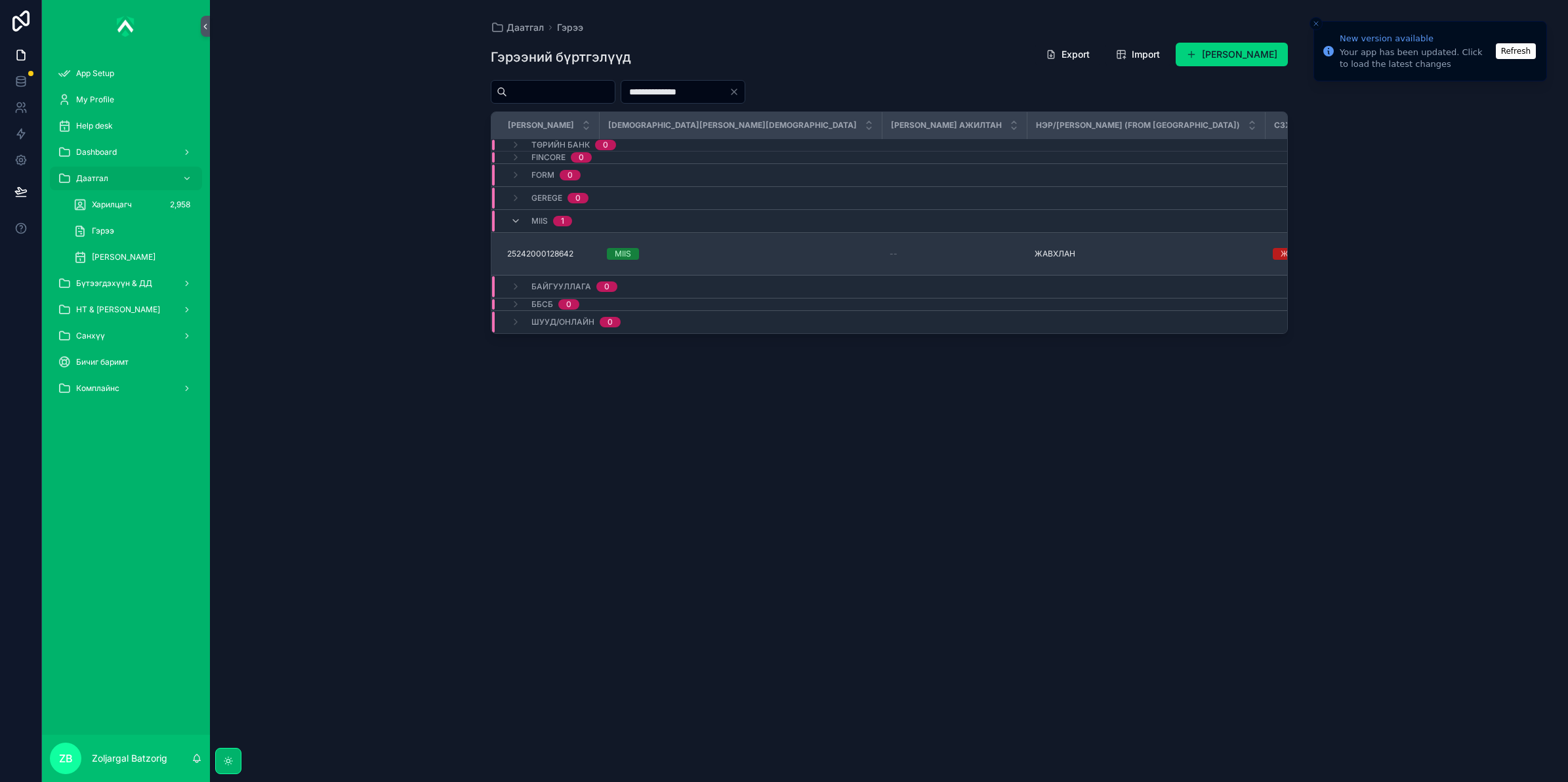
click at [1280, 257] on div "Жолоочийн хариуцлагын даатгал" at bounding box center [1344, 253] width 129 height 12
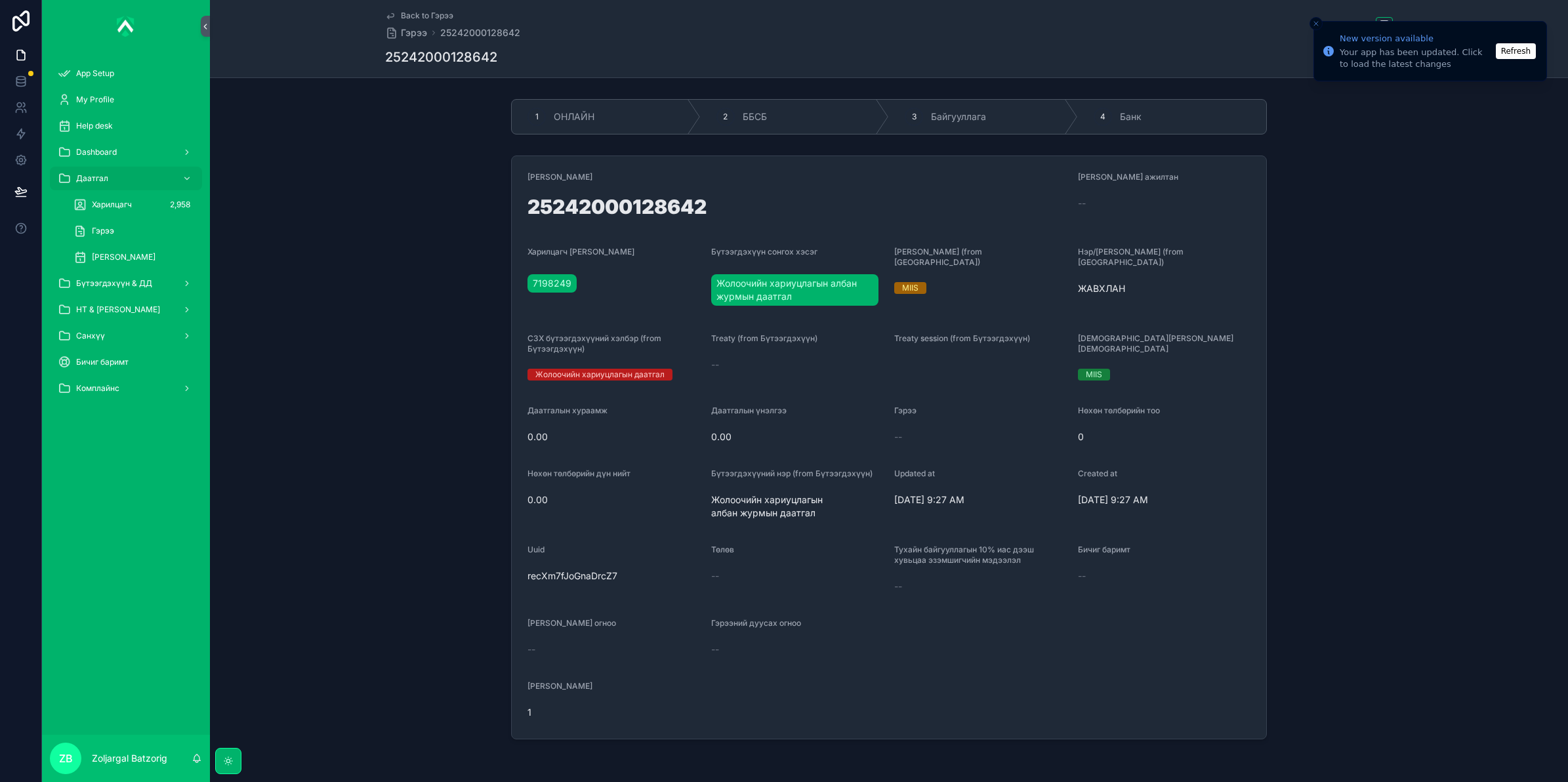
click at [598, 207] on h1 "25242000128642" at bounding box center [797, 209] width 540 height 25
copy h1 "25242000128642"
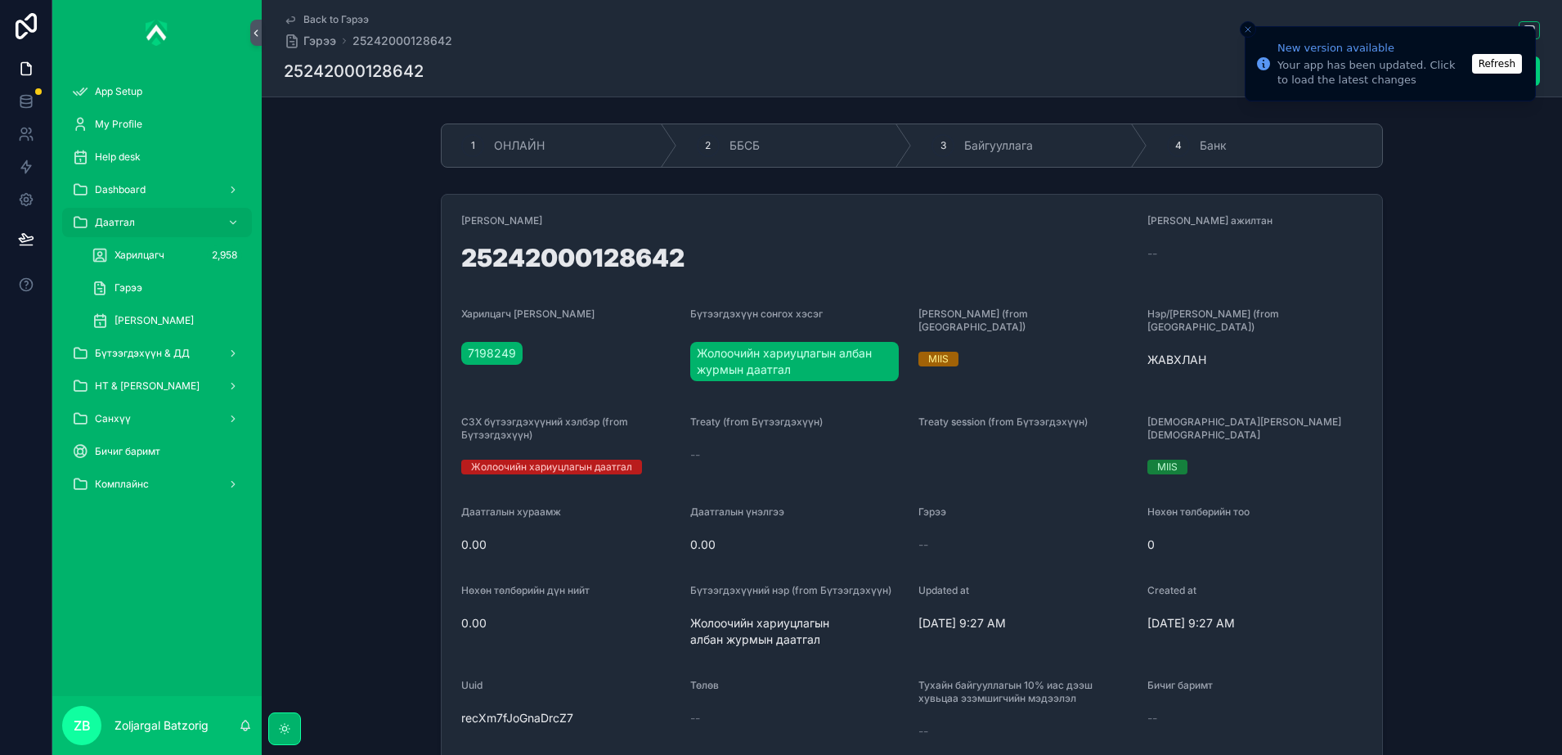
click at [1249, 28] on line "Close toast" at bounding box center [1248, 29] width 5 height 5
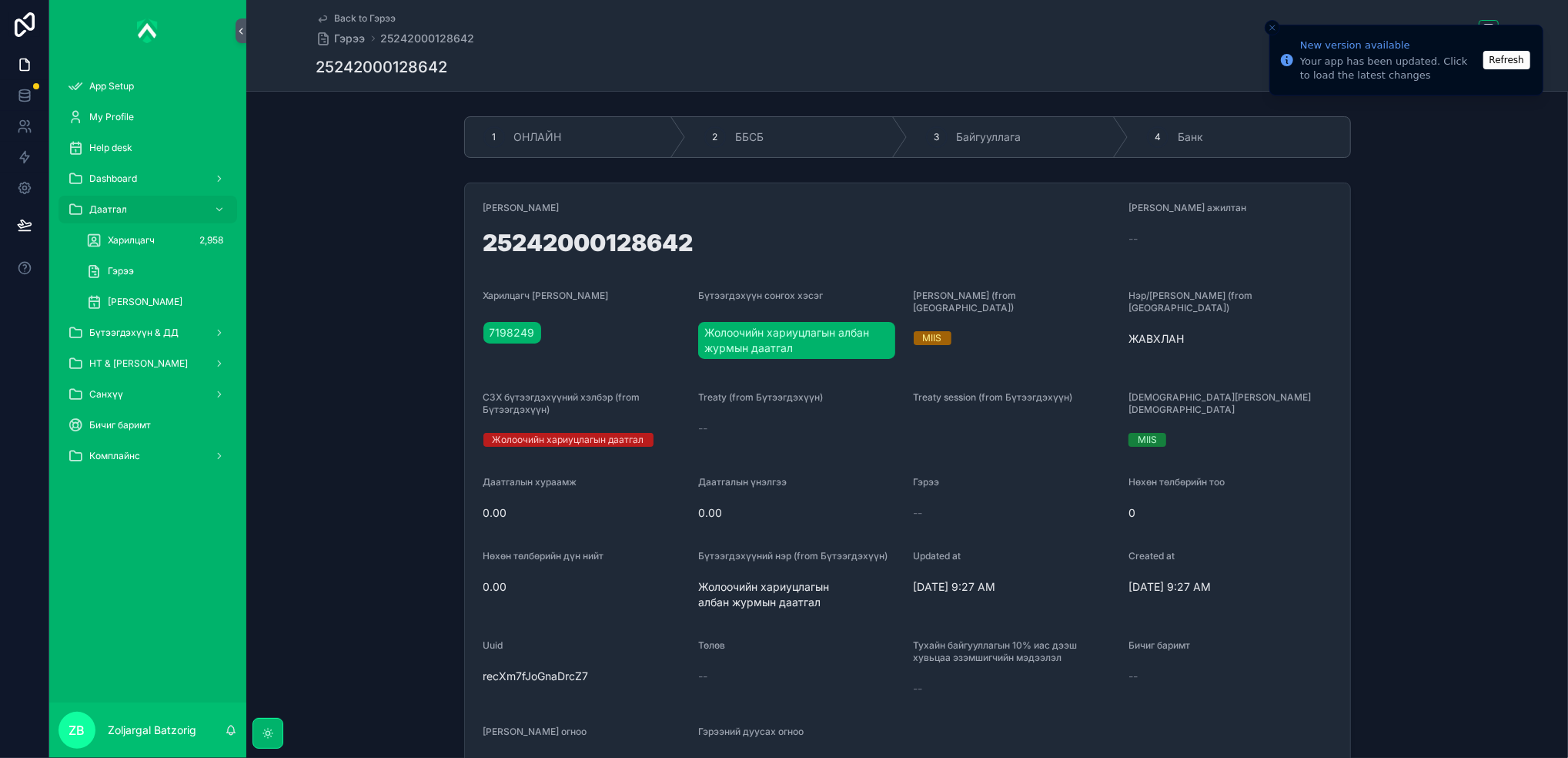
click at [1518, 61] on button "Refresh" at bounding box center [1507, 60] width 47 height 19
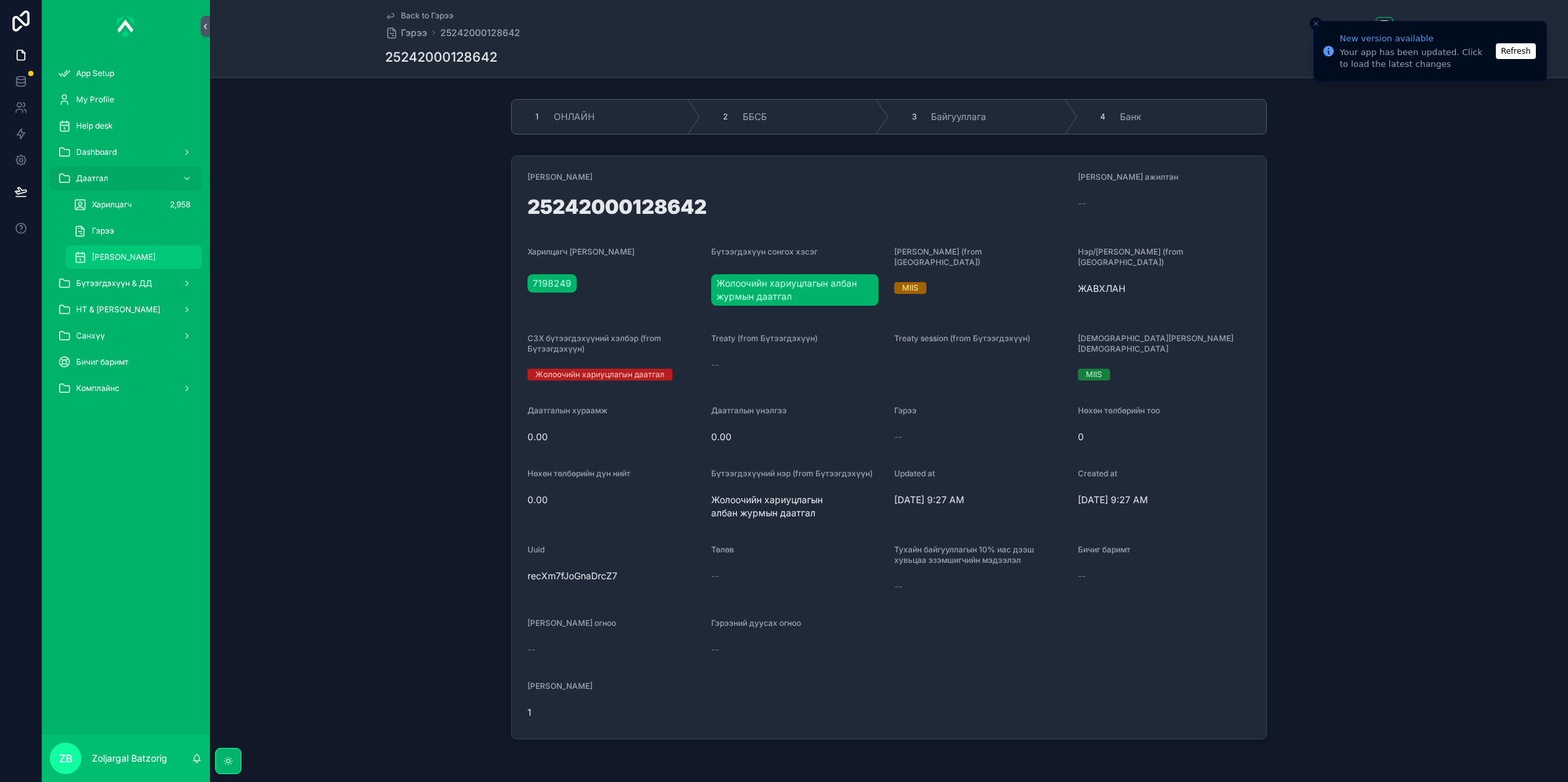
drag, startPoint x: 145, startPoint y: 254, endPoint x: 149, endPoint y: 247, distance: 8.1
click at [146, 253] on span "[PERSON_NAME]" at bounding box center [124, 257] width 63 height 10
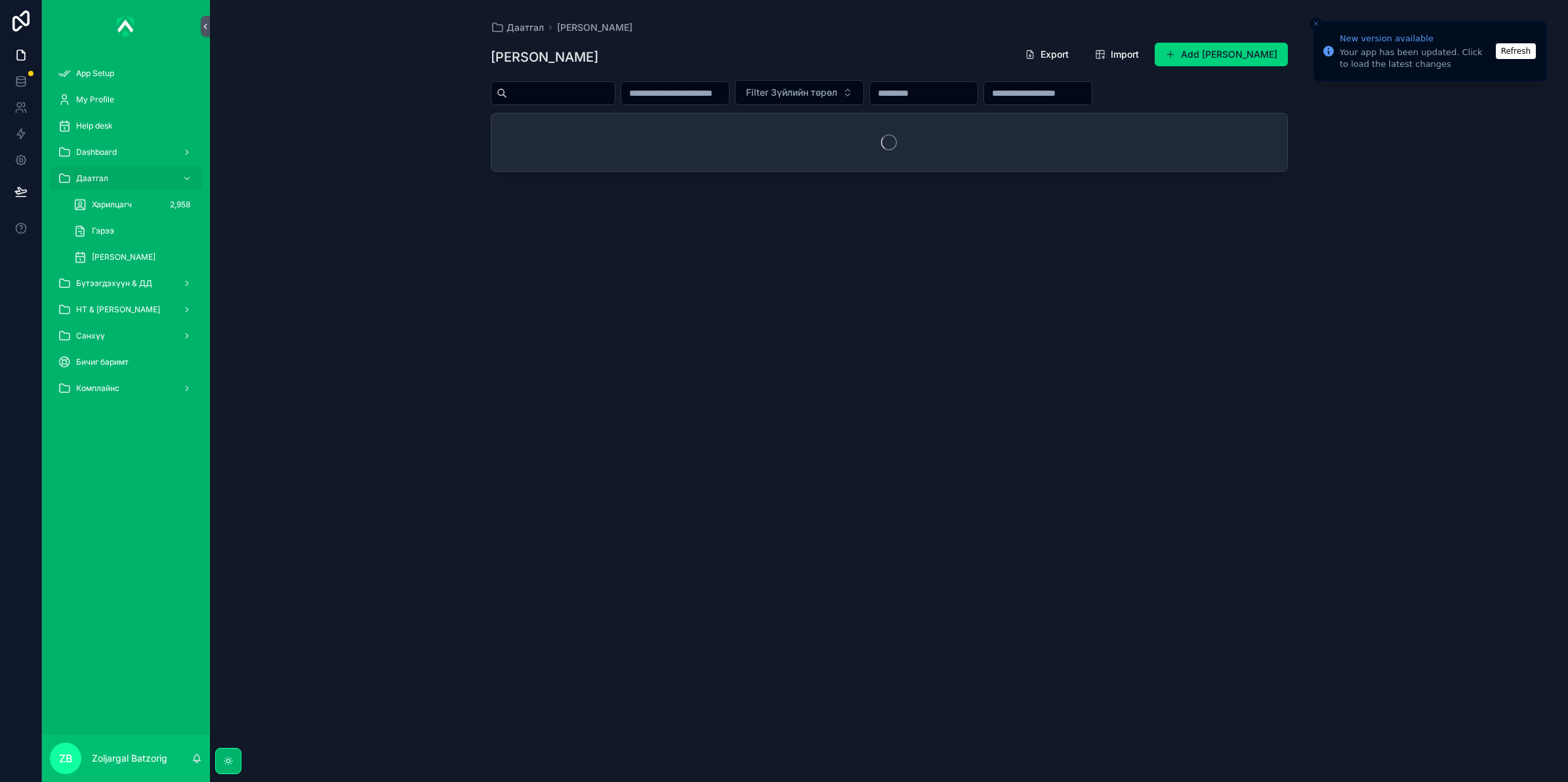
click at [1092, 97] on input "scrollable content" at bounding box center [1038, 93] width 107 height 18
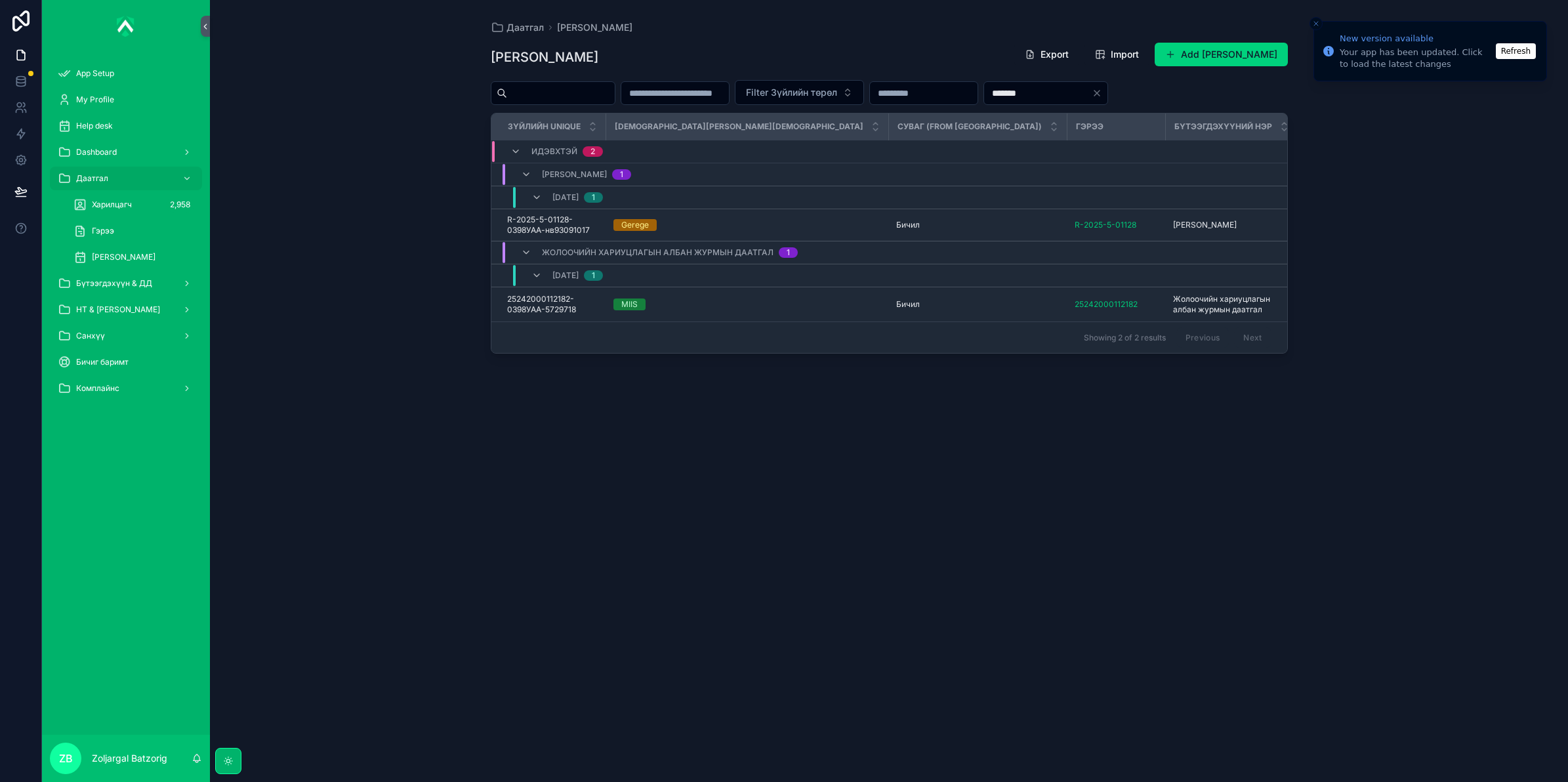
type input "*******"
drag, startPoint x: 853, startPoint y: 355, endPoint x: 871, endPoint y: 351, distance: 18.4
click at [871, 351] on div "Showing 2 of 2 results Previous Next" at bounding box center [889, 337] width 796 height 31
click at [1453, 596] on div "Даатгал Зүйлийн дэлгэрэнгүй Зүйлийн дэлгэрэнгүй Export Import Add Зүйлийн дэлгэ…" at bounding box center [889, 391] width 1358 height 782
click at [1509, 51] on button "Refresh" at bounding box center [1516, 51] width 40 height 16
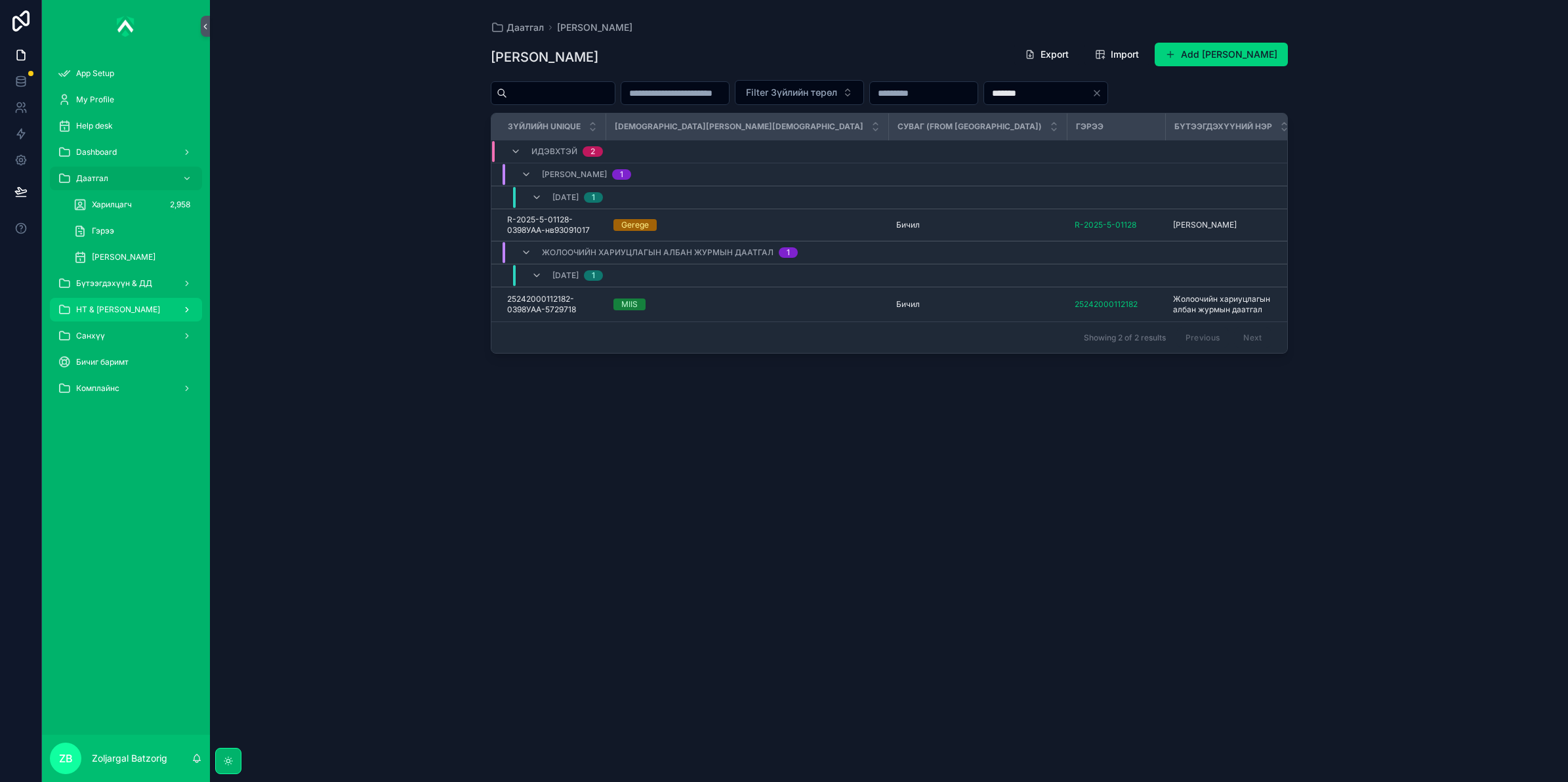
click at [136, 313] on span "НТ & [PERSON_NAME]" at bounding box center [118, 309] width 84 height 10
click at [142, 304] on div "НТ & [PERSON_NAME]" at bounding box center [126, 310] width 136 height 21
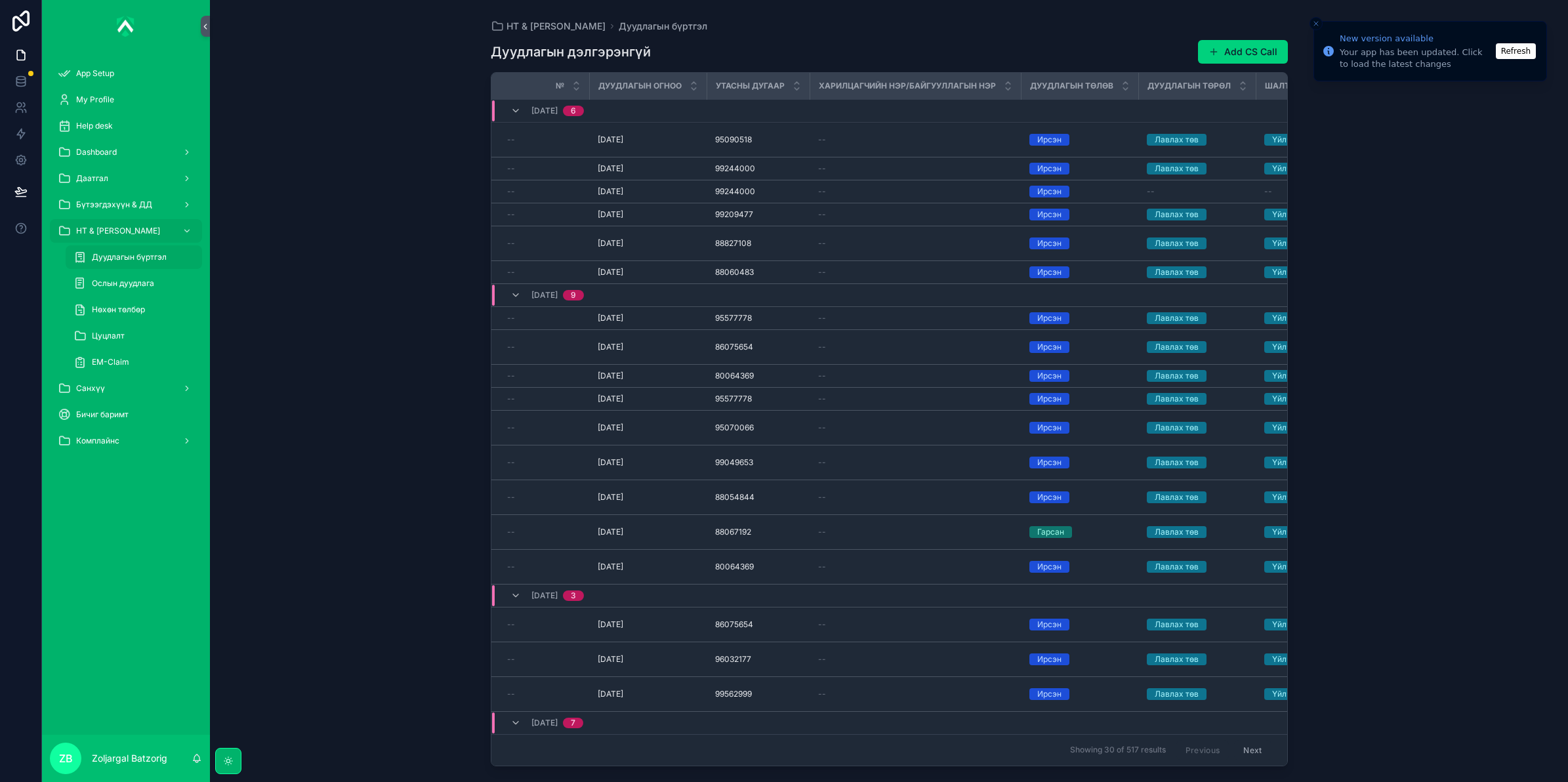
click at [120, 347] on div "Цуцлалт" at bounding box center [134, 335] width 152 height 26
click at [117, 361] on span "EM-Claim" at bounding box center [111, 362] width 38 height 10
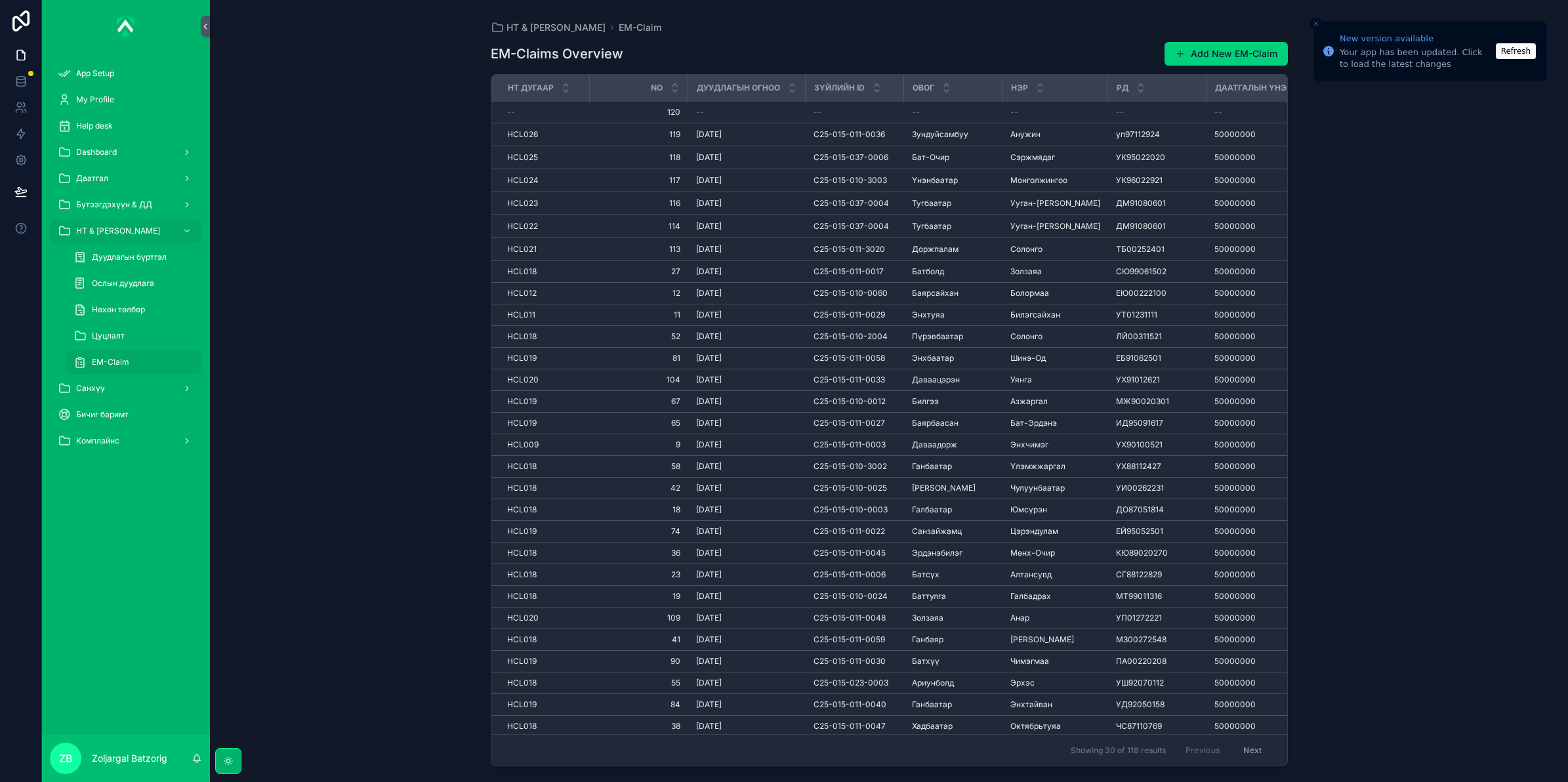
click at [1223, 59] on button "Add New EM-Claim" at bounding box center [1226, 53] width 124 height 23
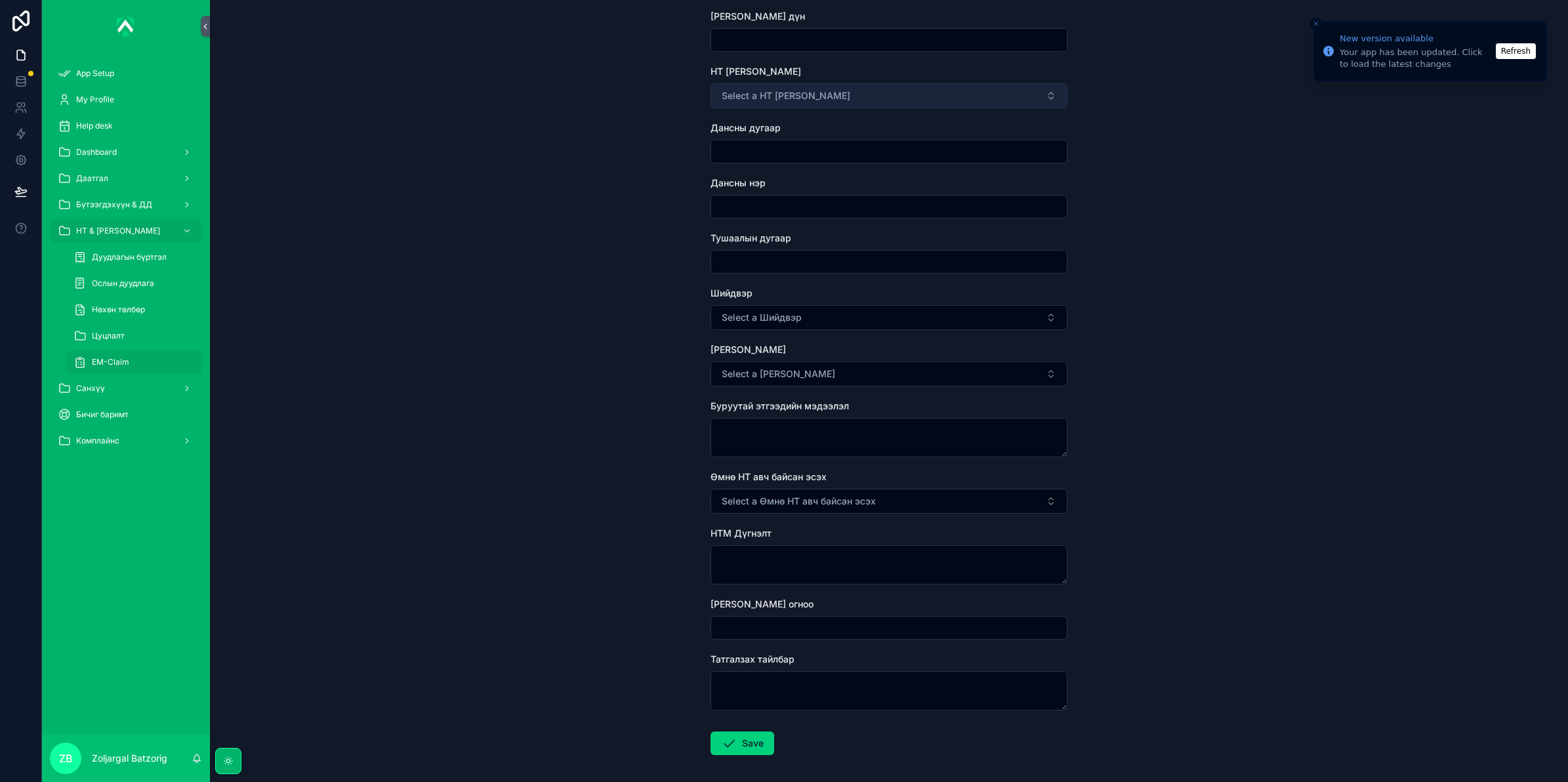
scroll to position [1454, 0]
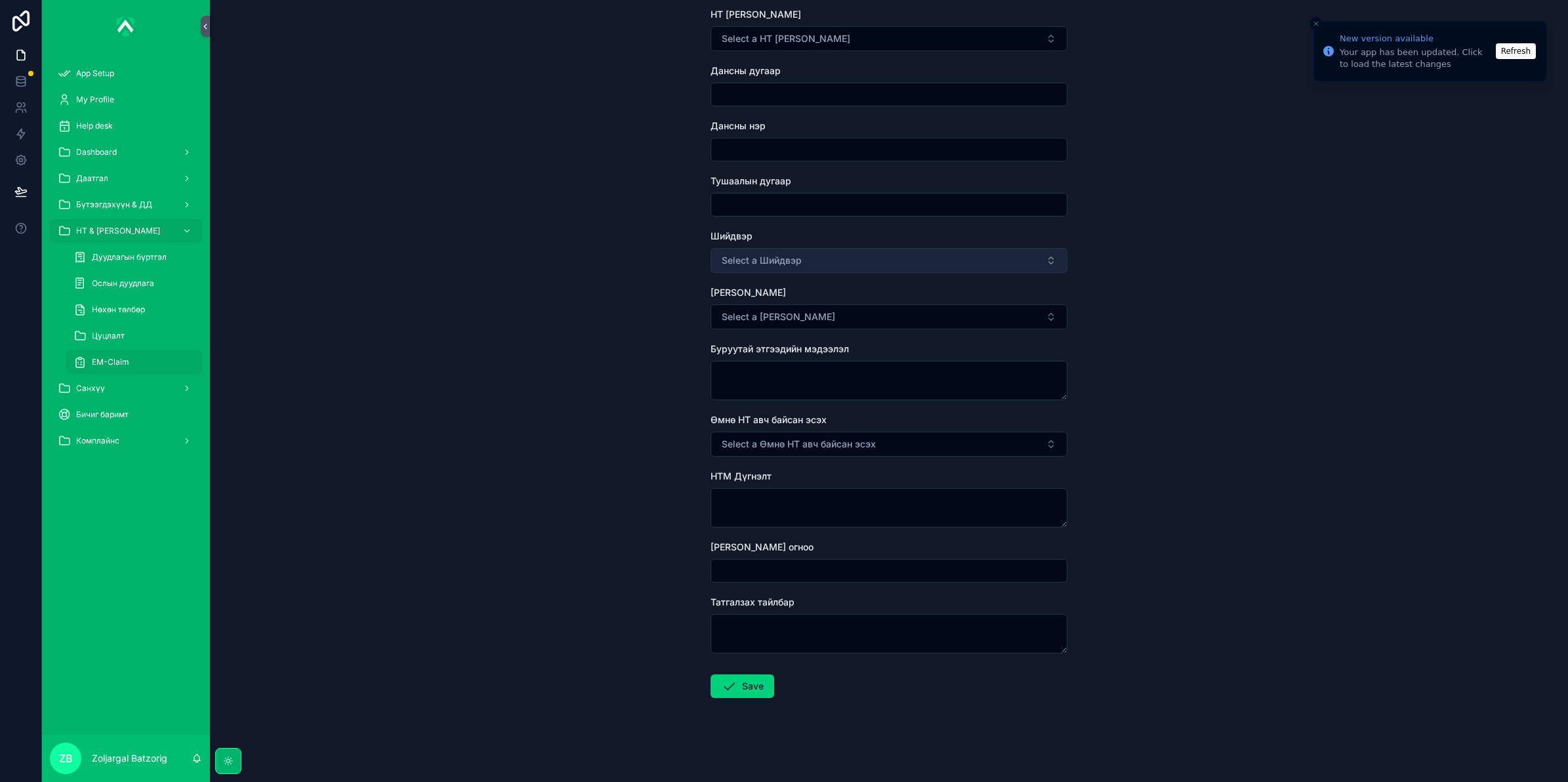
click at [877, 257] on button "Select a Шийдвэр" at bounding box center [889, 260] width 357 height 25
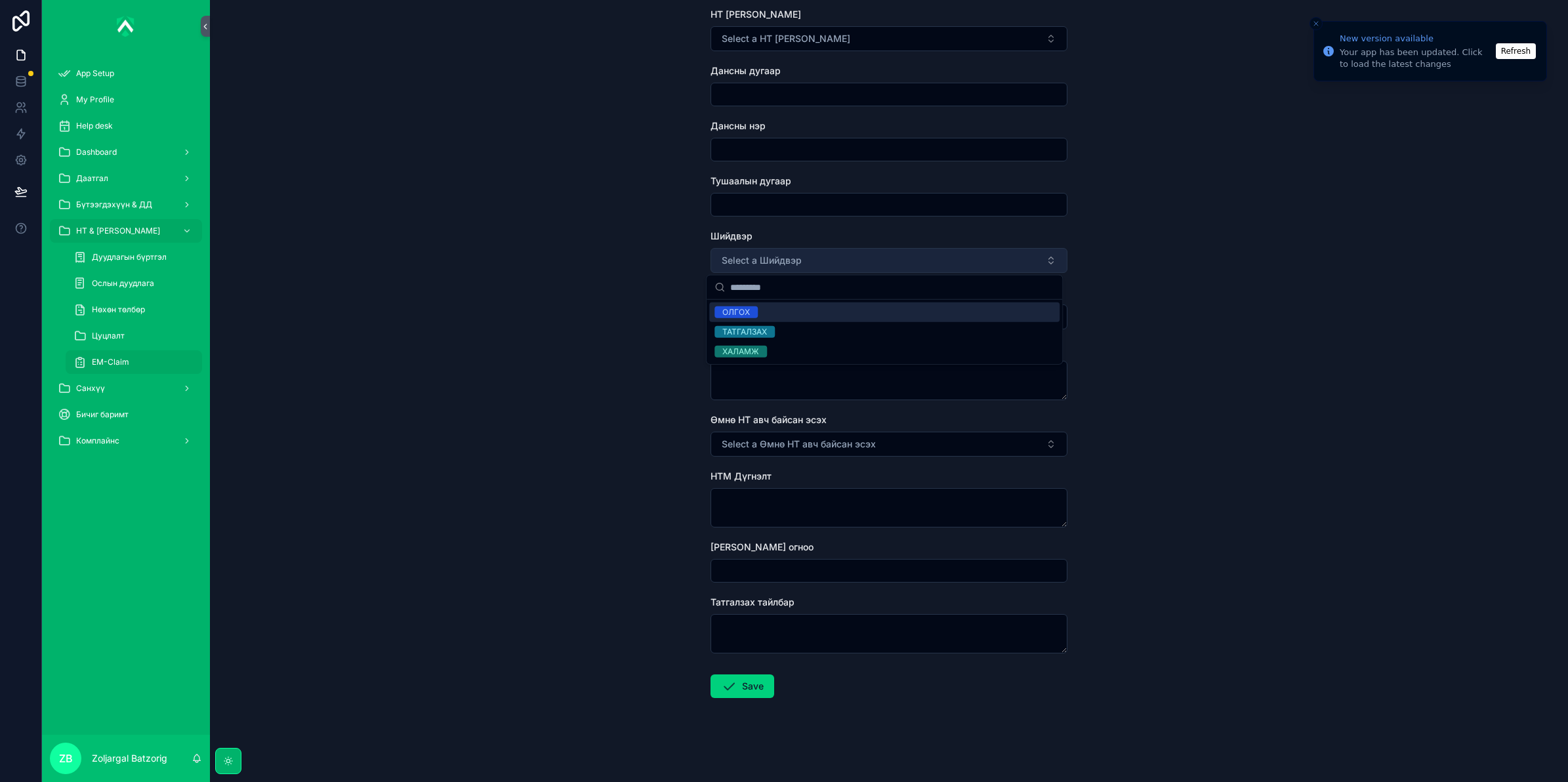
click at [877, 260] on button "Select a Шийдвэр" at bounding box center [889, 260] width 357 height 25
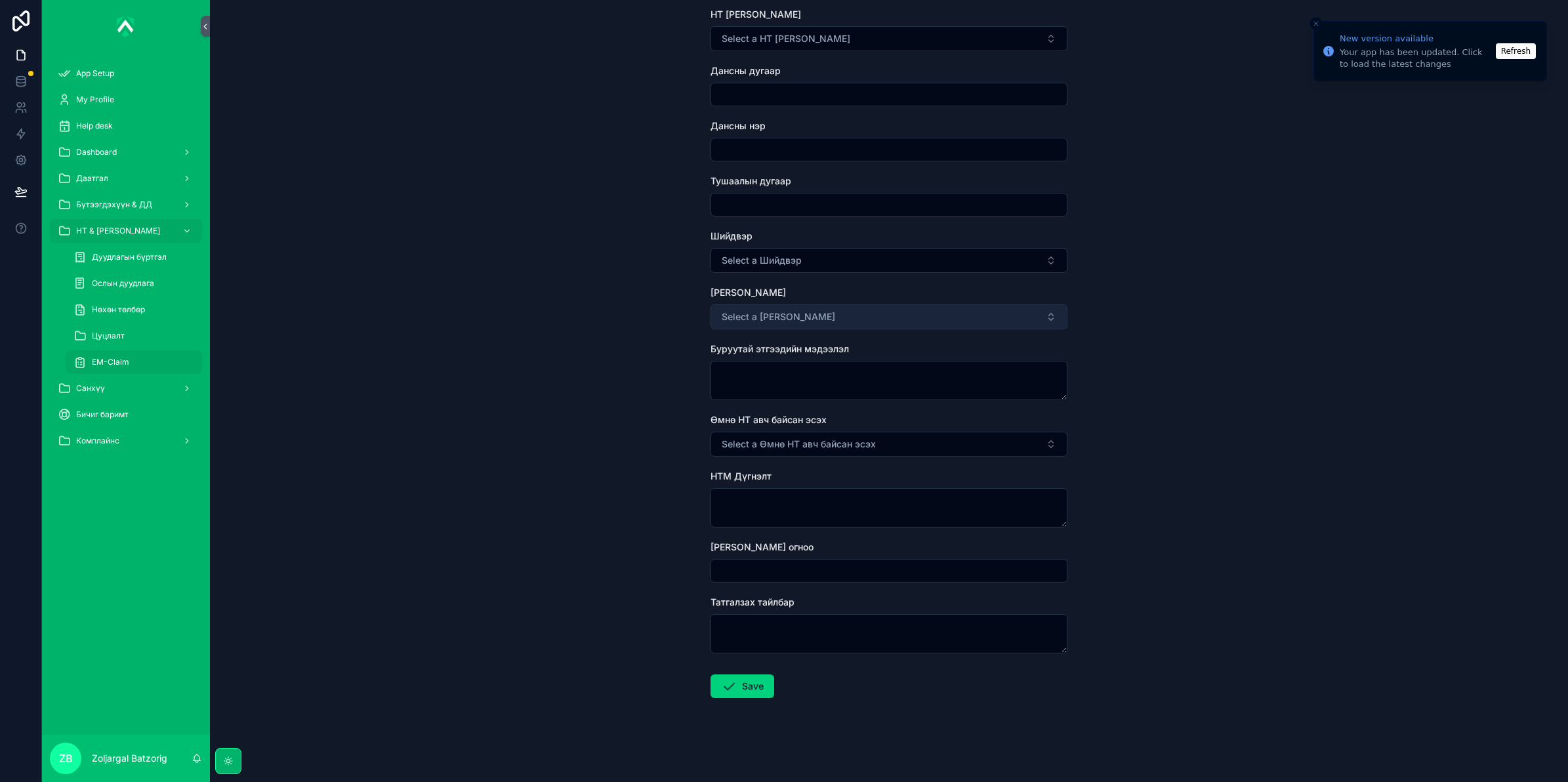
click at [879, 315] on button "Select a Буцаан нэхэмжлэх" at bounding box center [889, 316] width 357 height 25
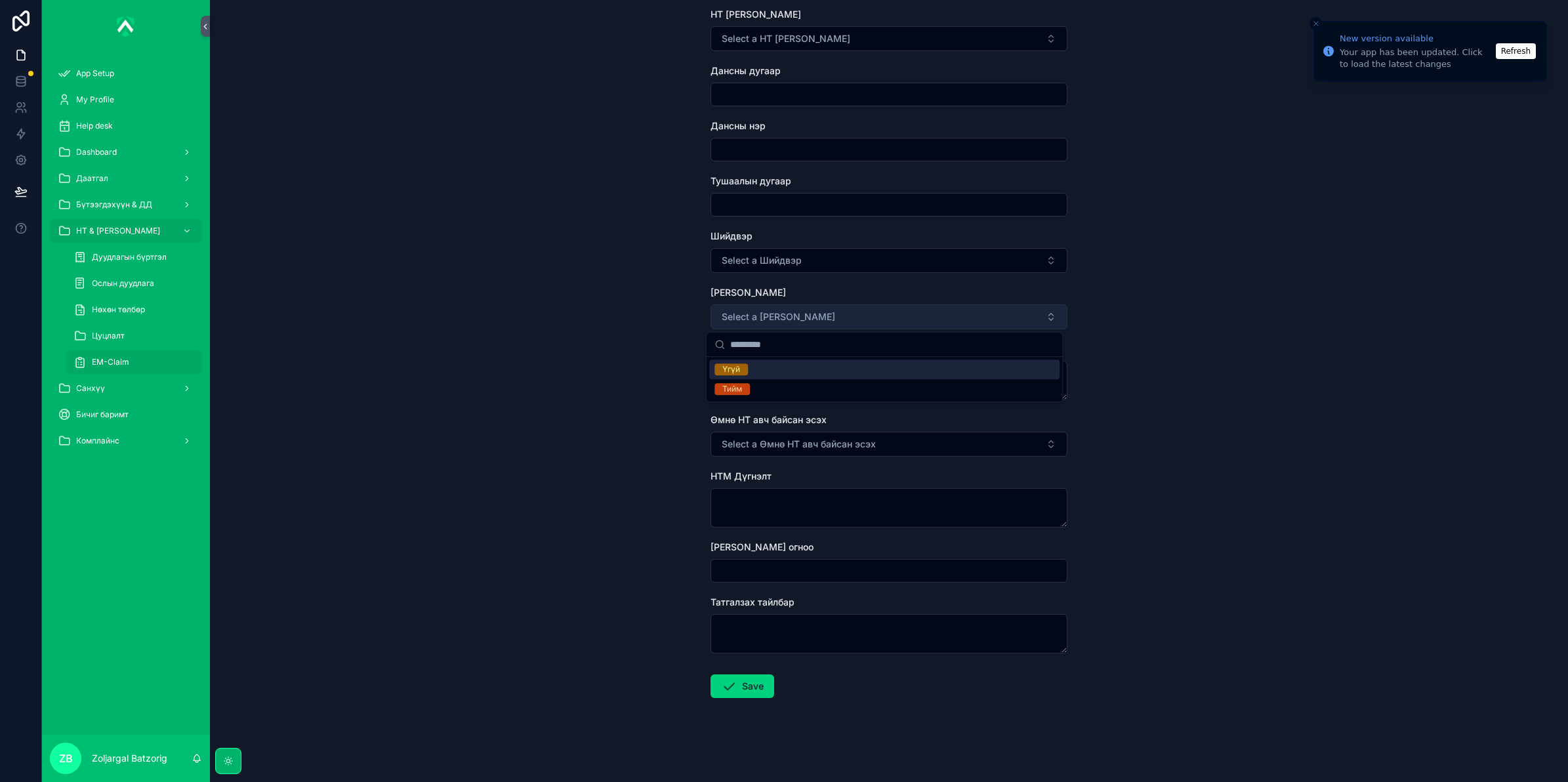
click at [879, 315] on button "Select a Буцаан нэхэмжлэх" at bounding box center [889, 316] width 357 height 25
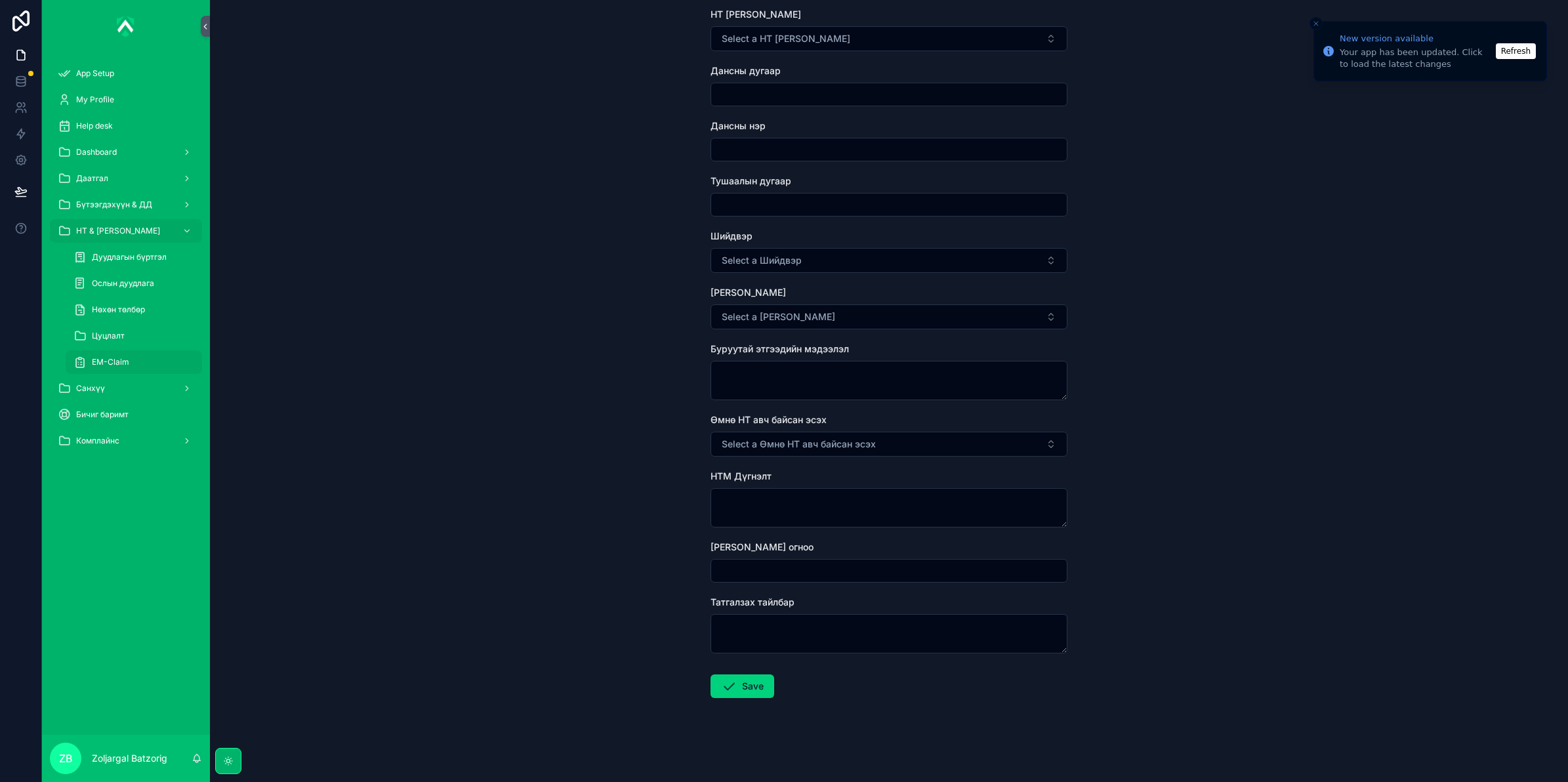
drag, startPoint x: 849, startPoint y: 451, endPoint x: 854, endPoint y: 444, distance: 8.6
click at [853, 448] on button "Select a Өмнө НТ авч байсан эсэх" at bounding box center [889, 444] width 357 height 25
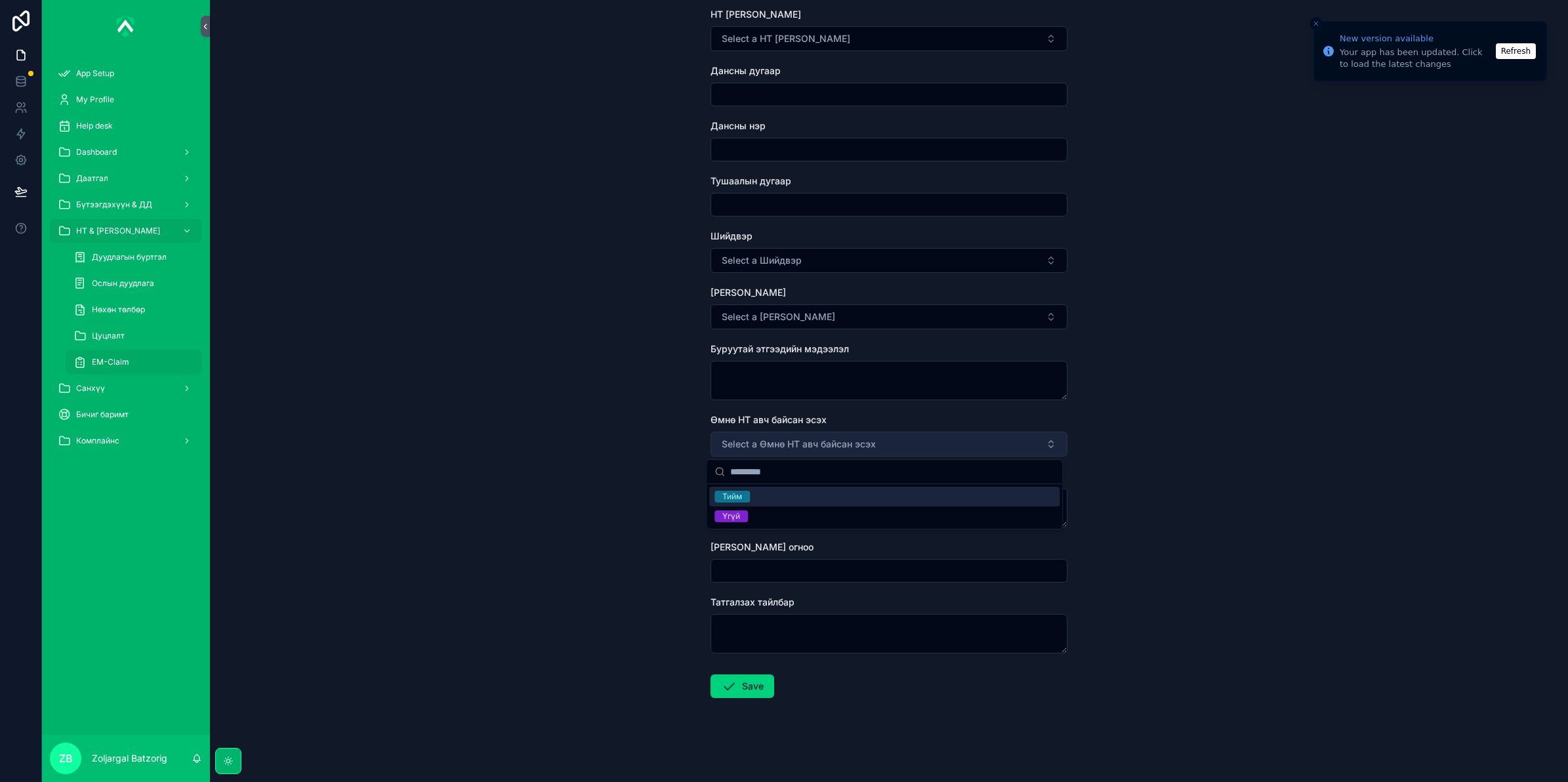
click at [855, 444] on span "Select a Өмнө НТ авч байсан эсэх" at bounding box center [799, 444] width 154 height 13
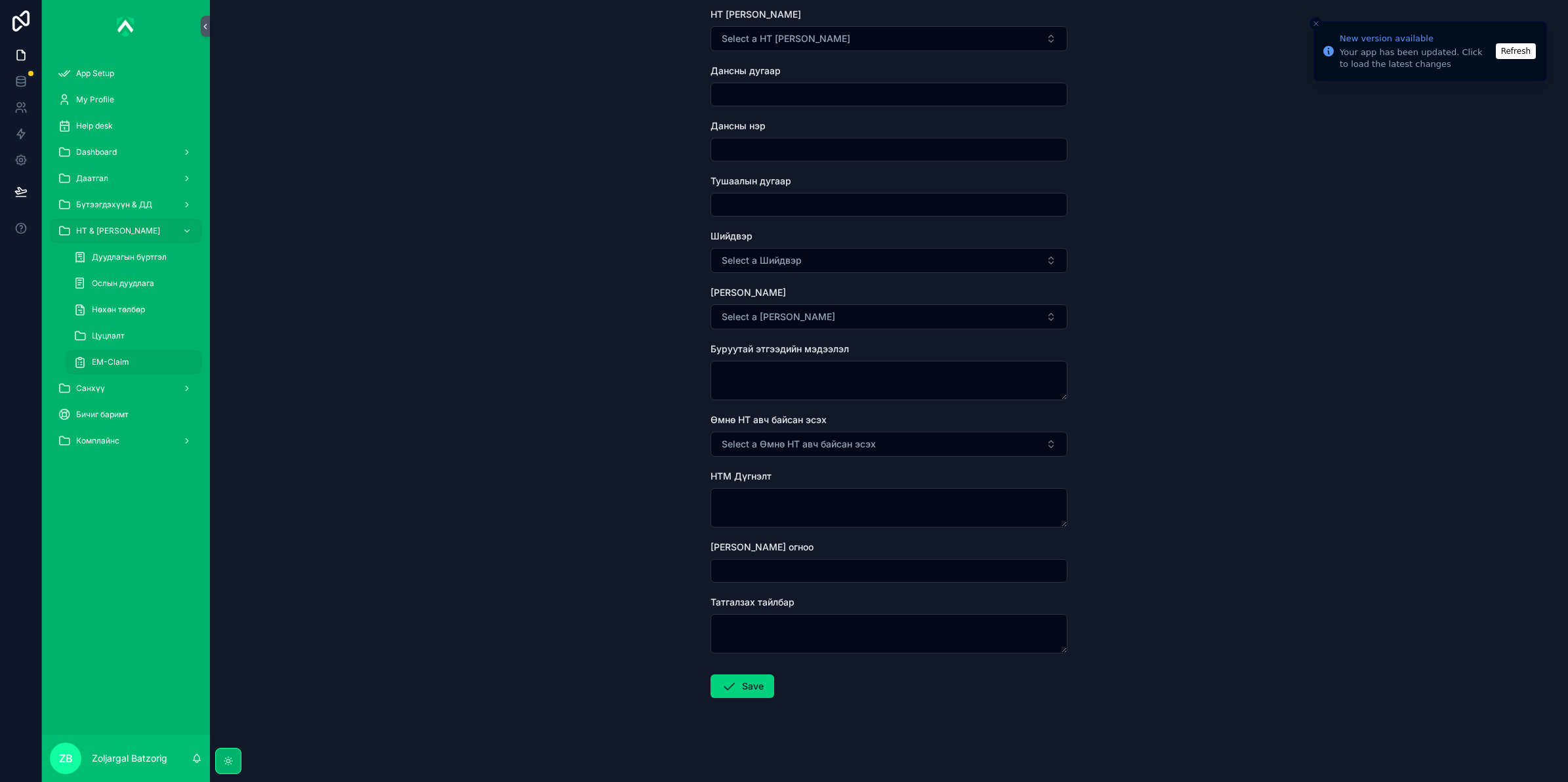
click at [533, 51] on div "EM-Claim Create EM-Claim Create EM-Claim Зүйл сонгох НТ дугаар Дуудлагын огноо …" at bounding box center [889, 391] width 1358 height 782
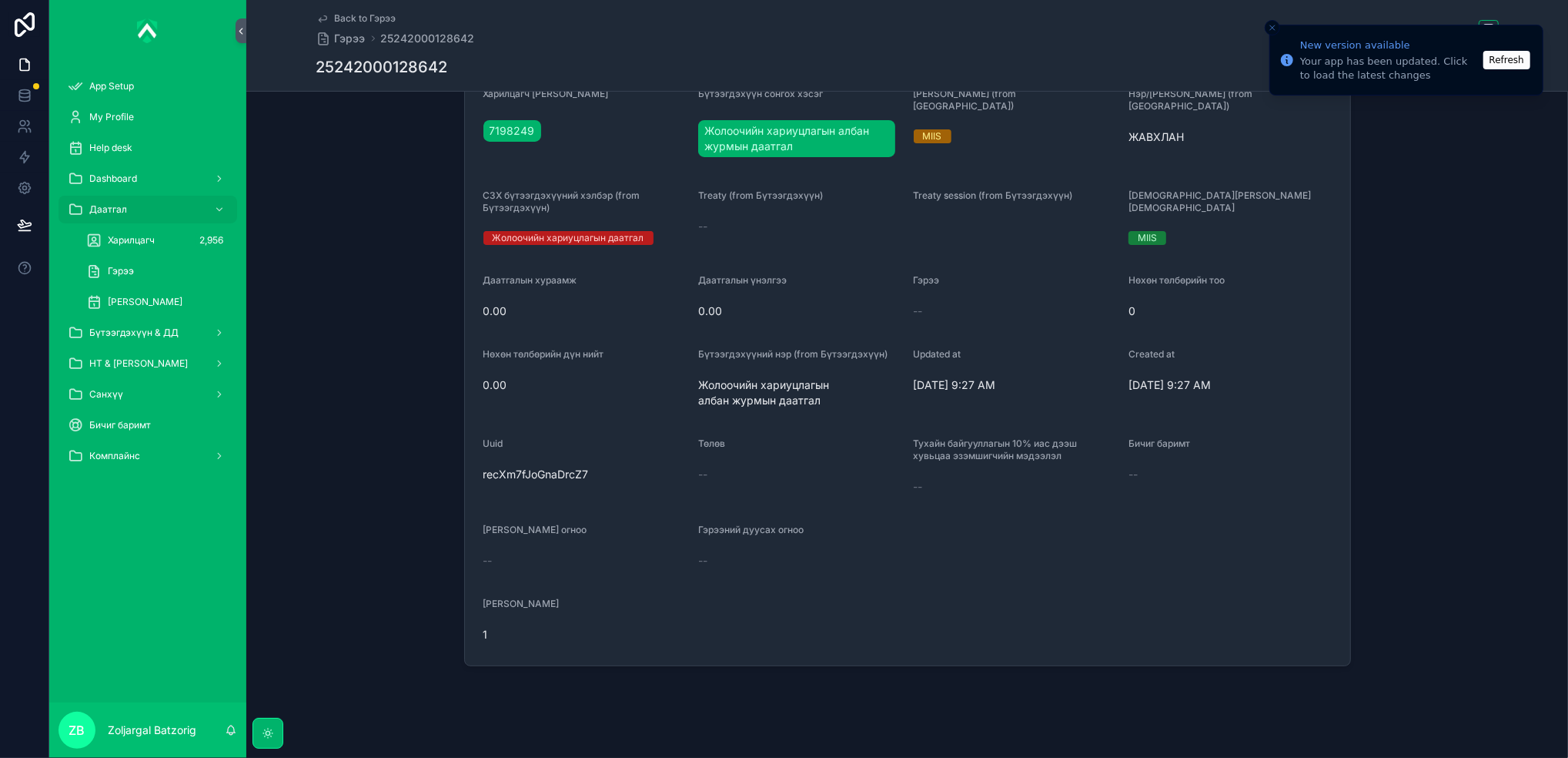
scroll to position [214, 0]
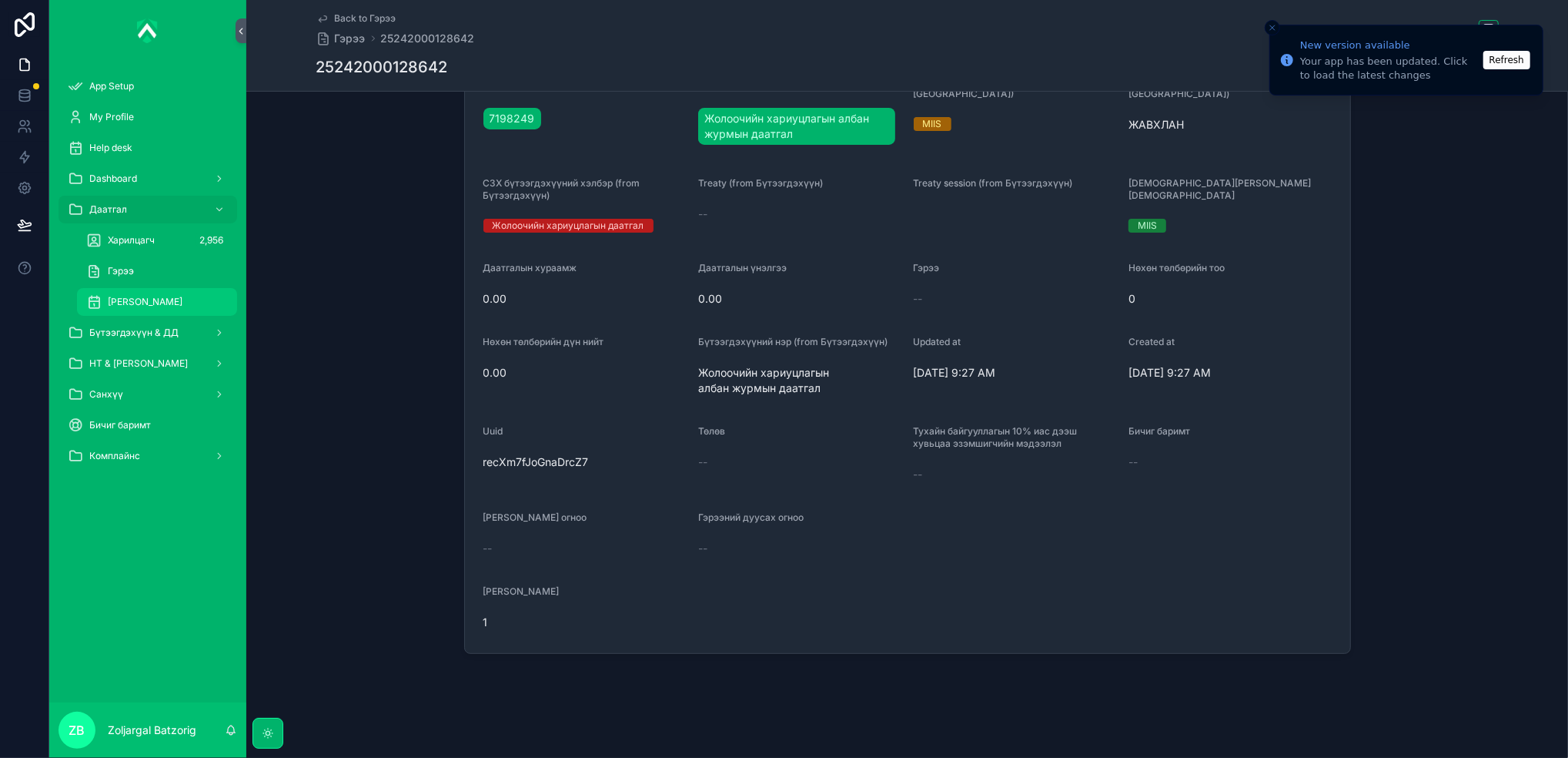
click at [181, 302] on span "[PERSON_NAME]" at bounding box center [145, 301] width 74 height 12
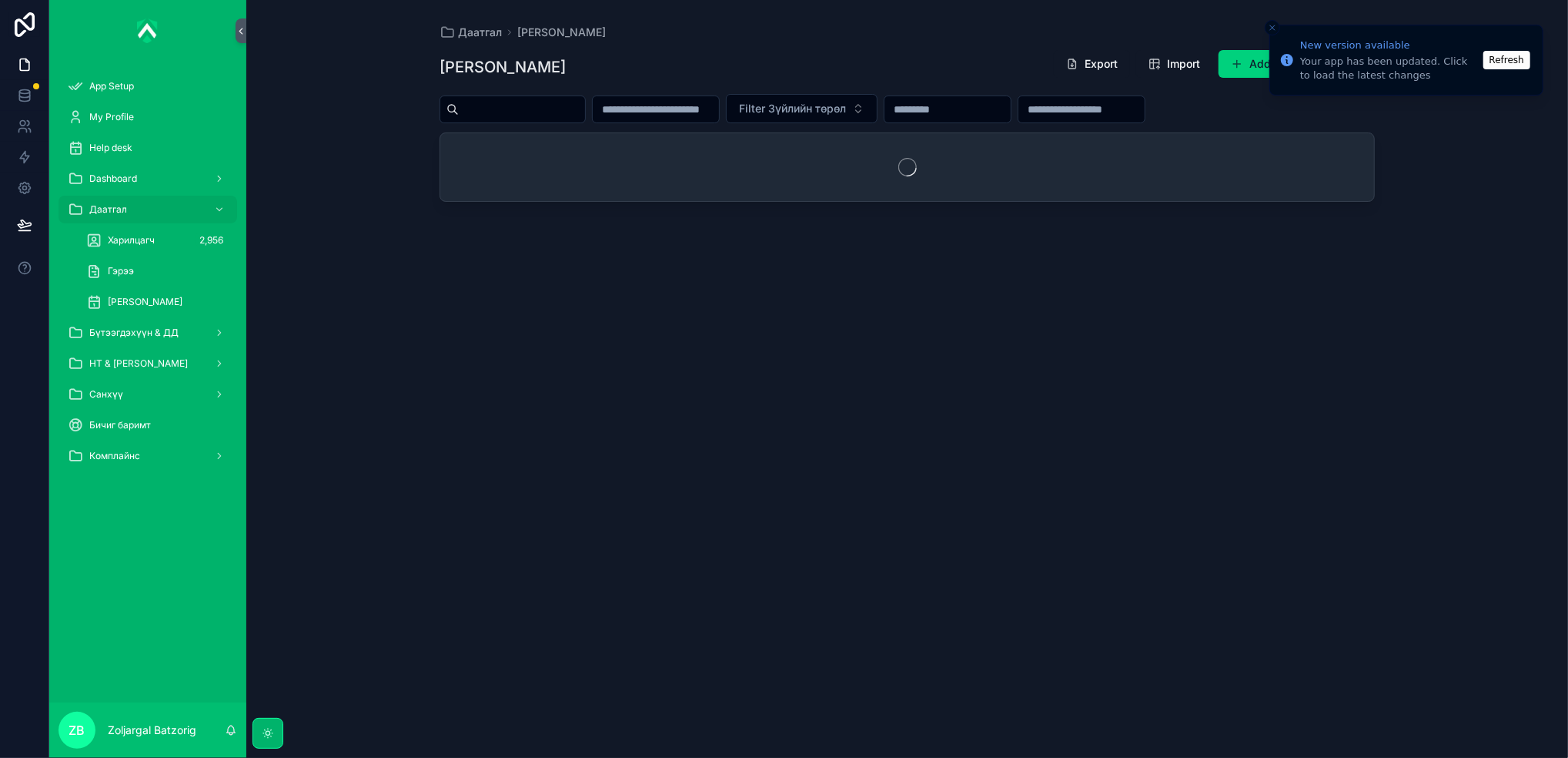
click at [1144, 102] on input "scrollable content" at bounding box center [1081, 109] width 126 height 22
click at [1255, 181] on div "scrollable content" at bounding box center [907, 167] width 934 height 68
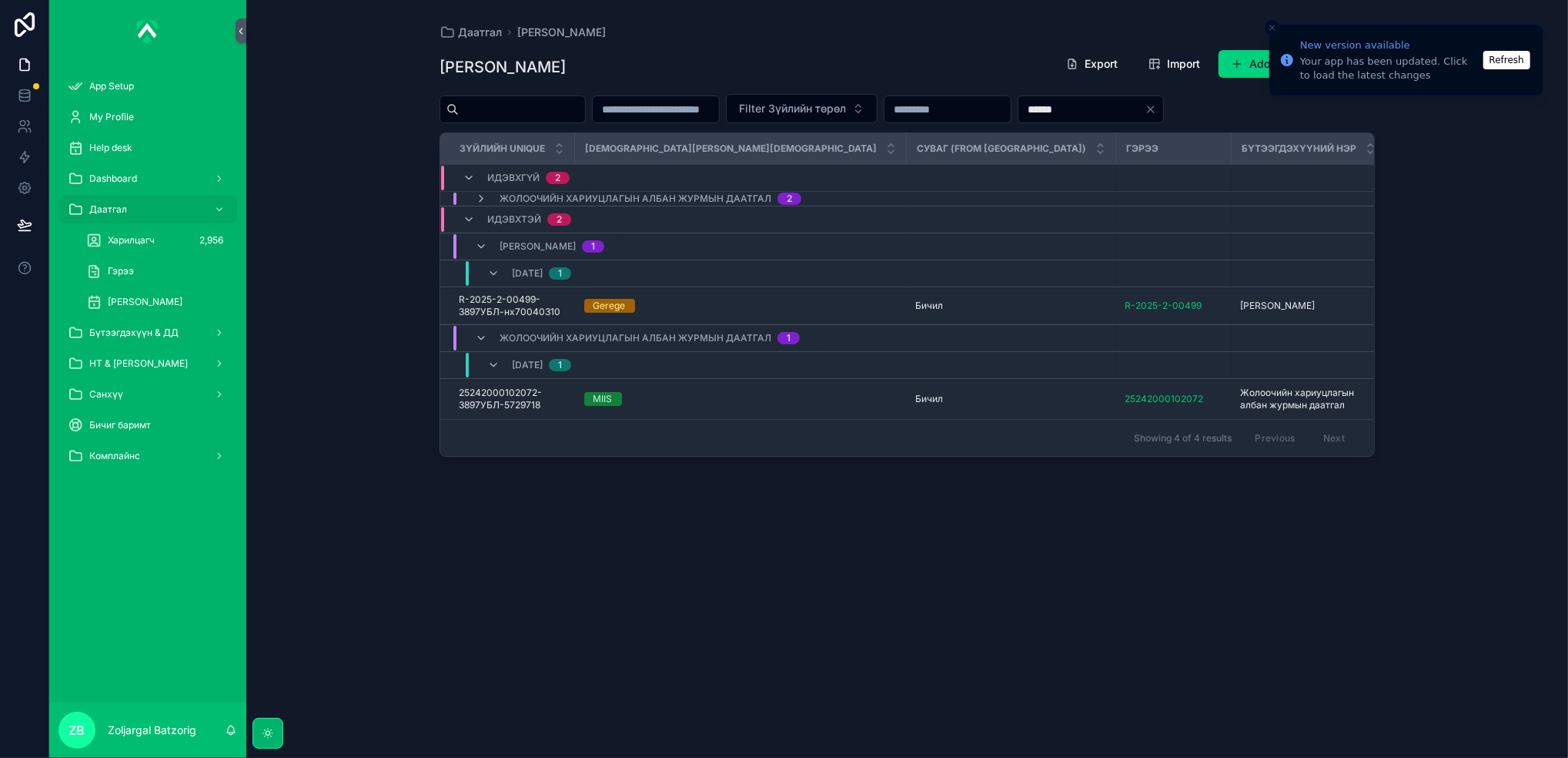
click at [651, 196] on span "Жолоочийн хариуцлагын албан журмын даатгал" at bounding box center [635, 198] width 272 height 12
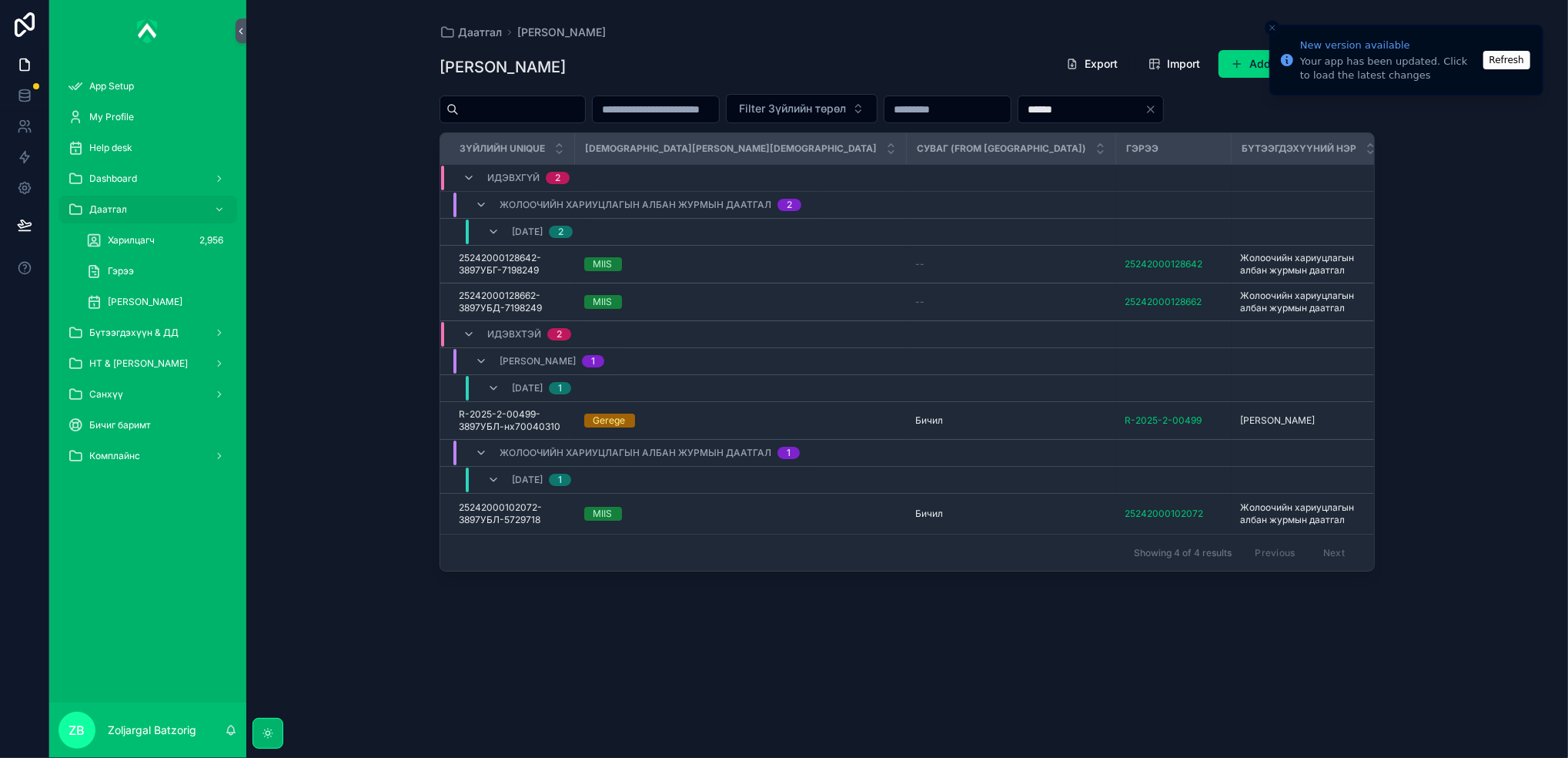
click at [1144, 111] on input "******" at bounding box center [1081, 109] width 126 height 22
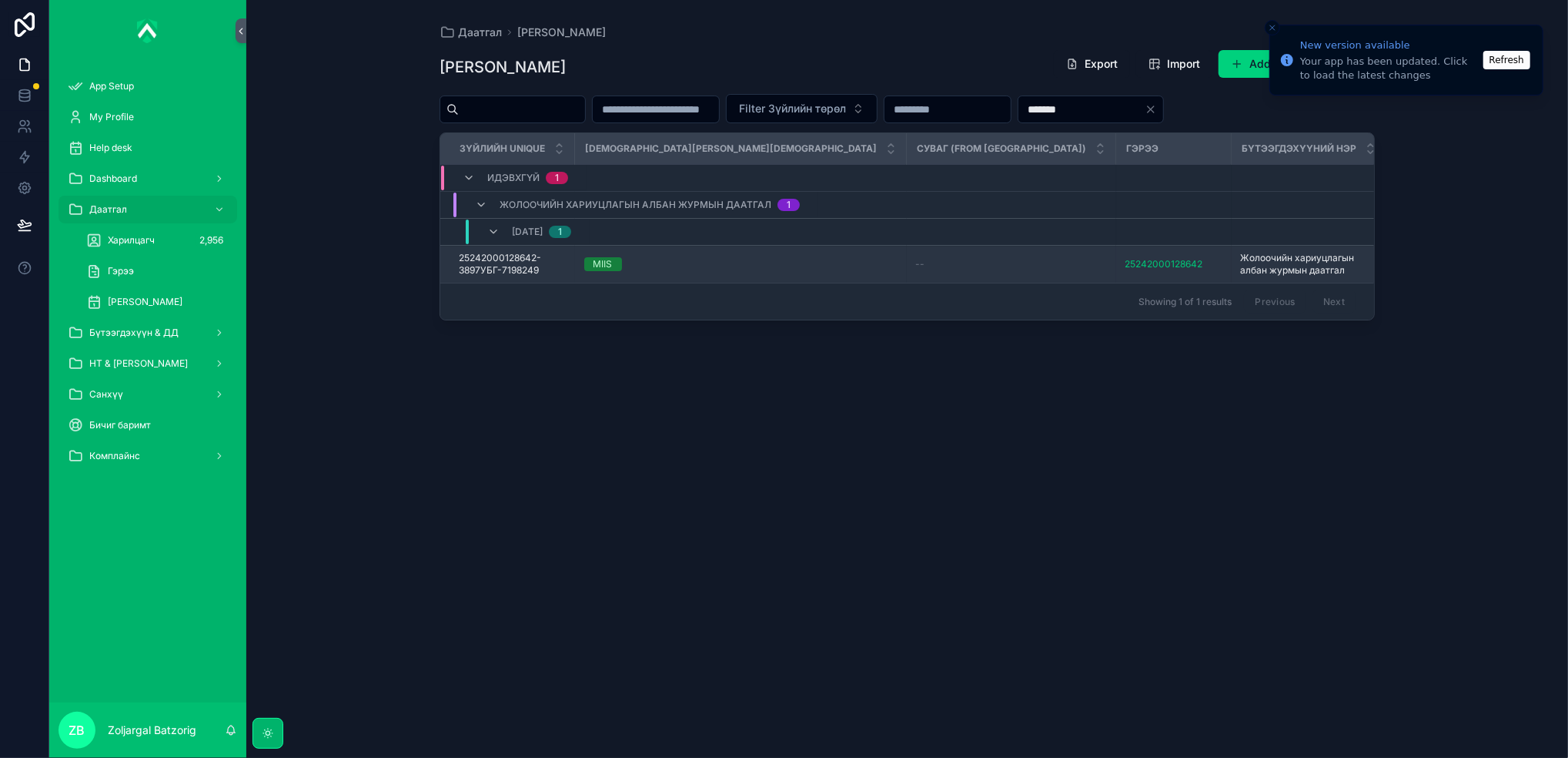
type input "*******"
click at [1240, 270] on span "Жолоочийн хариуцлагын албан журмын даатгал" at bounding box center [1308, 264] width 136 height 24
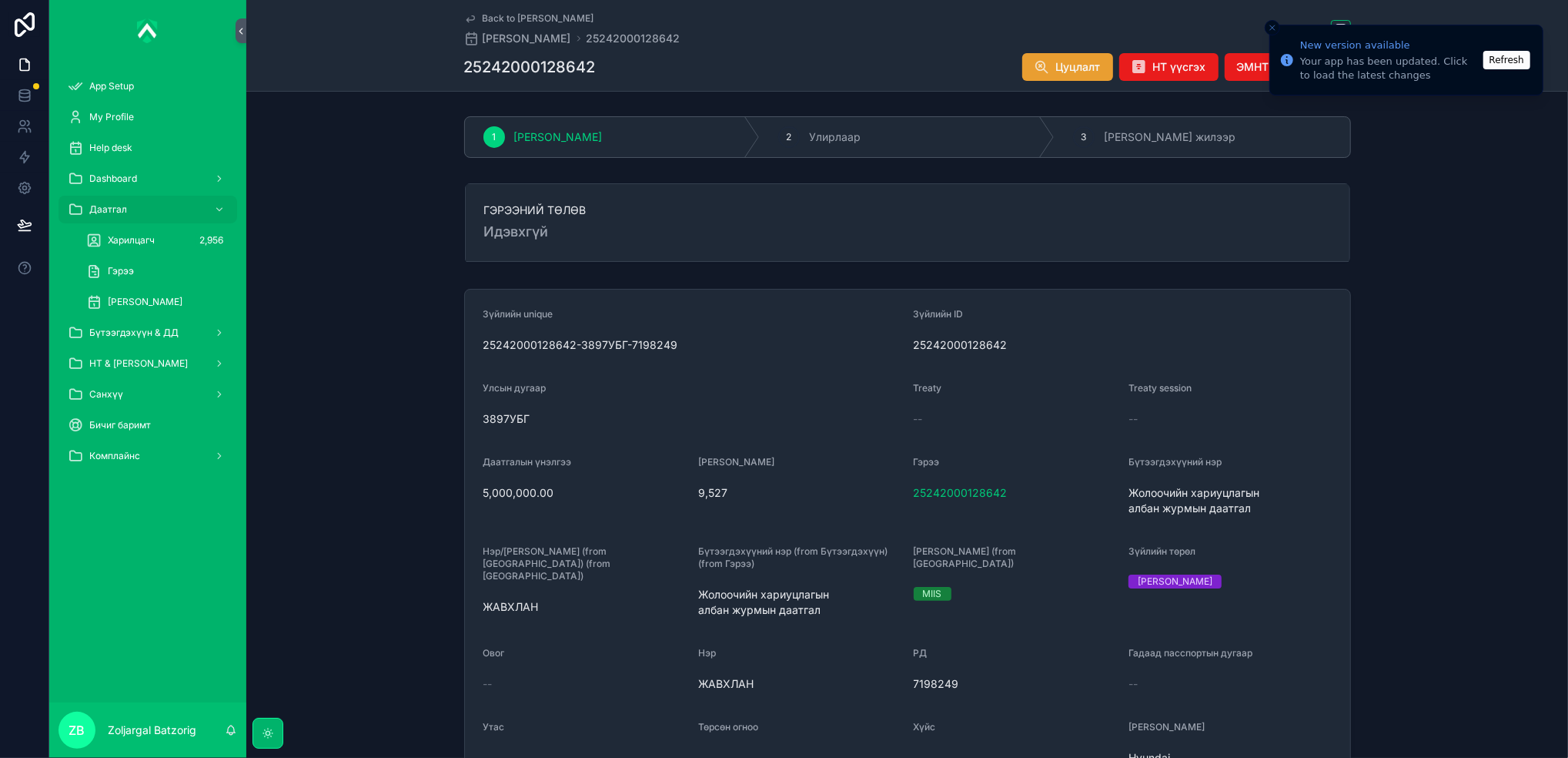
click at [1069, 77] on button "Цуцлалт" at bounding box center [1067, 66] width 91 height 27
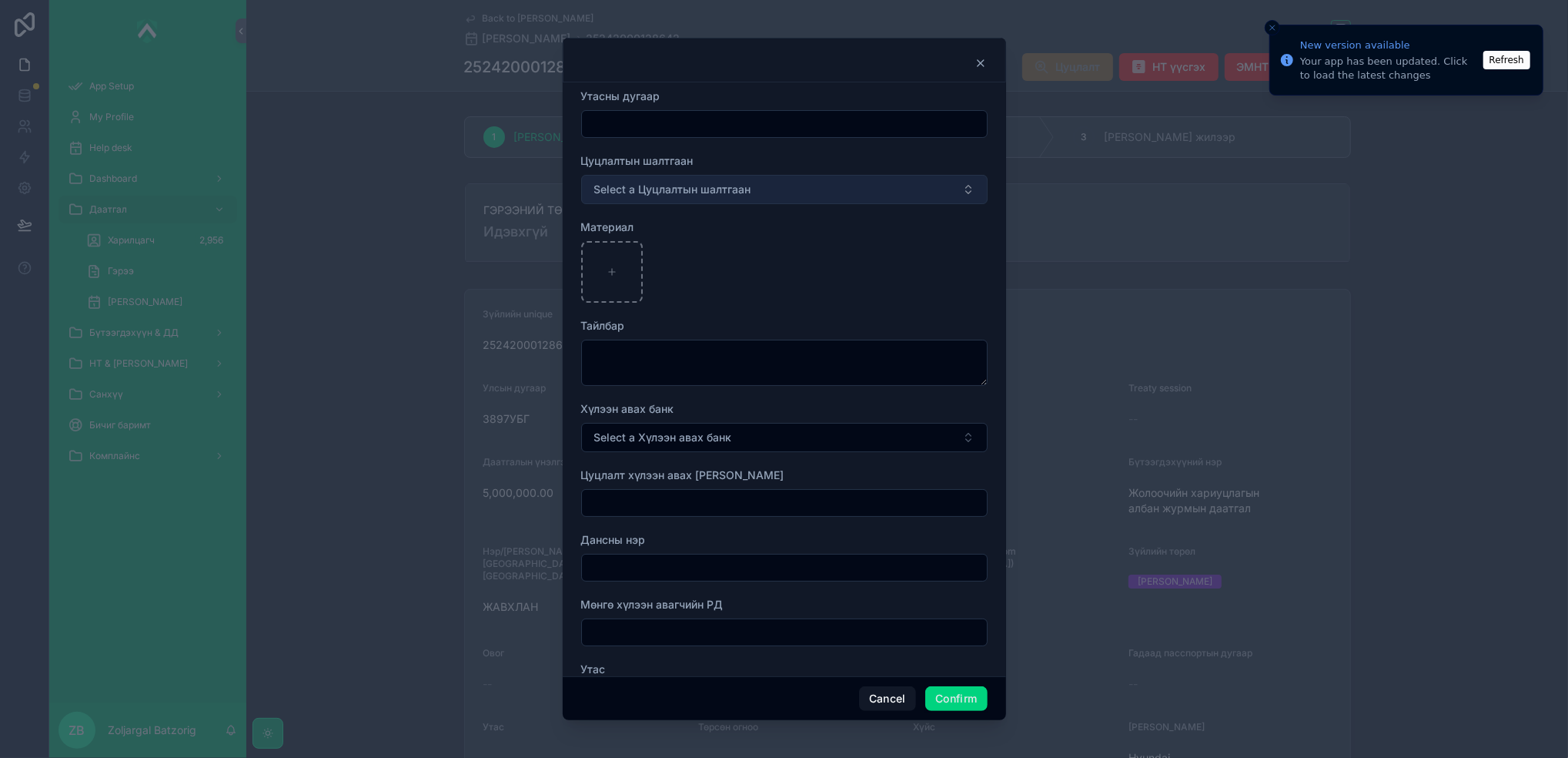
click at [687, 197] on span "Select a Цуцлалтын шалтгаан" at bounding box center [672, 189] width 157 height 15
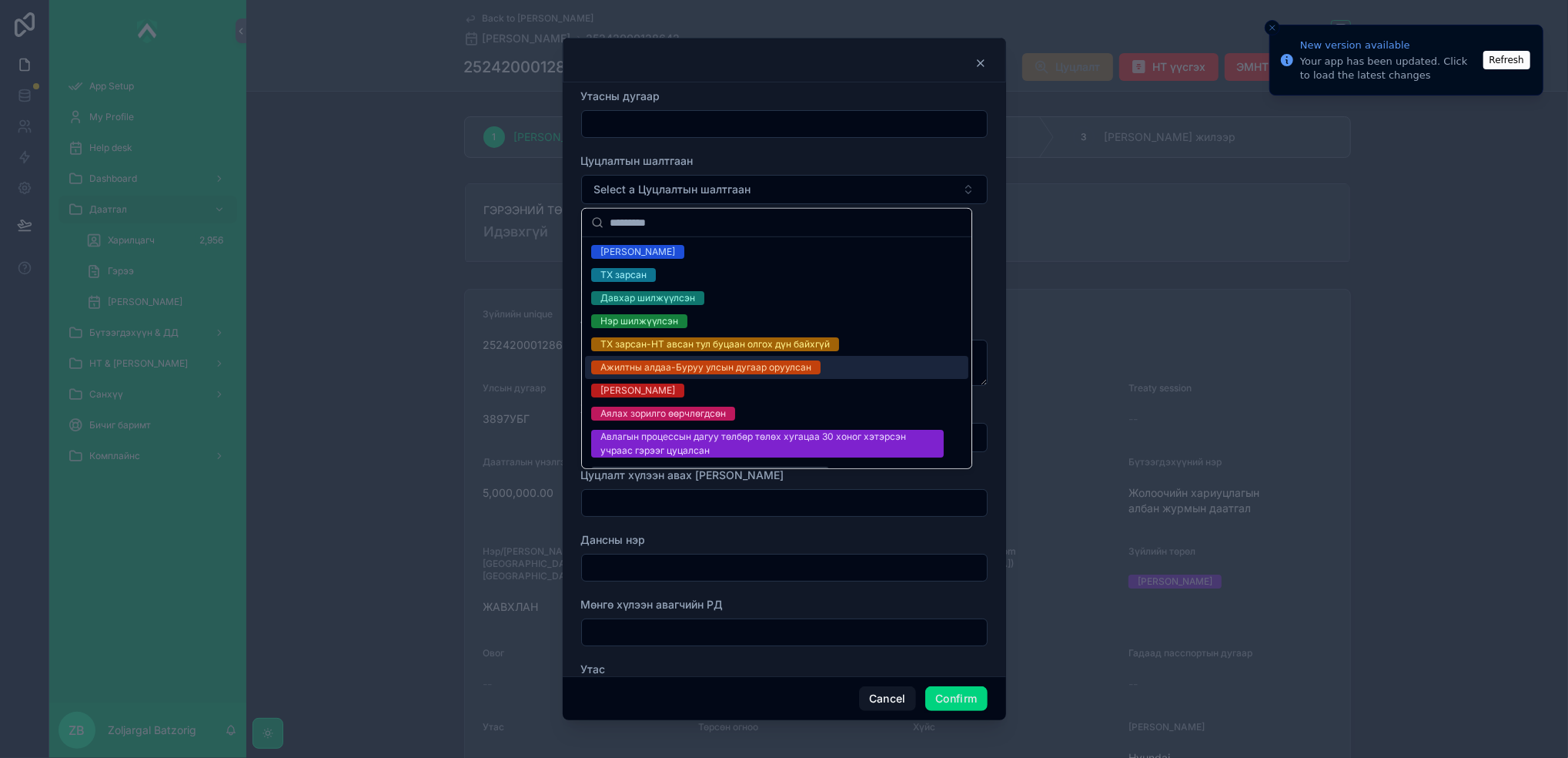
click at [714, 365] on div "Ажилтны алдаа-Буруу улсын дугаар оруулсан" at bounding box center [706, 367] width 211 height 14
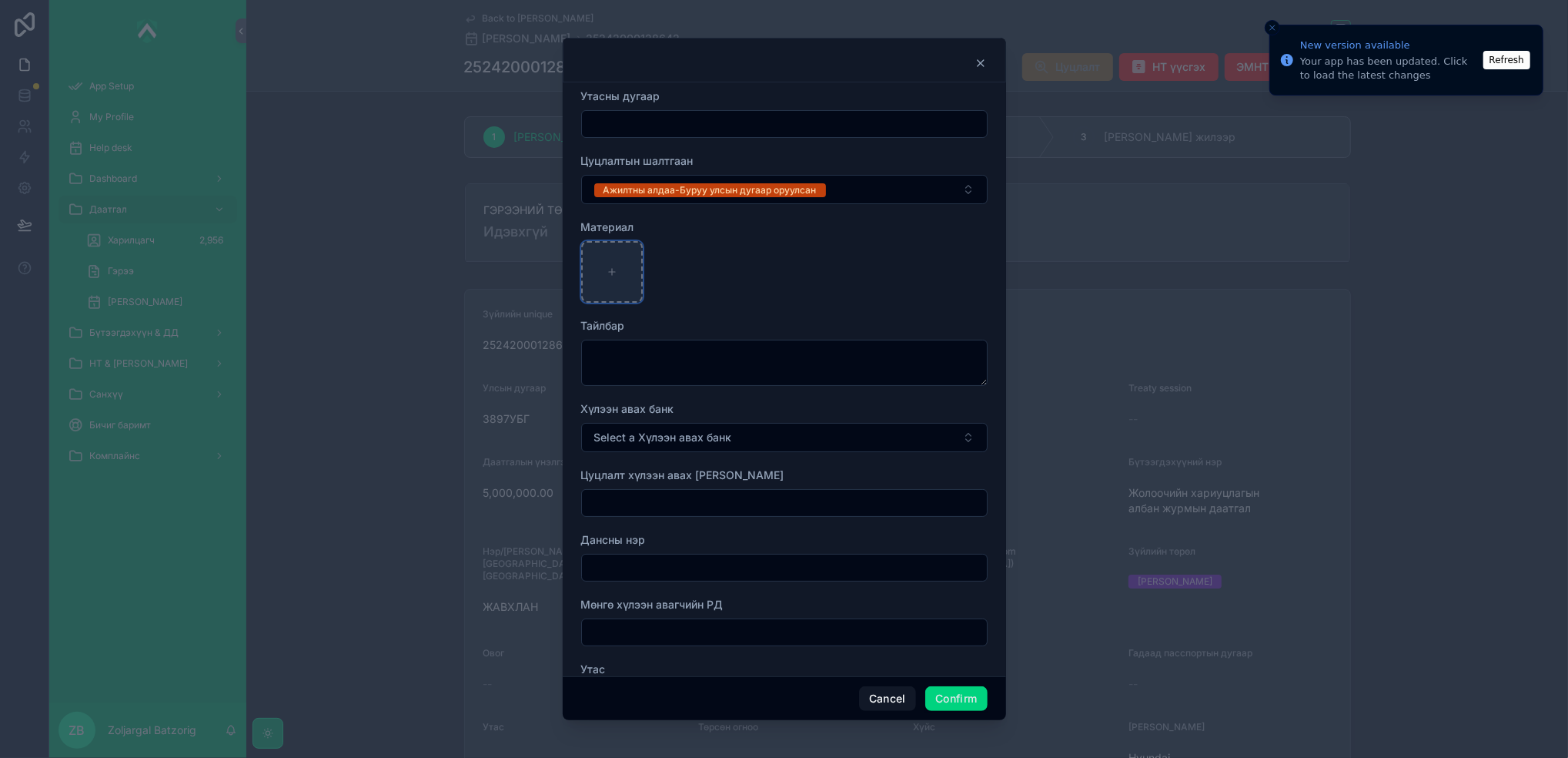
click at [594, 266] on div at bounding box center [611, 271] width 61 height 61
type input "**********"
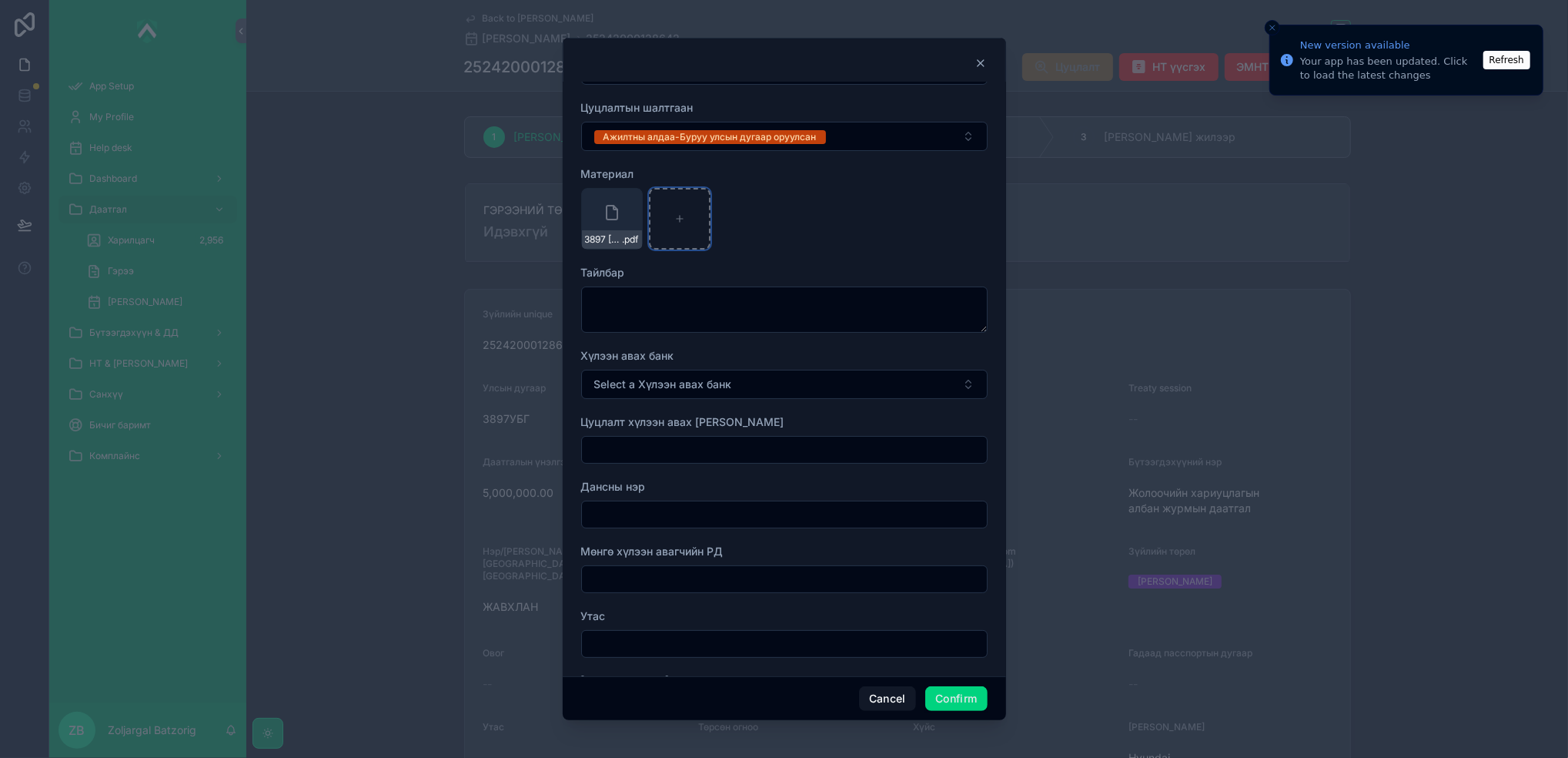
scroll to position [103, 0]
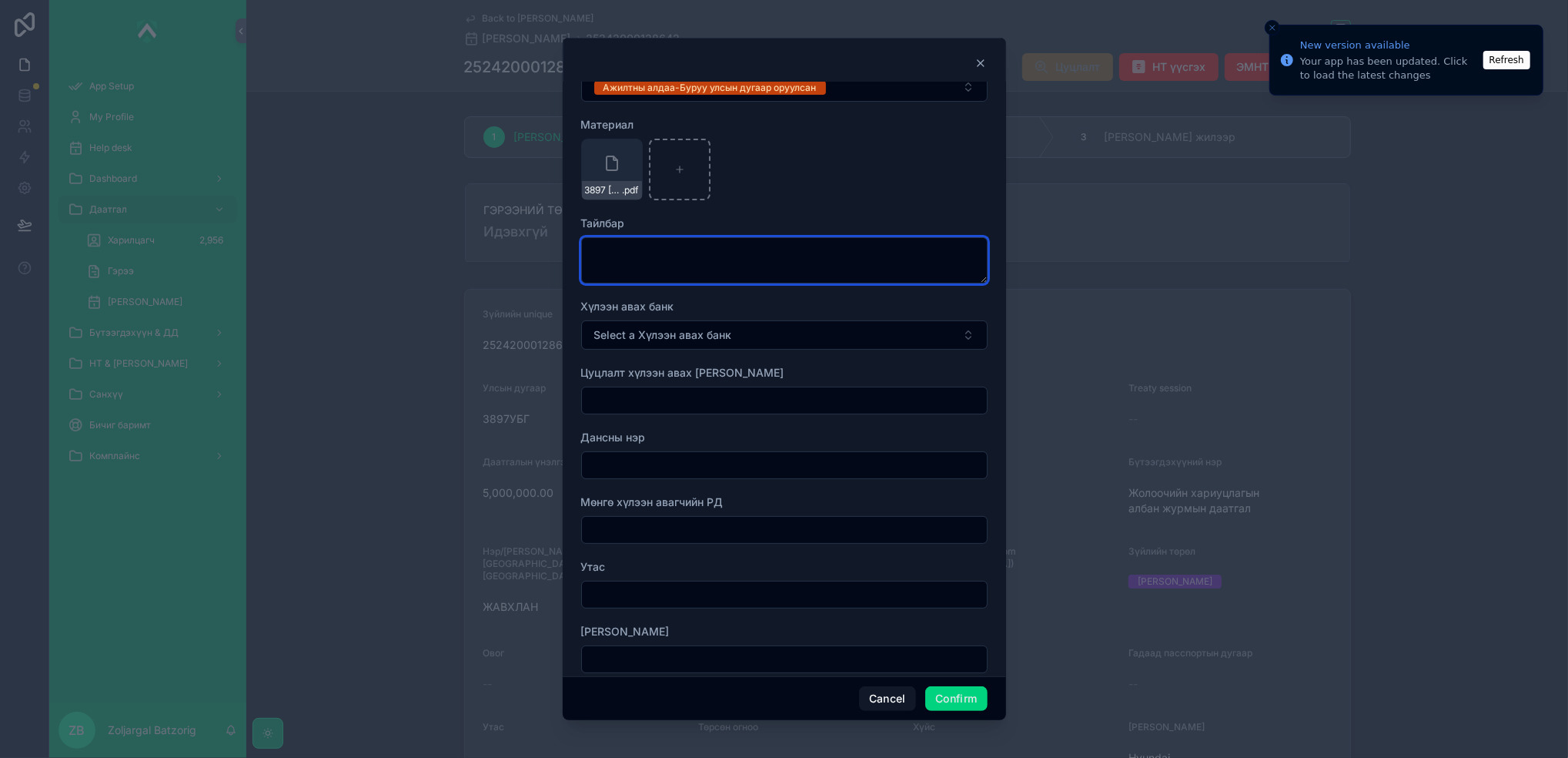
click at [721, 269] on textarea at bounding box center [784, 260] width 407 height 46
type textarea "*"
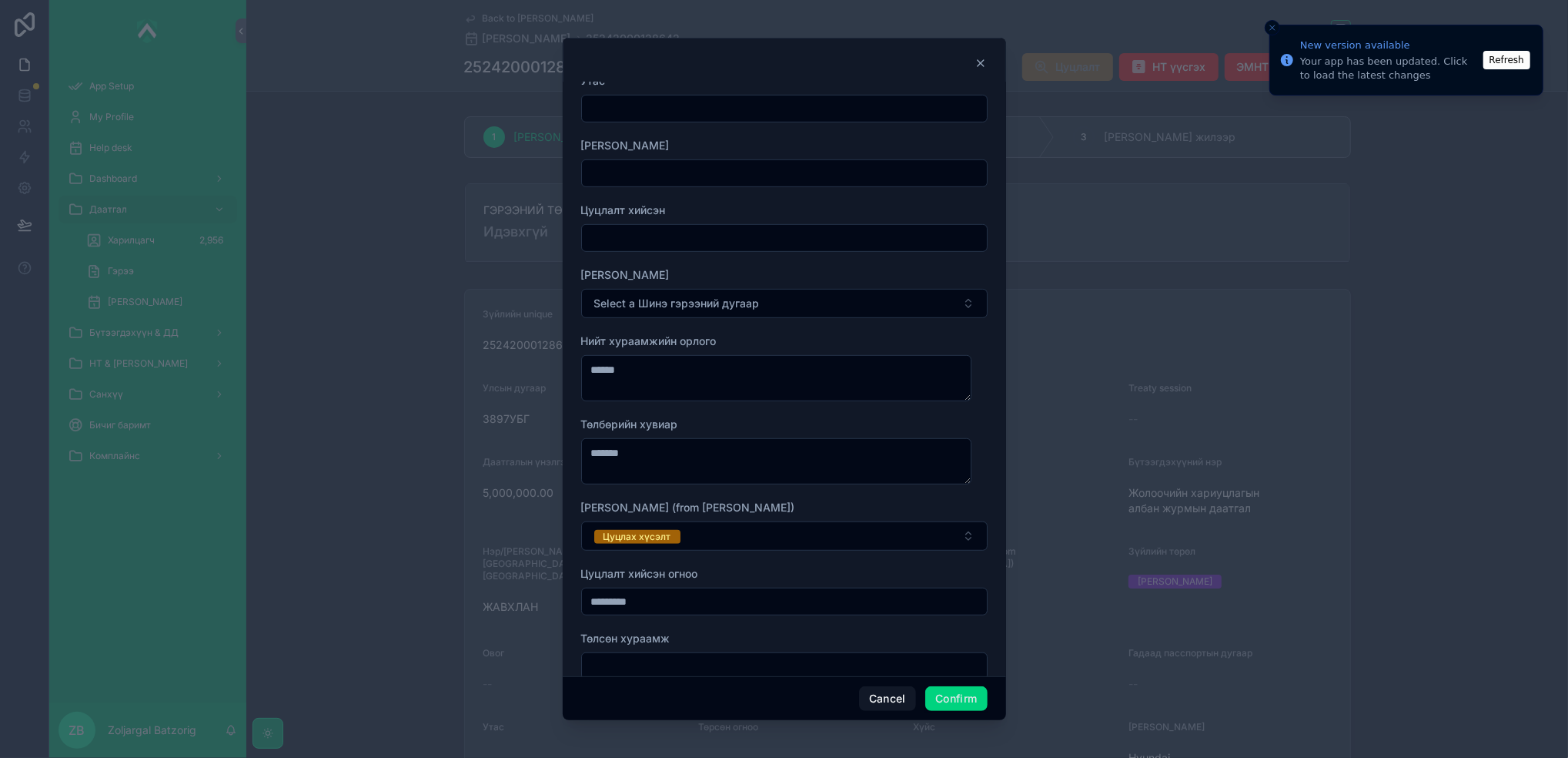
scroll to position [616, 0]
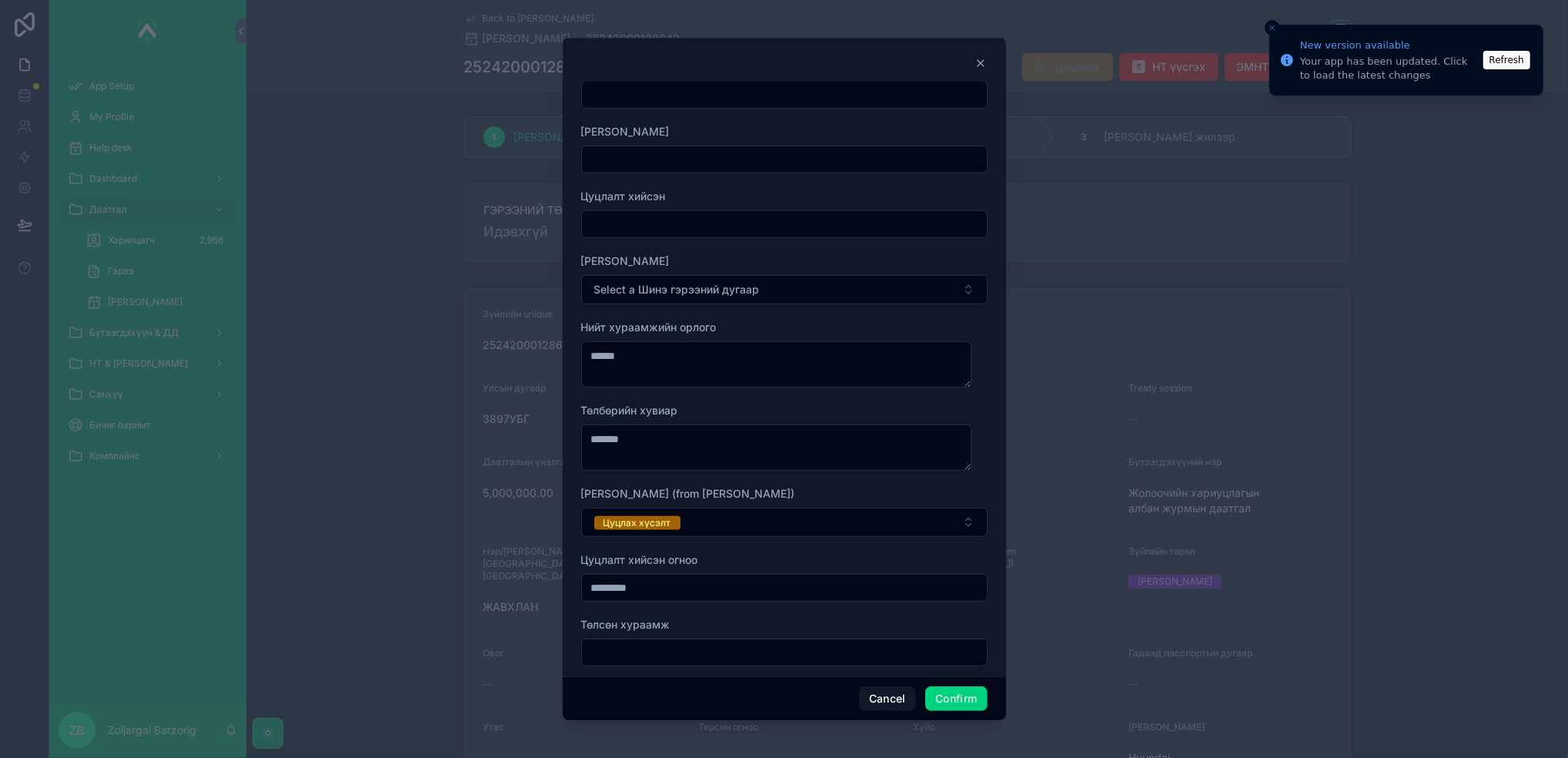
type textarea "**********"
drag, startPoint x: 699, startPoint y: 516, endPoint x: 708, endPoint y: 523, distance: 11.4
click at [700, 516] on button "Цуцлах хүсэлт" at bounding box center [784, 522] width 407 height 29
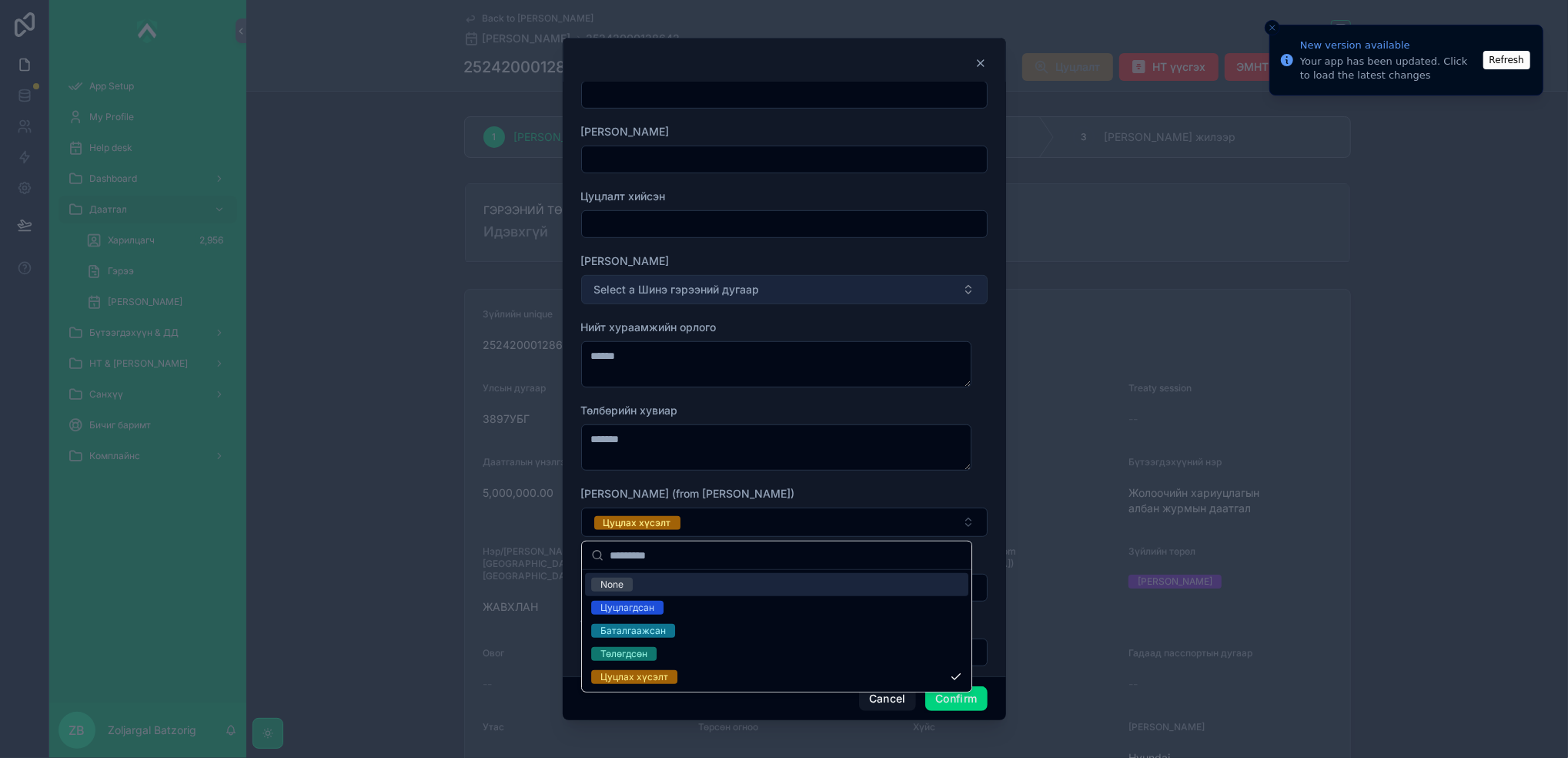
click at [721, 286] on span "Select a Шинэ гэрээний дугаар" at bounding box center [677, 289] width 166 height 15
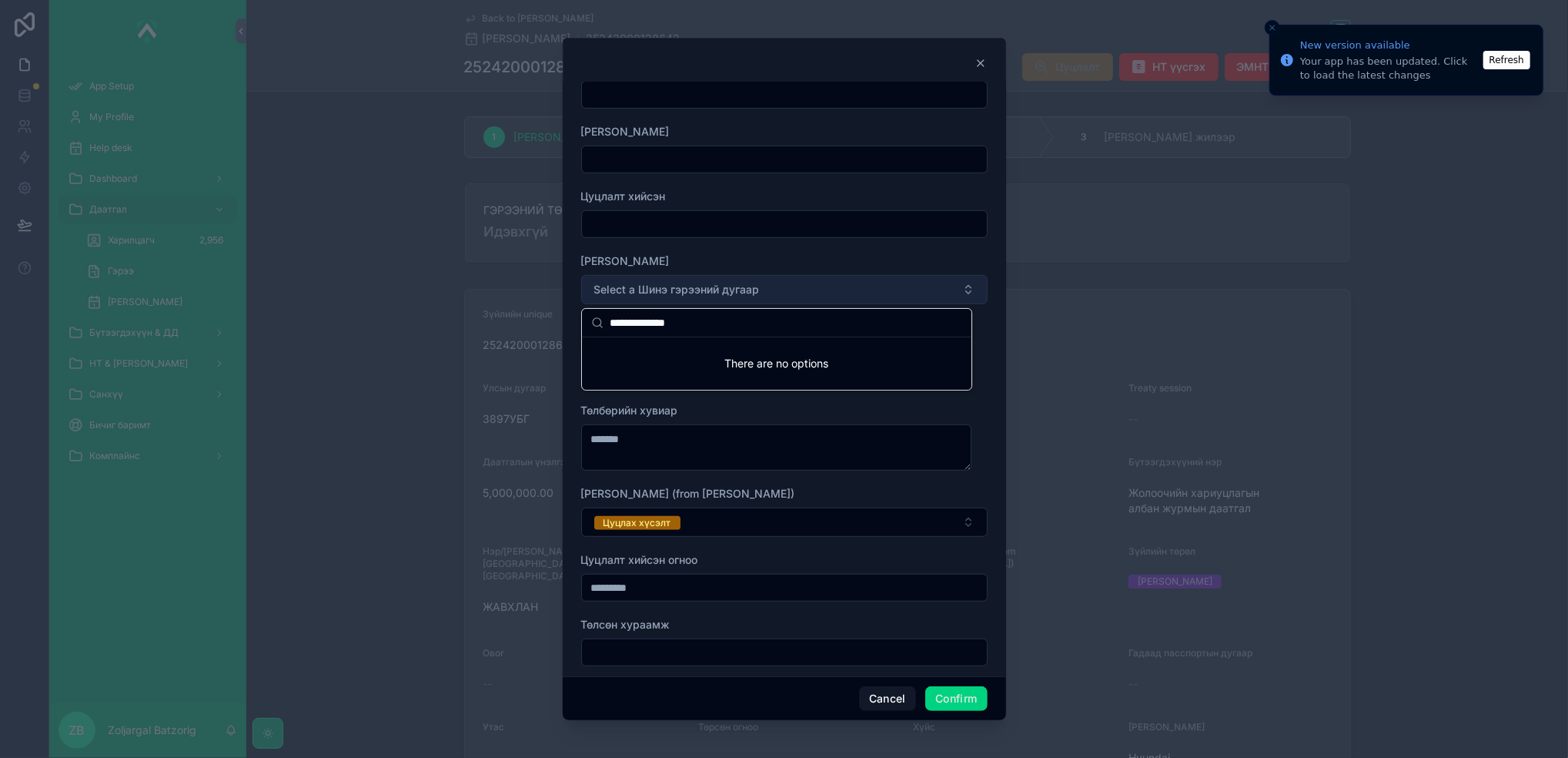
type input "**********"
click at [790, 282] on button "Select a Шинэ гэрээний дугаар" at bounding box center [784, 289] width 407 height 29
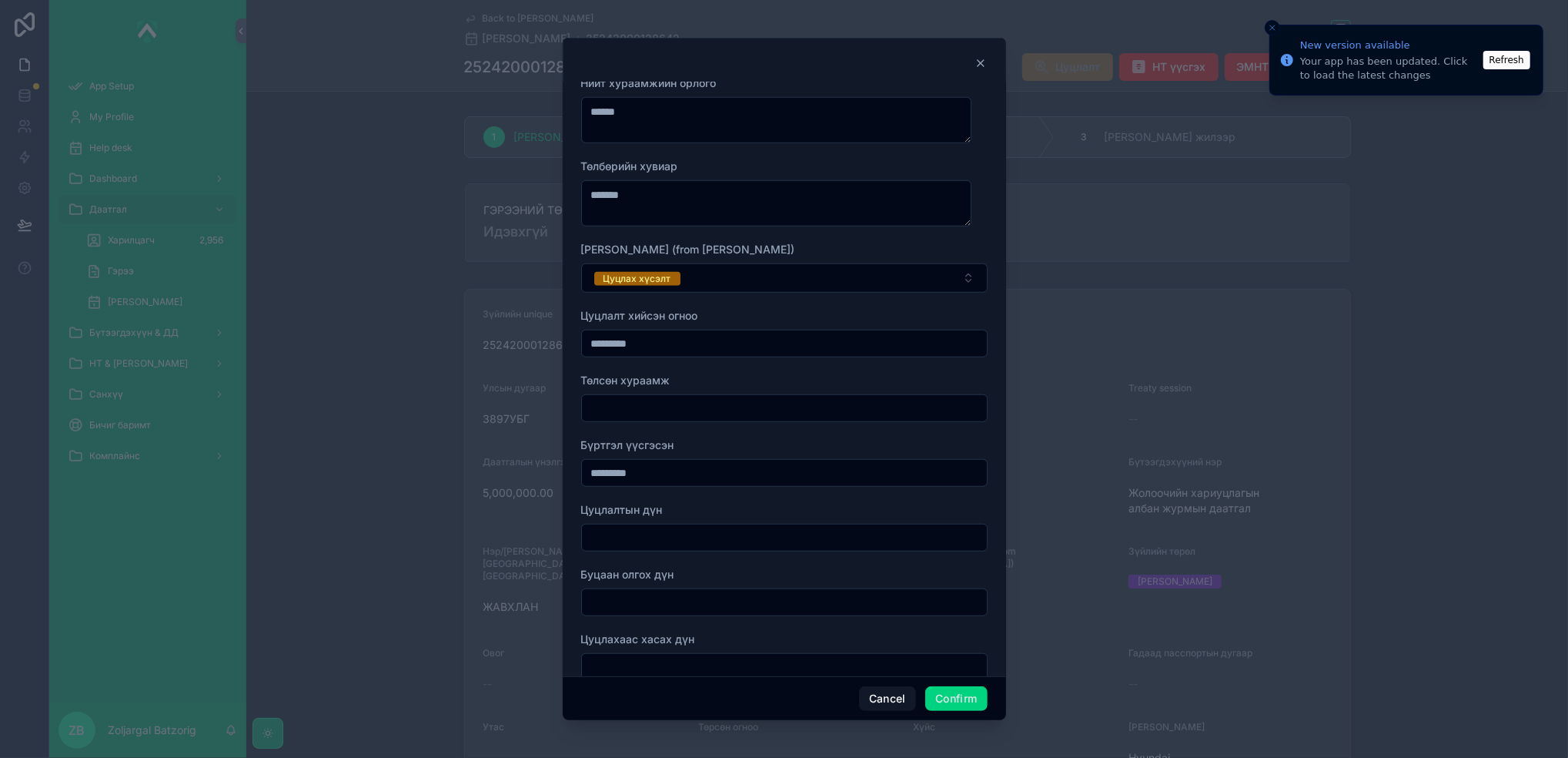
scroll to position [893, 0]
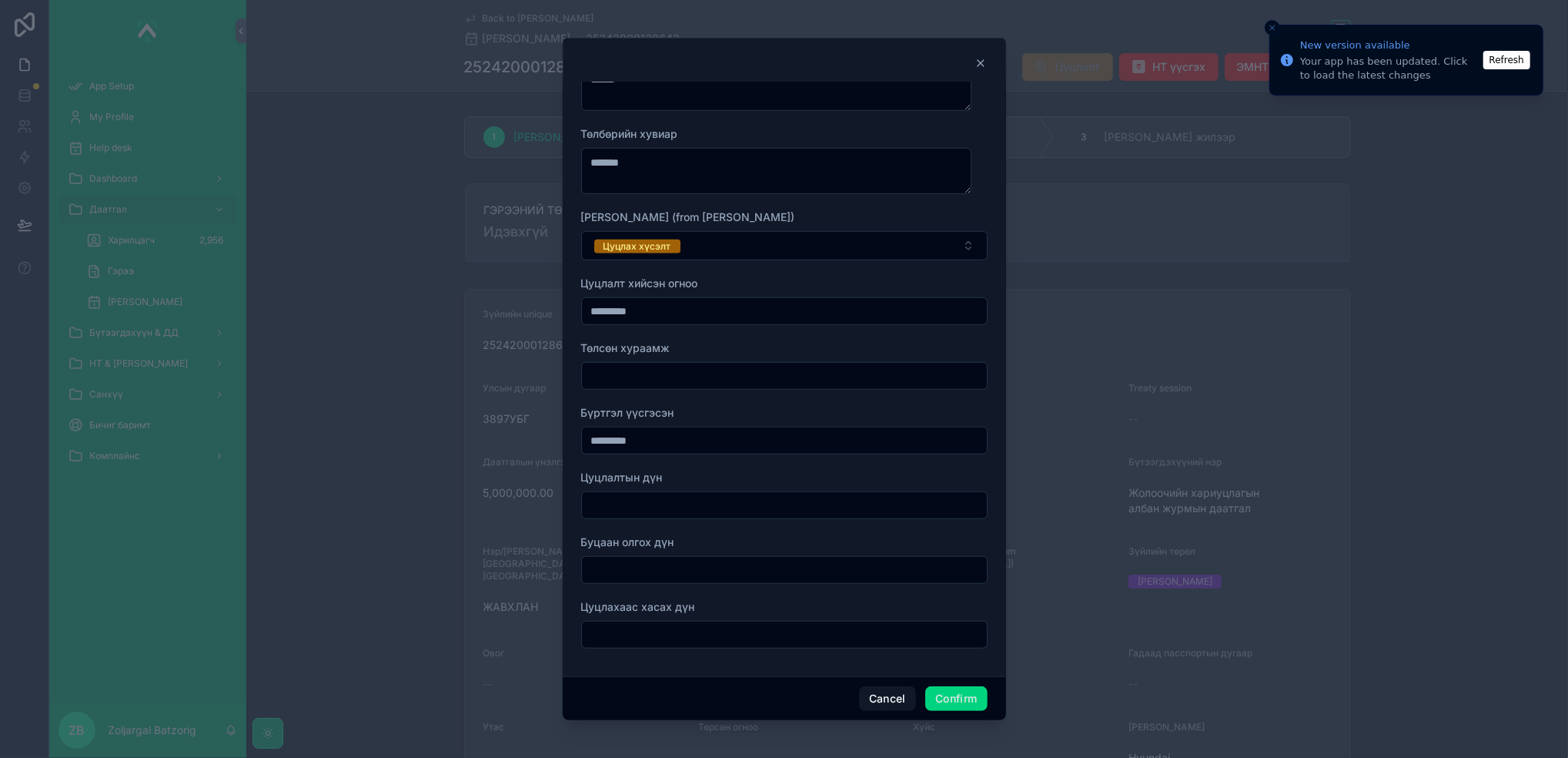
click at [684, 637] on input "text" at bounding box center [784, 634] width 405 height 22
paste input "**********"
type input "**********"
drag, startPoint x: 591, startPoint y: 628, endPoint x: 469, endPoint y: 623, distance: 122.1
click at [471, 623] on div "**********" at bounding box center [784, 379] width 1568 height 758
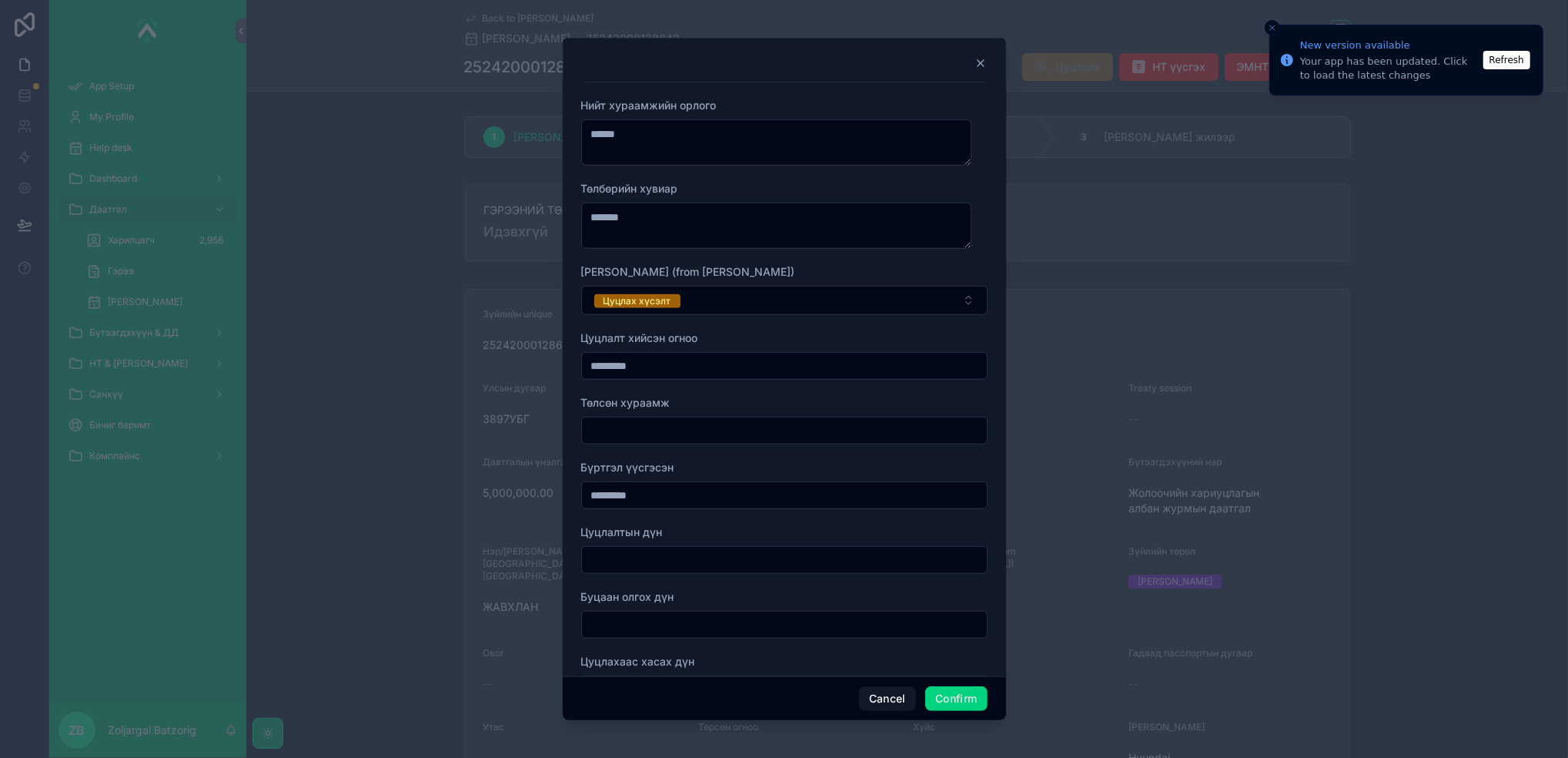
scroll to position [790, 0]
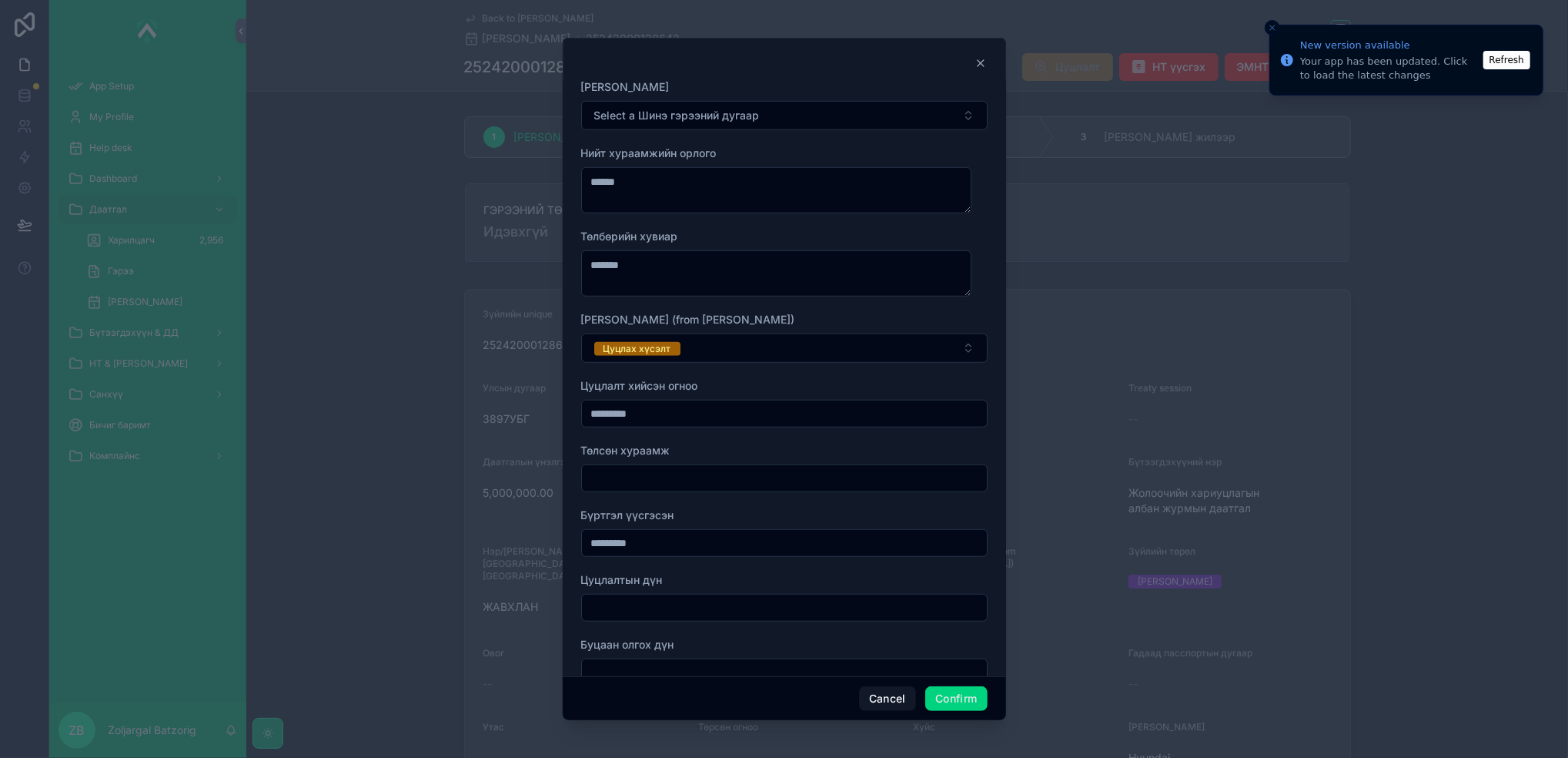
click at [679, 476] on input "text" at bounding box center [784, 477] width 405 height 22
paste input "**********"
drag, startPoint x: 711, startPoint y: 484, endPoint x: 515, endPoint y: 492, distance: 196.2
click at [516, 492] on div "**********" at bounding box center [784, 379] width 1568 height 758
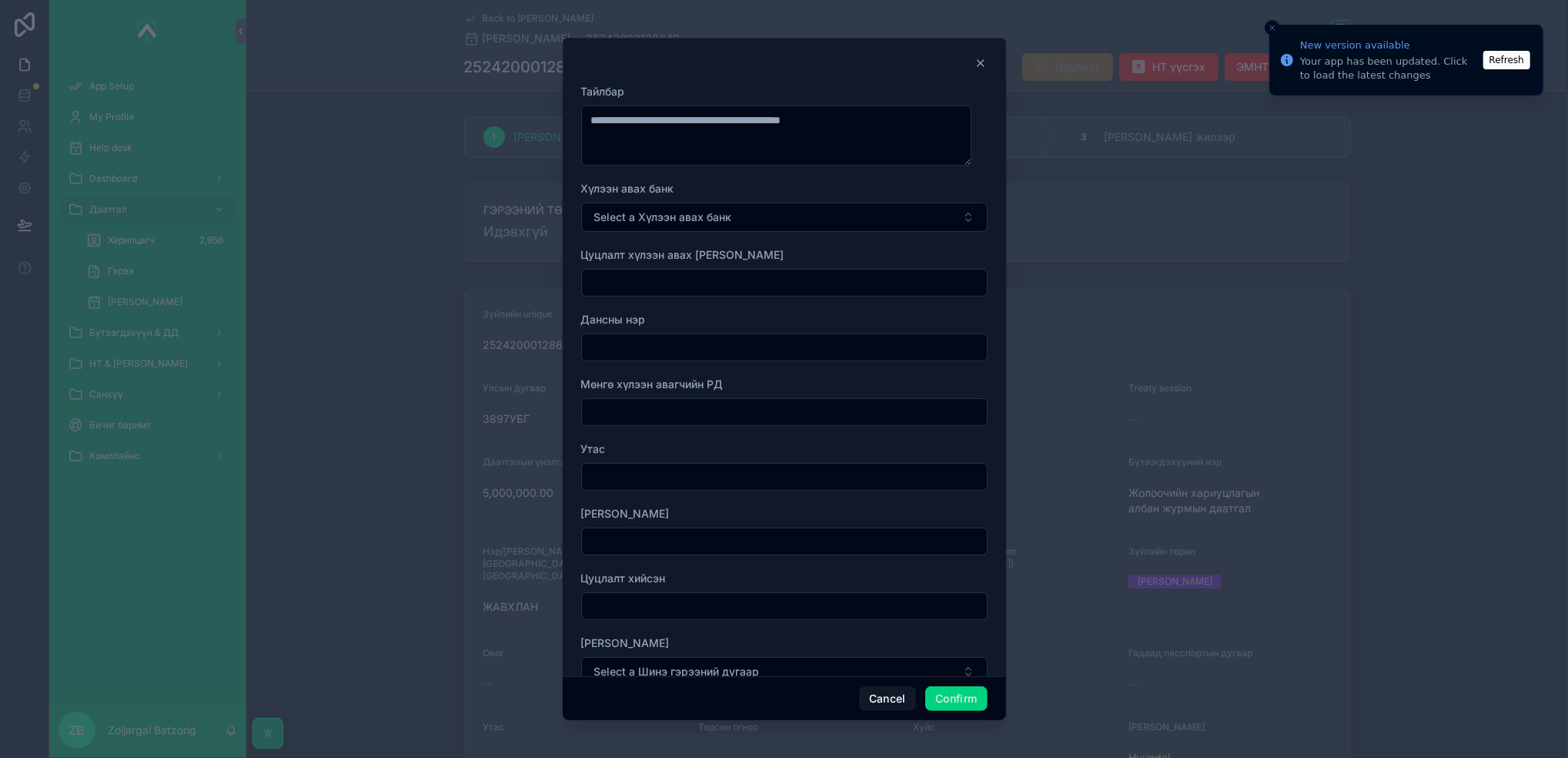
scroll to position [174, 0]
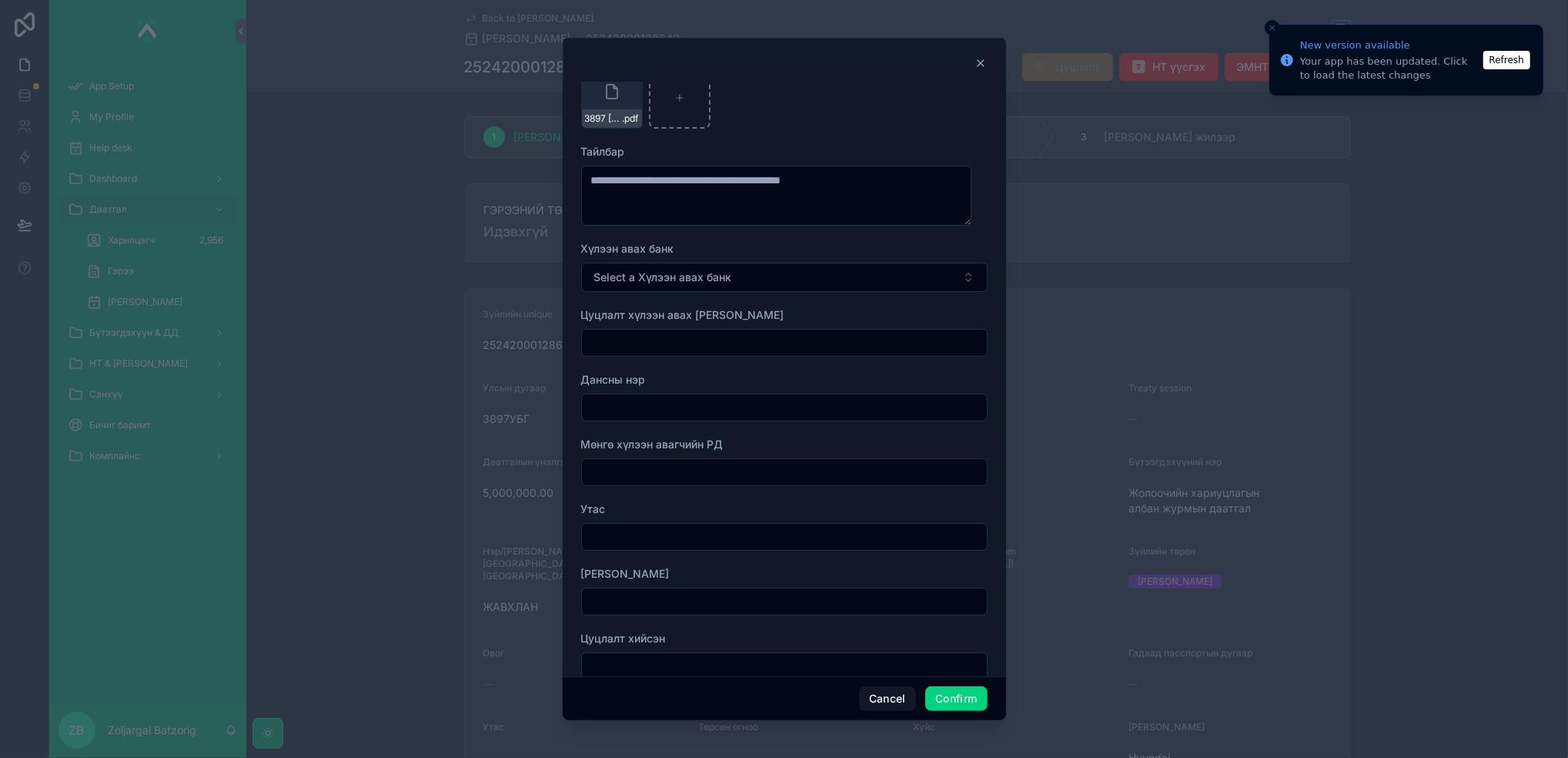
type input "*********"
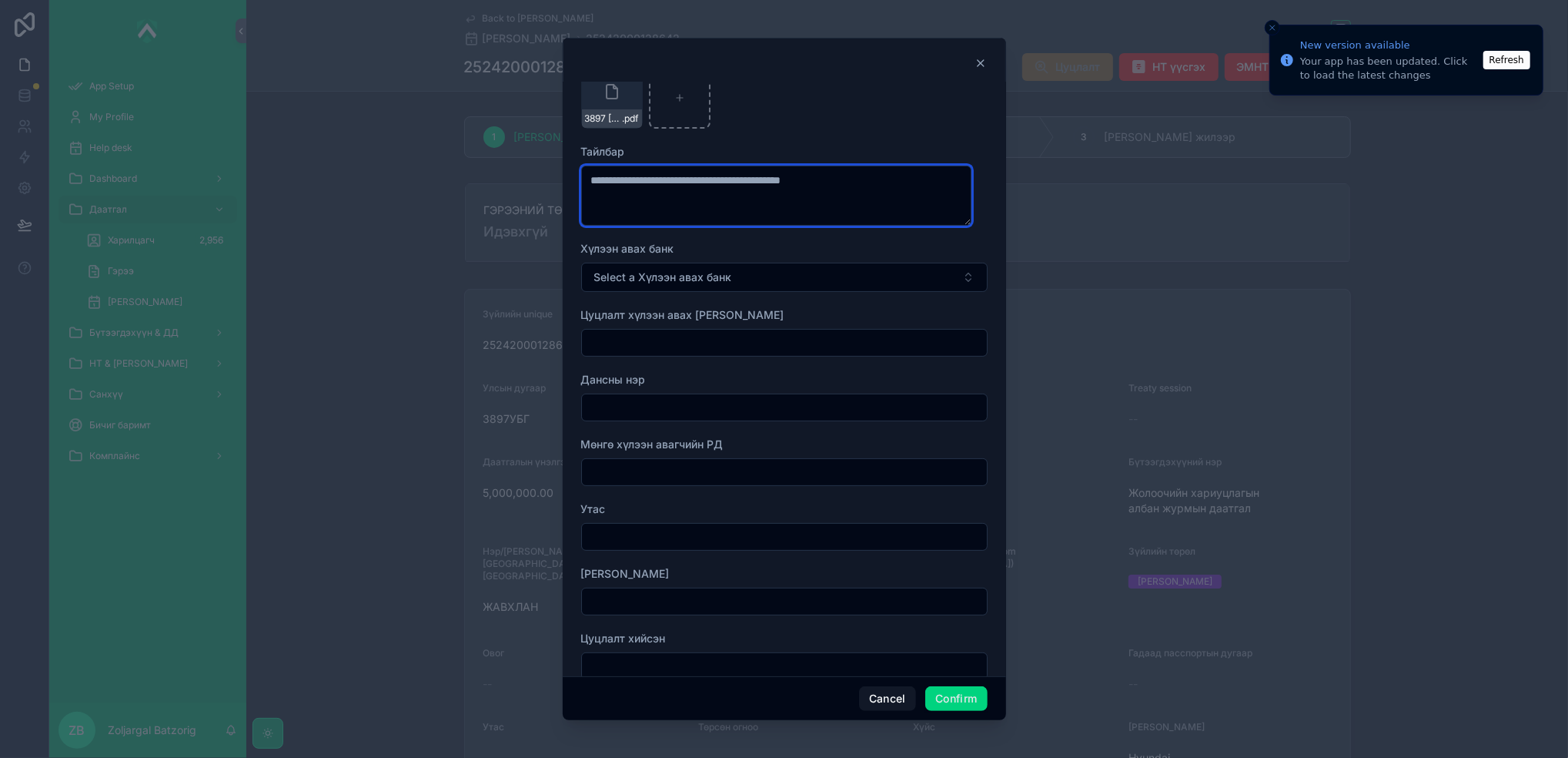
click at [903, 189] on textarea "**********" at bounding box center [776, 196] width 391 height 60
click at [919, 188] on textarea "**********" at bounding box center [776, 196] width 391 height 60
paste textarea "**********"
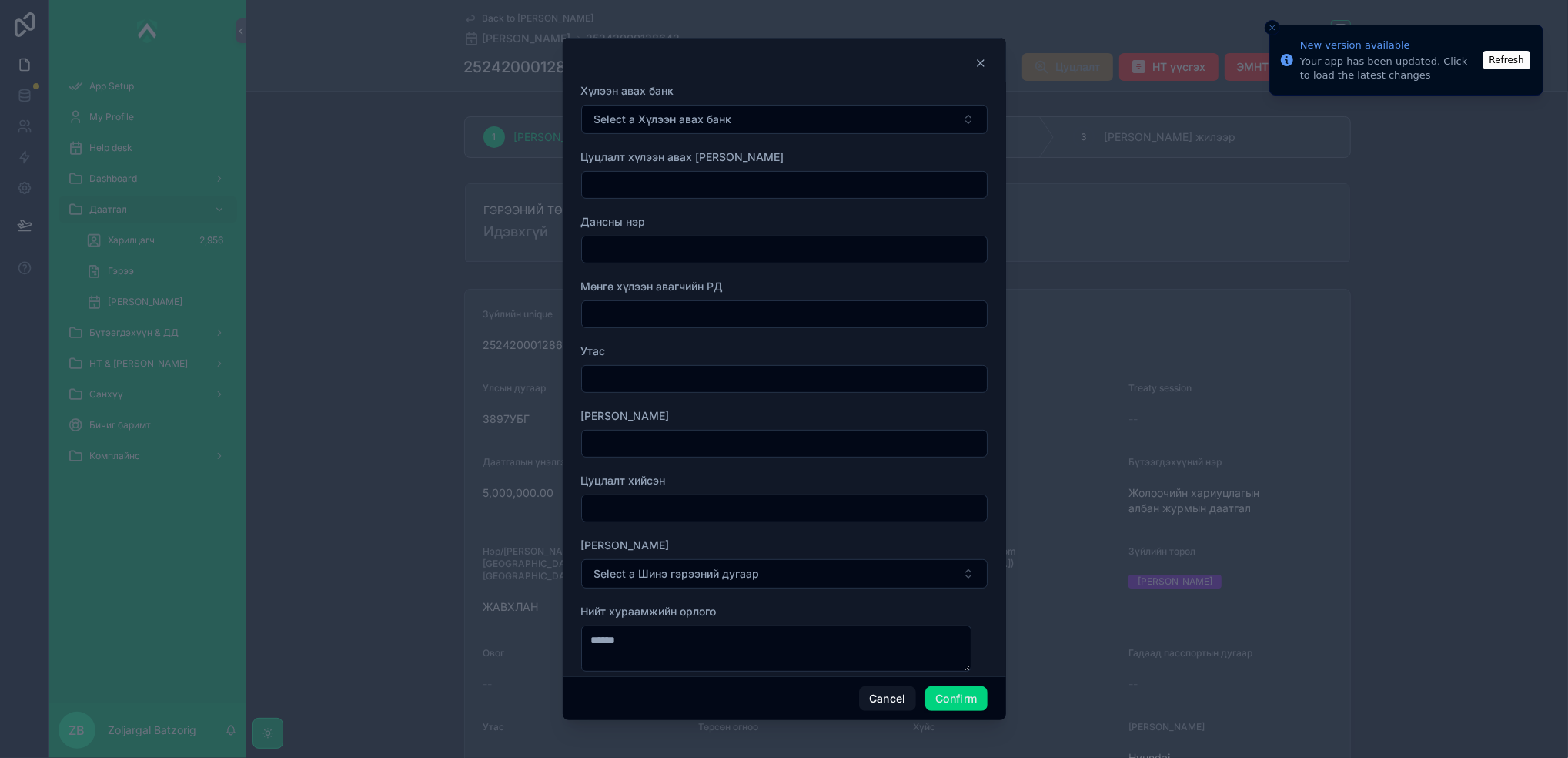
scroll to position [790, 0]
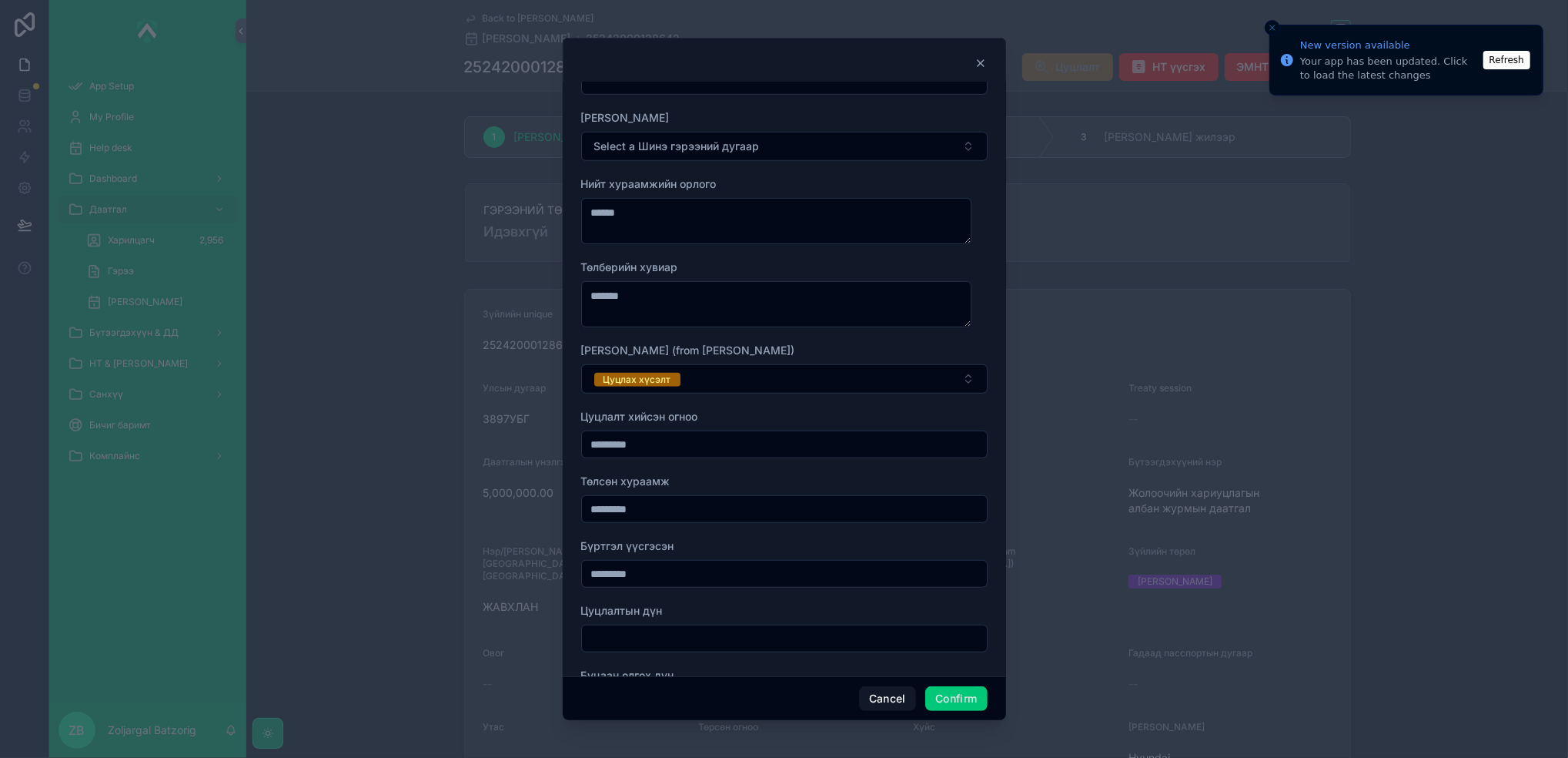
type textarea "**********"
drag, startPoint x: 970, startPoint y: 700, endPoint x: 979, endPoint y: 695, distance: 10.3
click at [974, 698] on button "Confirm" at bounding box center [955, 699] width 61 height 24
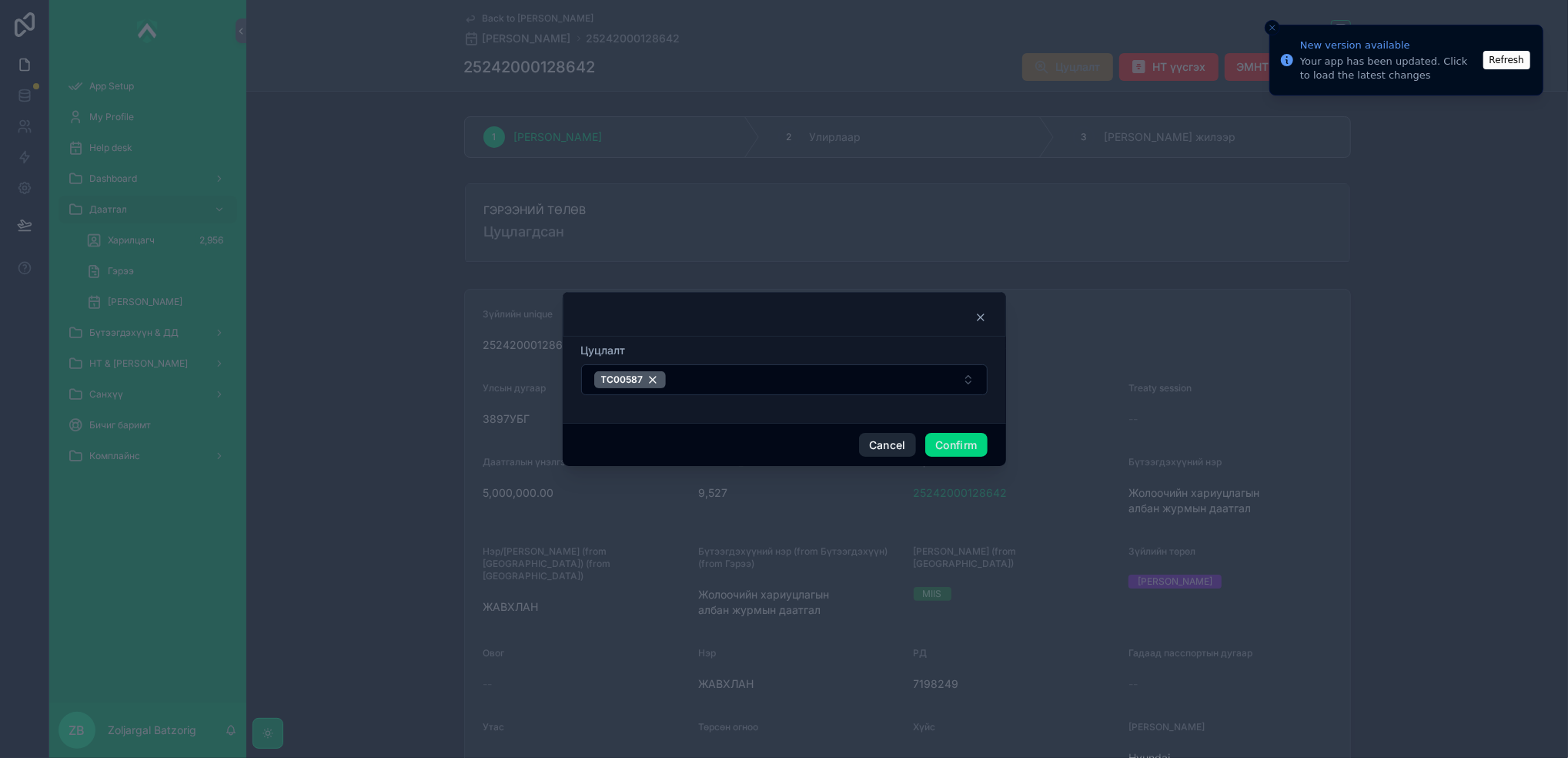
click at [897, 447] on button "Cancel" at bounding box center [888, 445] width 57 height 24
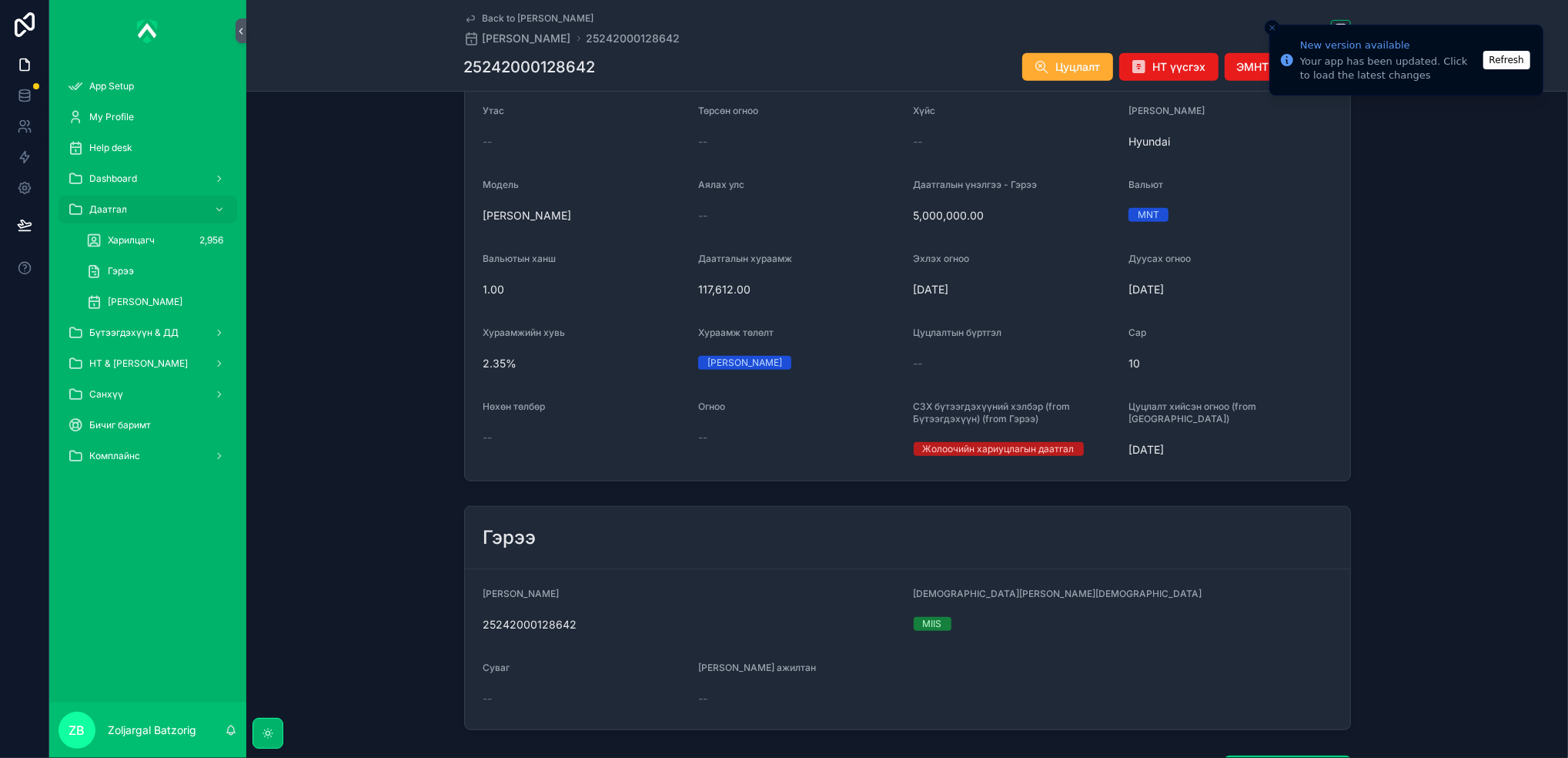
scroll to position [411, 0]
